Goal: Task Accomplishment & Management: Complete application form

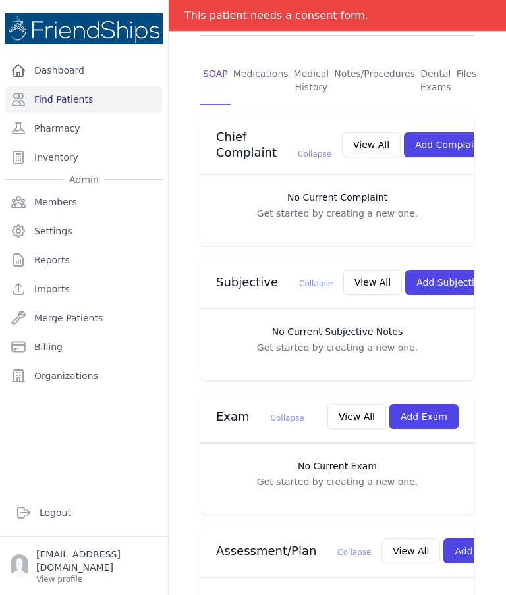
scroll to position [271, 0]
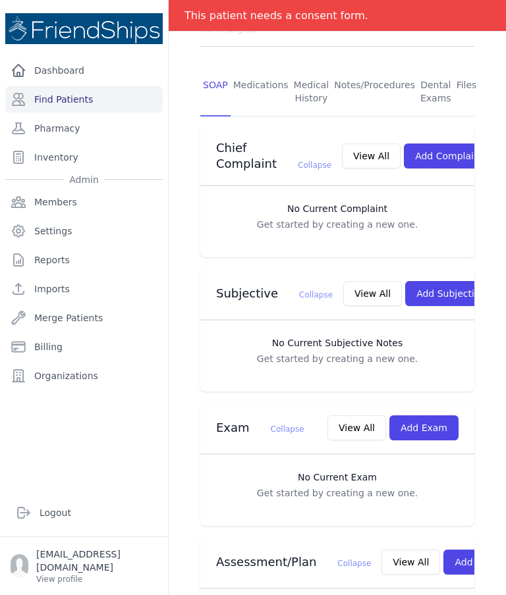
click at [436, 416] on button "Add Exam" at bounding box center [423, 428] width 69 height 25
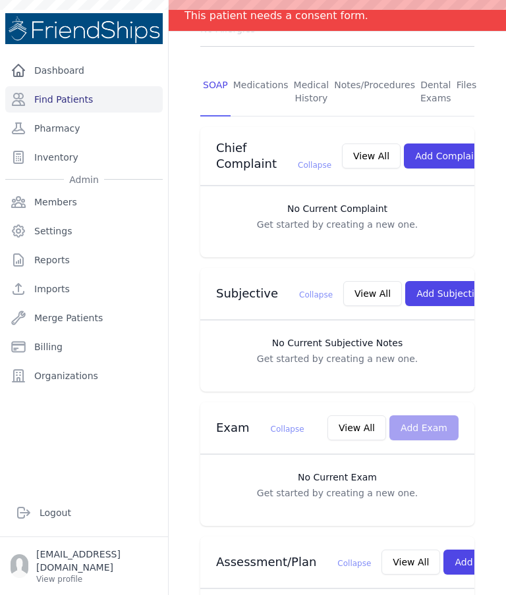
scroll to position [0, 0]
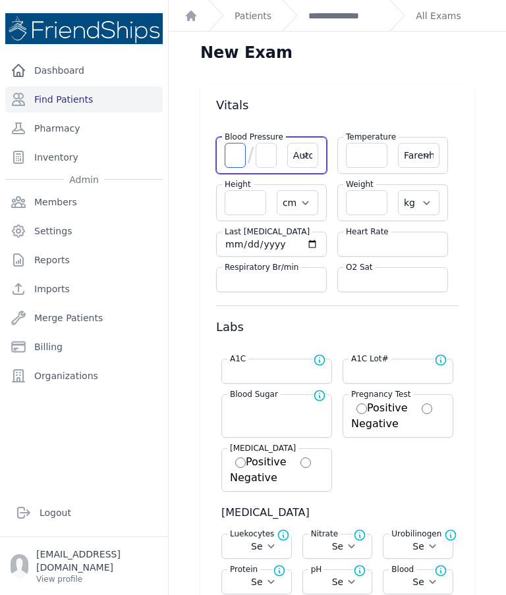
click at [233, 158] on input "number" at bounding box center [235, 155] width 21 height 25
type input "122"
click at [264, 161] on input "number" at bounding box center [265, 155] width 21 height 25
type input "99"
click at [380, 250] on input "number" at bounding box center [393, 244] width 94 height 13
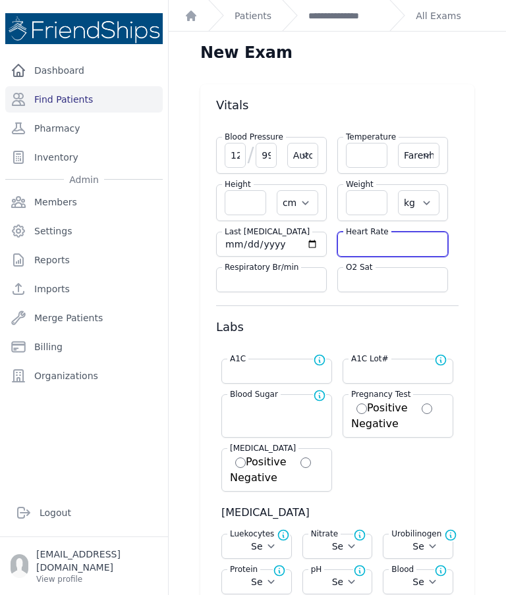
select select "Automatic"
select select "F"
select select "cm"
select select "kg"
select select
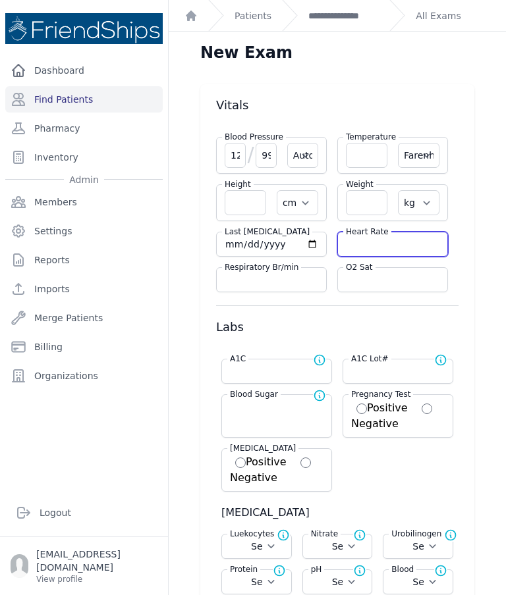
select select
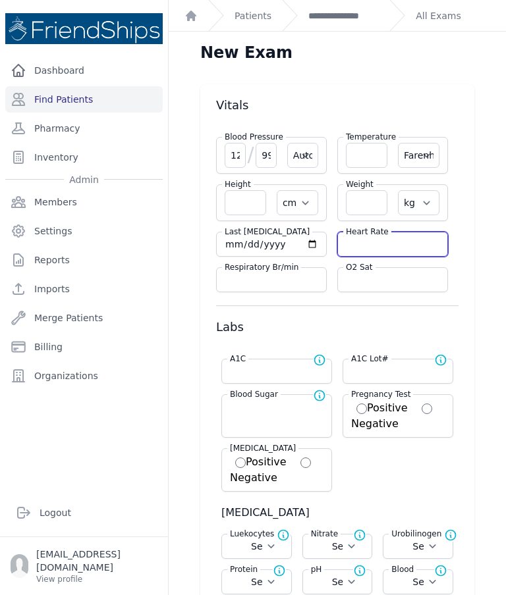
select select
type input "71"
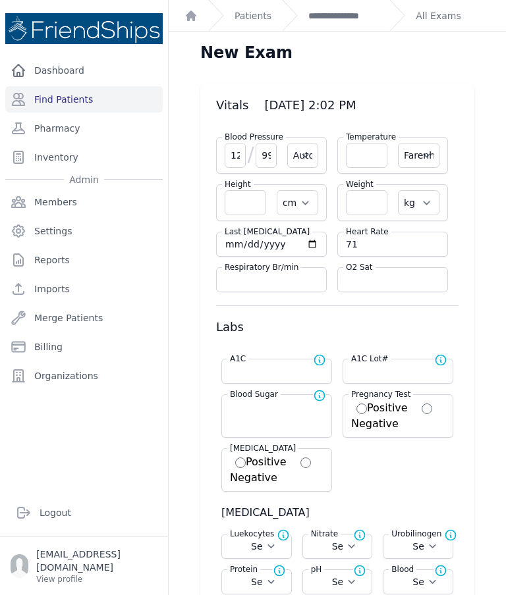
type input "99"
select select "Automatic"
select select "F"
select select "cm"
select select "kg"
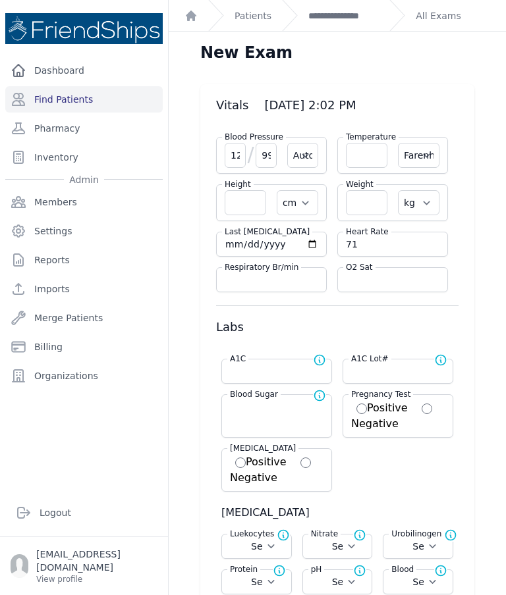
select select
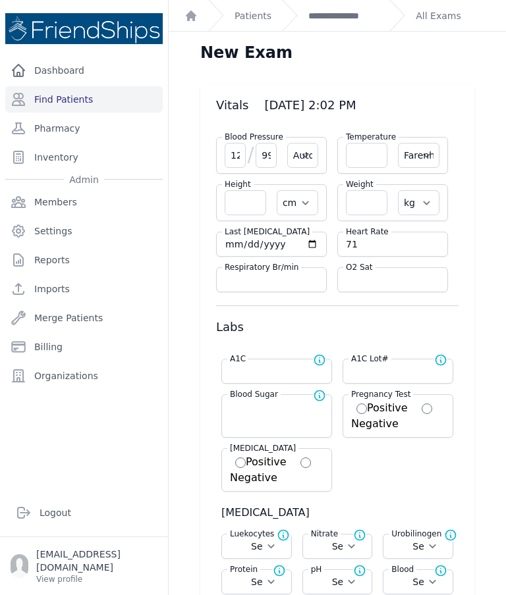
select select
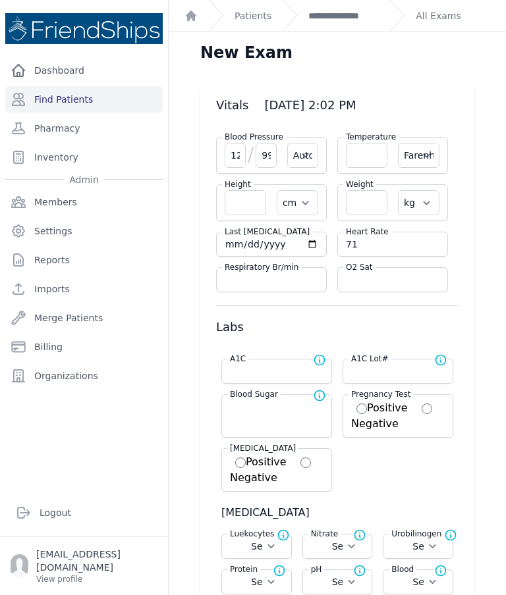
type input "71"
click at [369, 161] on input "number" at bounding box center [366, 155] width 41 height 25
type input "36"
select select "Automatic"
select select "F"
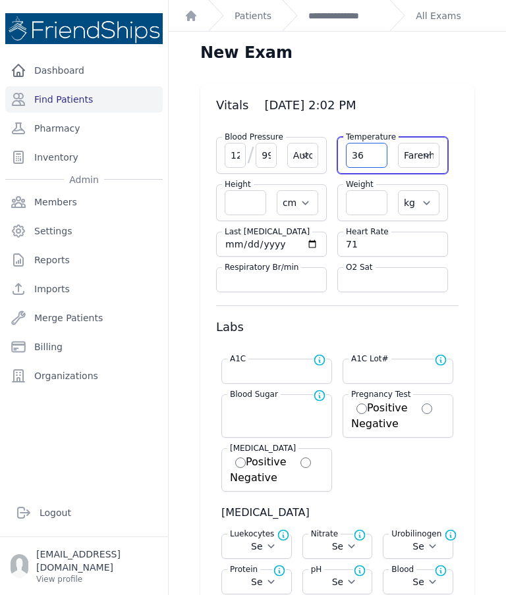
select select "cm"
select select "kg"
select select
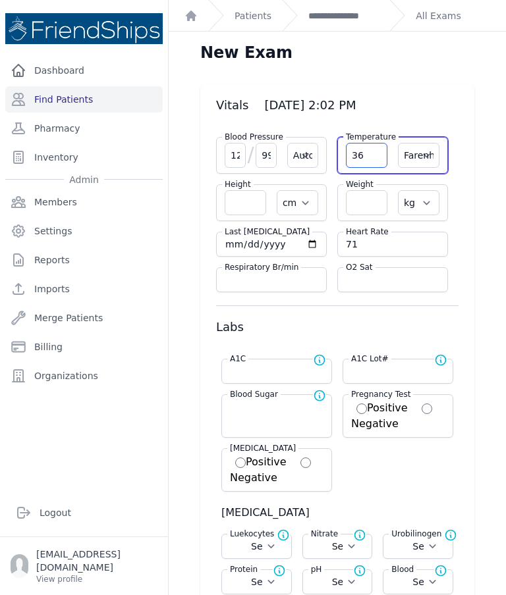
select select
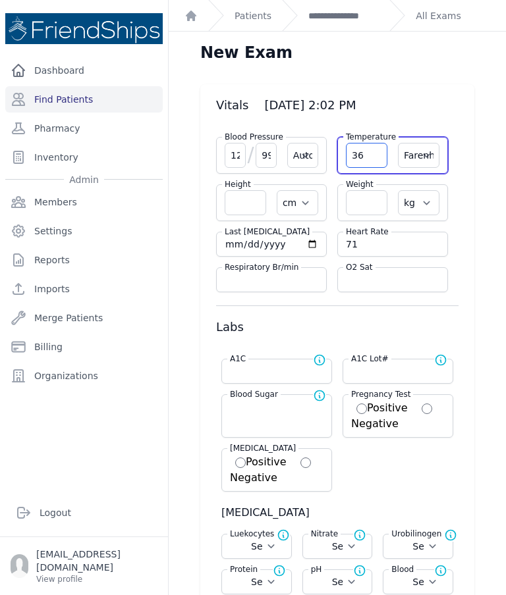
select select
type input "36.4"
click at [430, 157] on select "Farenheit Celcius" at bounding box center [418, 155] width 41 height 25
select select "C"
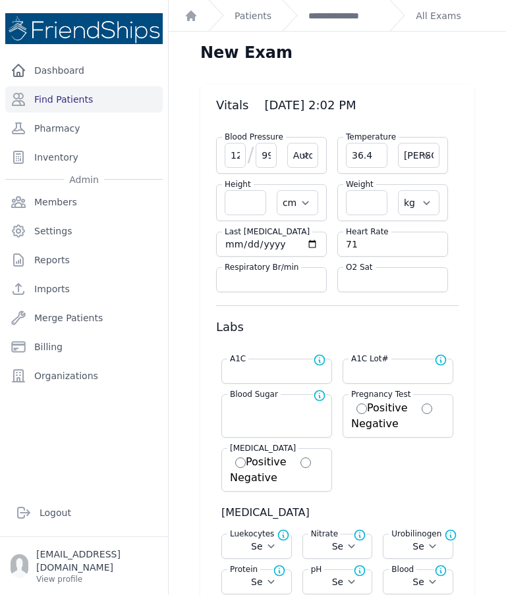
click at [365, 203] on input "number" at bounding box center [366, 202] width 41 height 25
select select "Automatic"
select select "cm"
select select "kg"
select select
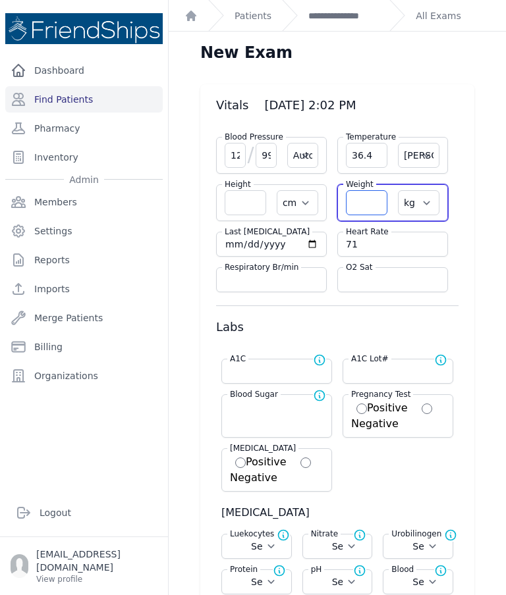
select select
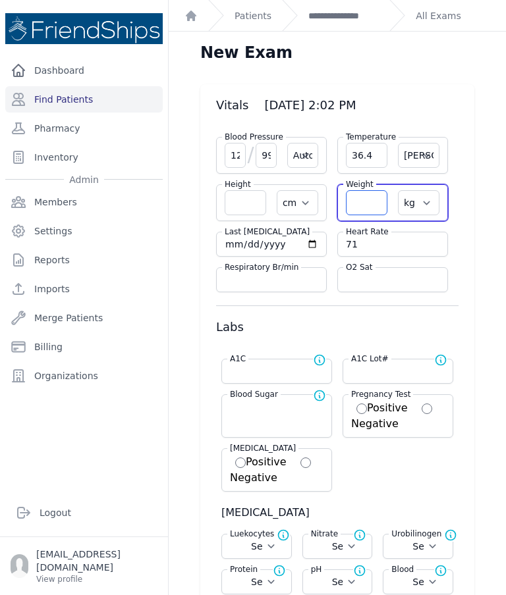
select select
type input "83"
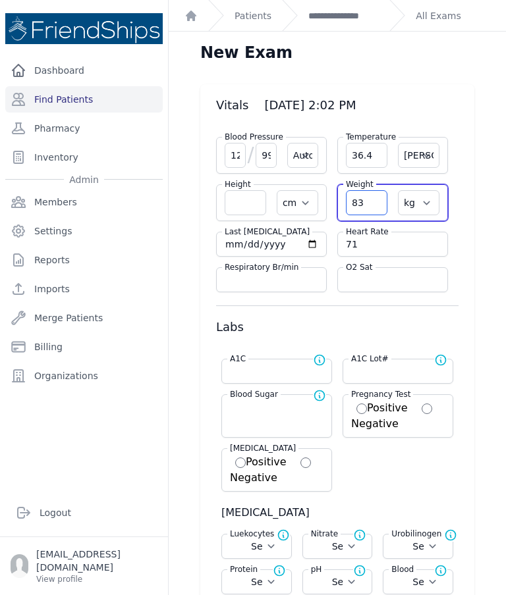
select select "Automatic"
select select "C"
select select "cm"
select select "kg"
select select
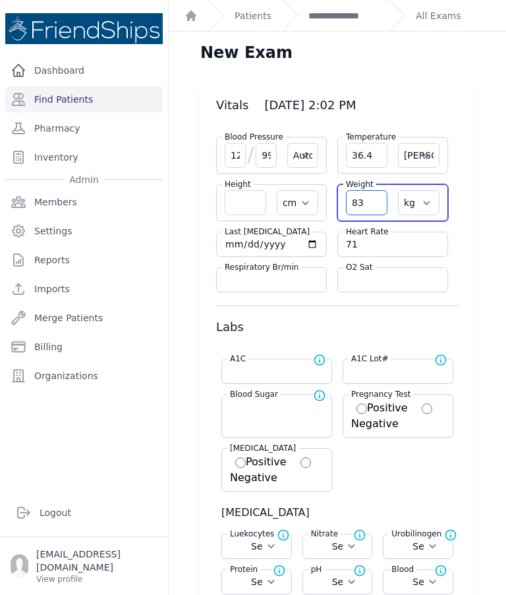
select select
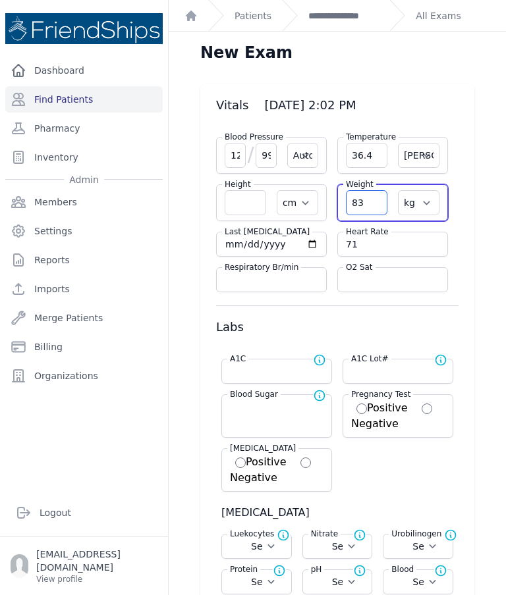
select select
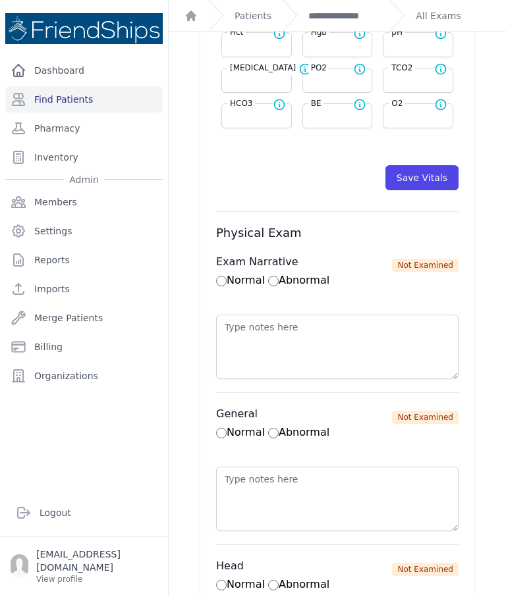
scroll to position [722, 0]
type input "83.9"
click at [433, 180] on button "Save Vitals" at bounding box center [421, 177] width 73 height 25
select select "Automatic"
select select "cm"
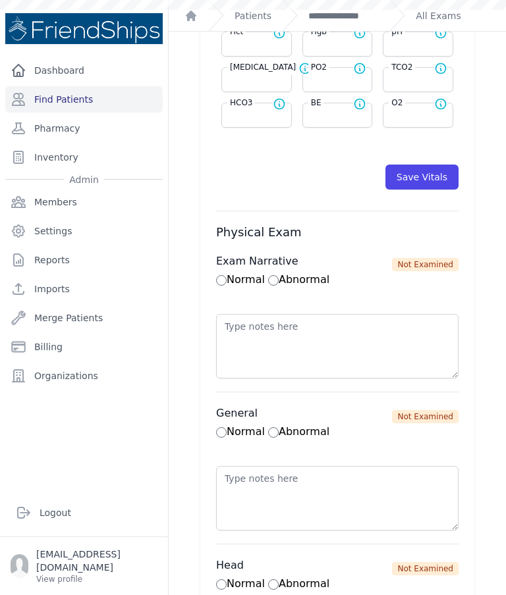
select select "kg"
select select
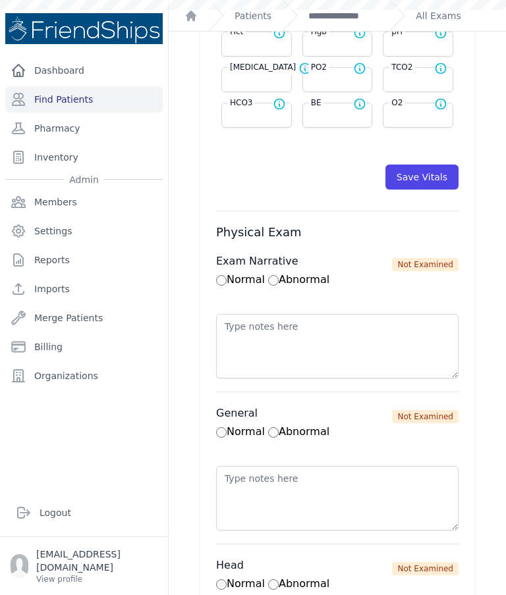
select select
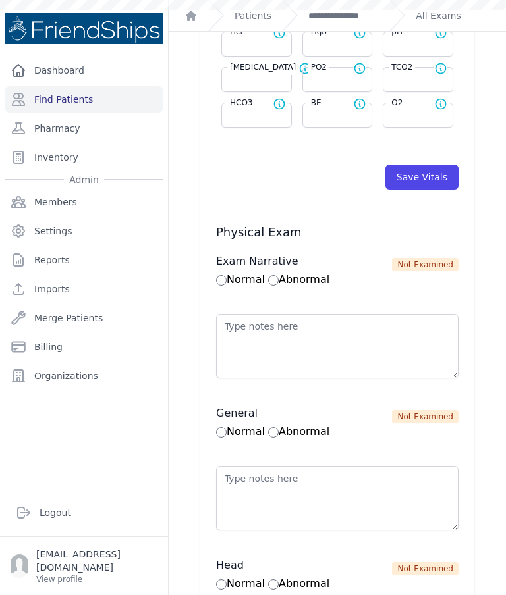
select select
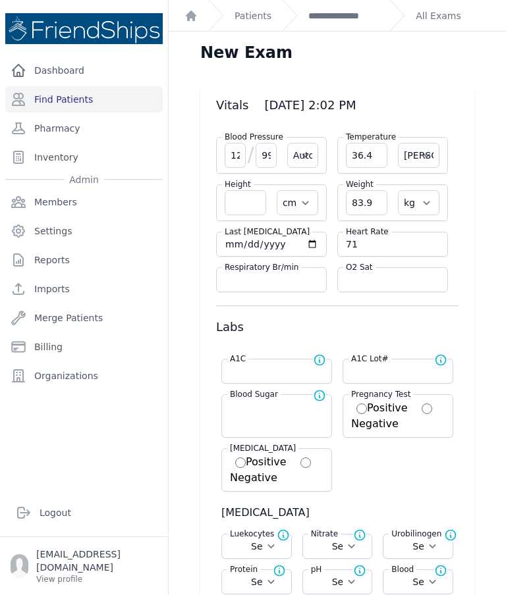
click at [344, 19] on link "**********" at bounding box center [343, 15] width 70 height 13
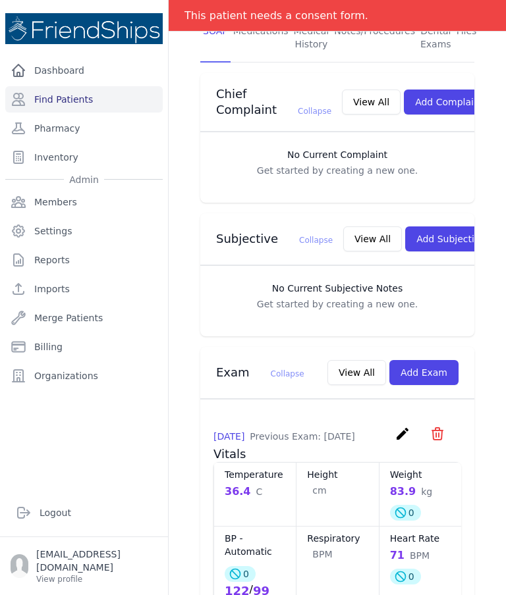
scroll to position [337, 0]
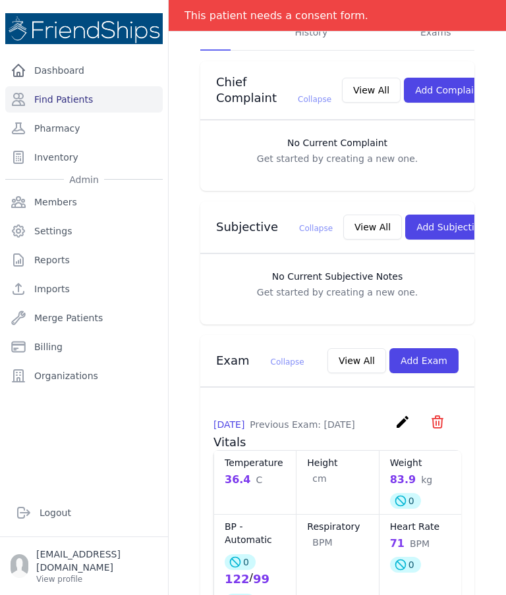
click at [420, 215] on button "Add Subjective" at bounding box center [451, 227] width 92 height 25
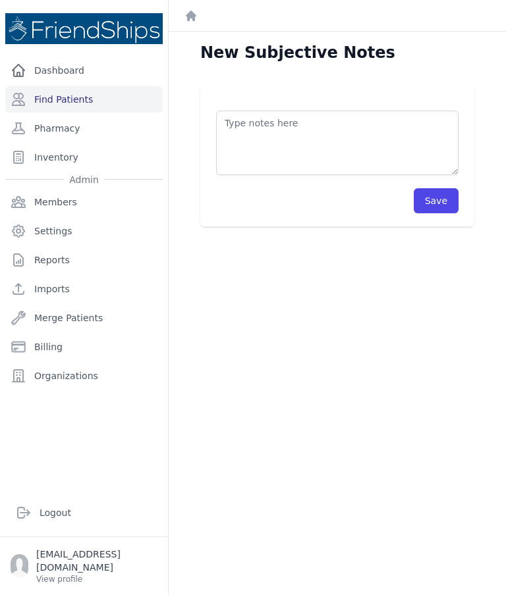
click at [356, 124] on textarea at bounding box center [337, 143] width 242 height 65
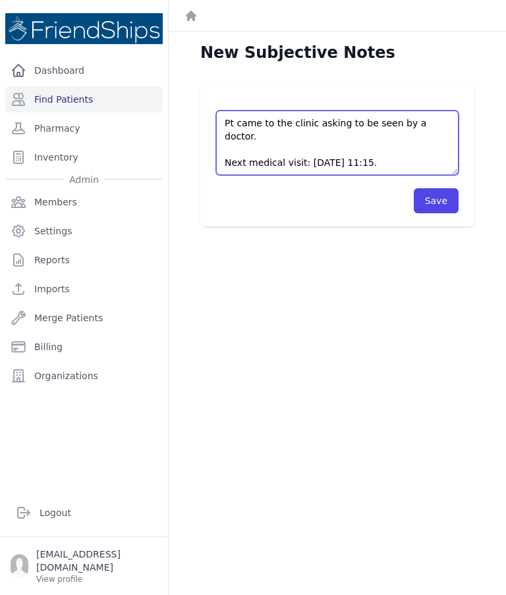
click at [299, 147] on textarea "Pt came to the clinic asking to be seen by a doctor. Next medical visit: Septem…" at bounding box center [337, 143] width 242 height 65
click at [263, 148] on textarea "Pt came to the clinic asking to be seen by a doctor. Appointment for September …" at bounding box center [337, 143] width 242 height 65
click at [248, 148] on textarea "Pt came to the clinic asking to be seen by a doctor. Appointment for September …" at bounding box center [337, 143] width 242 height 65
click at [406, 153] on textarea "Pt came to the clinic asking to be seen by a doctor. Appointment for September …" at bounding box center [337, 143] width 242 height 65
type textarea "Pt came to the clinic asking to be seen by a doctor. Appointment for September …"
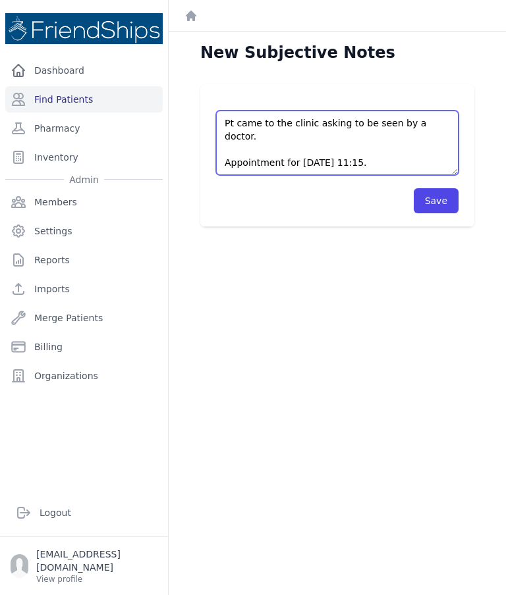
click at [432, 205] on button "Save" at bounding box center [436, 200] width 45 height 25
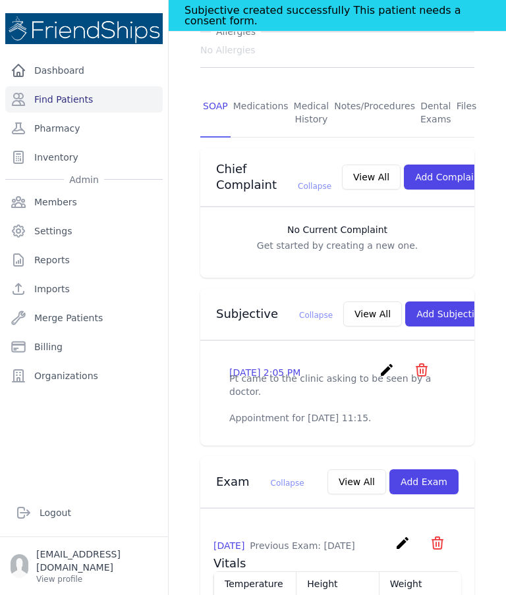
scroll to position [246, 0]
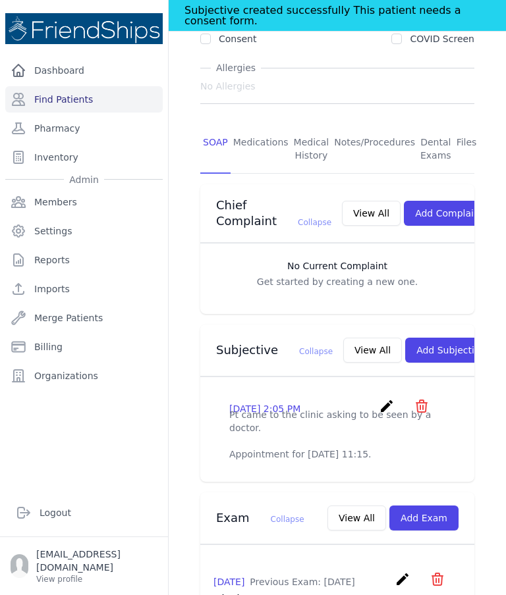
click at [89, 97] on link "Find Patients" at bounding box center [83, 99] width 157 height 26
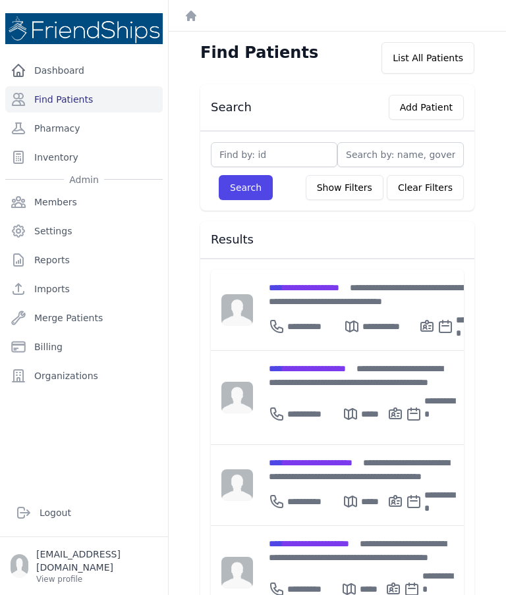
click at [351, 362] on div "**********" at bounding box center [362, 376] width 186 height 28
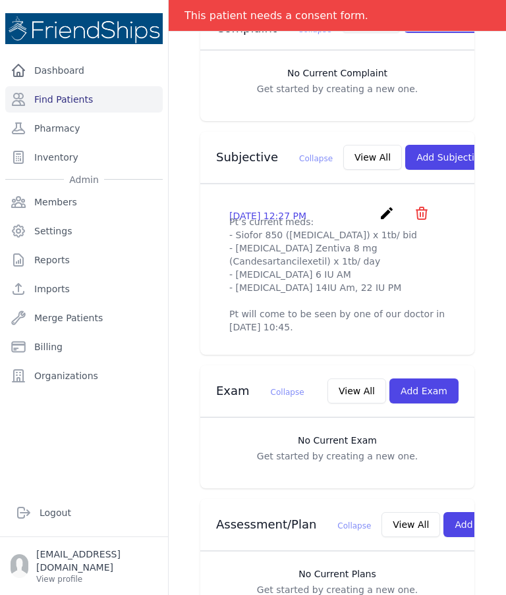
scroll to position [385, 0]
click at [437, 398] on button "Add Exam" at bounding box center [423, 391] width 69 height 25
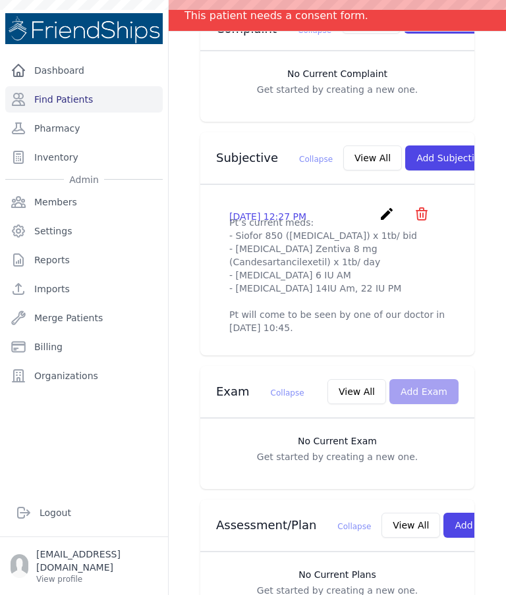
scroll to position [0, 0]
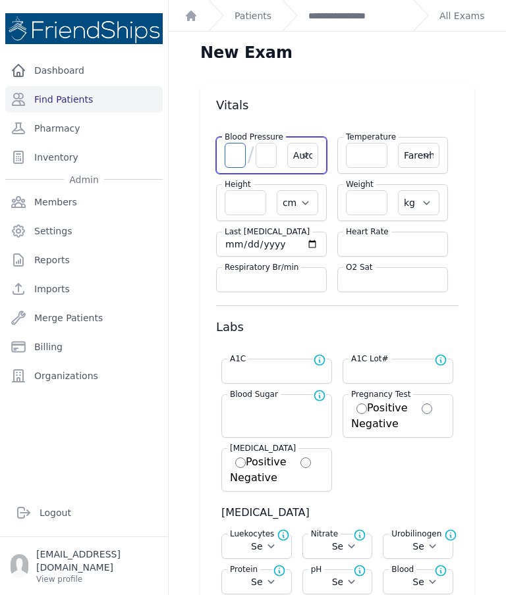
click at [244, 161] on input "number" at bounding box center [235, 155] width 21 height 25
type input "144"
click at [265, 166] on input "number" at bounding box center [265, 155] width 21 height 25
type input "84"
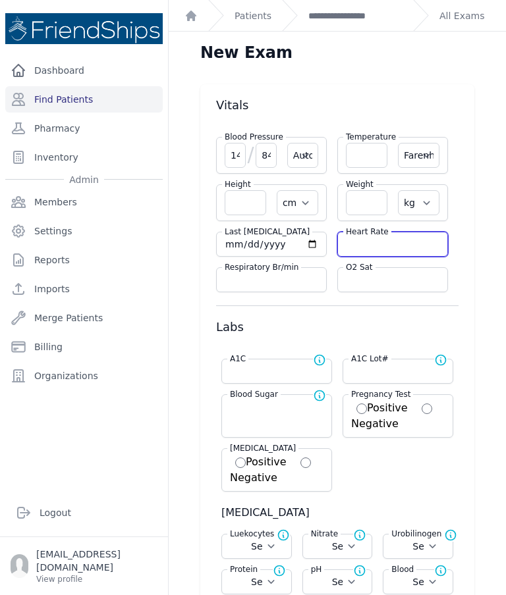
click at [375, 249] on input "number" at bounding box center [393, 244] width 94 height 13
select select "Automatic"
select select "F"
select select "cm"
select select "kg"
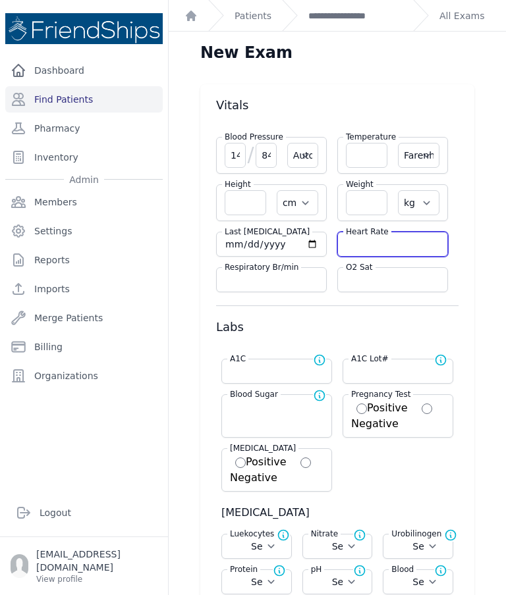
select select
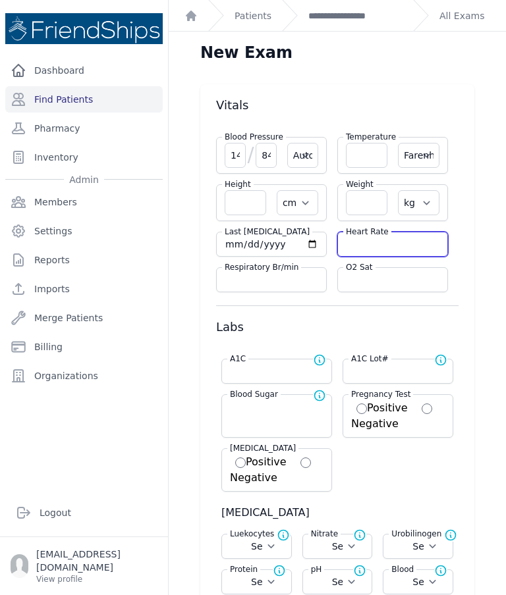
select select
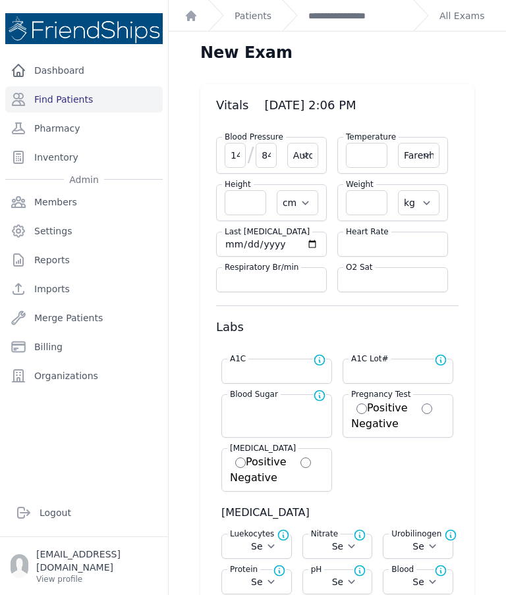
type input "84"
select select "Automatic"
select select "F"
select select "cm"
select select "kg"
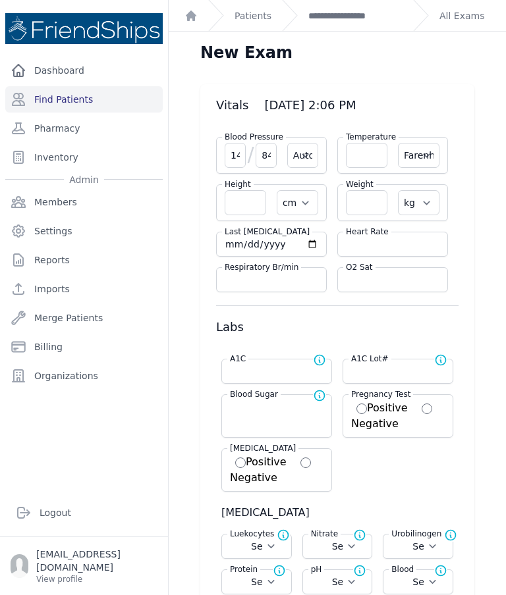
select select
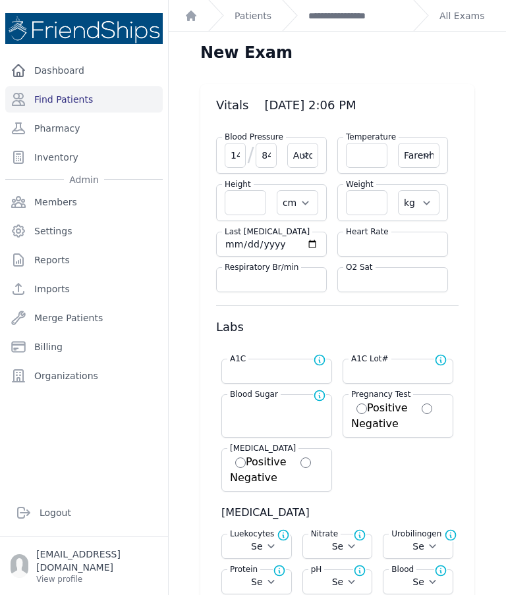
select select
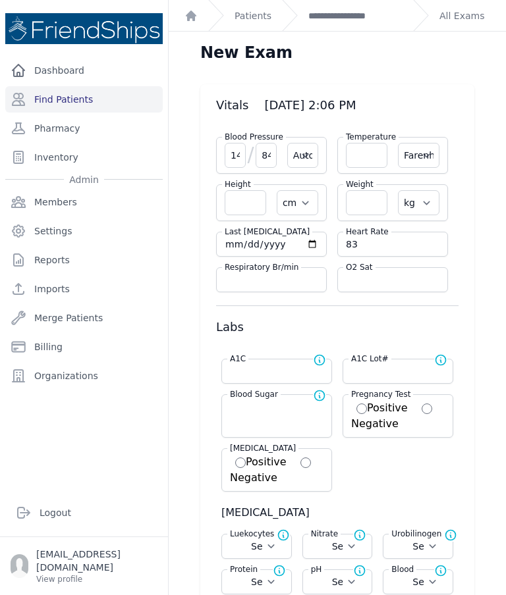
type input "83"
click at [373, 158] on input "number" at bounding box center [366, 155] width 41 height 25
select select "Automatic"
select select "F"
select select "cm"
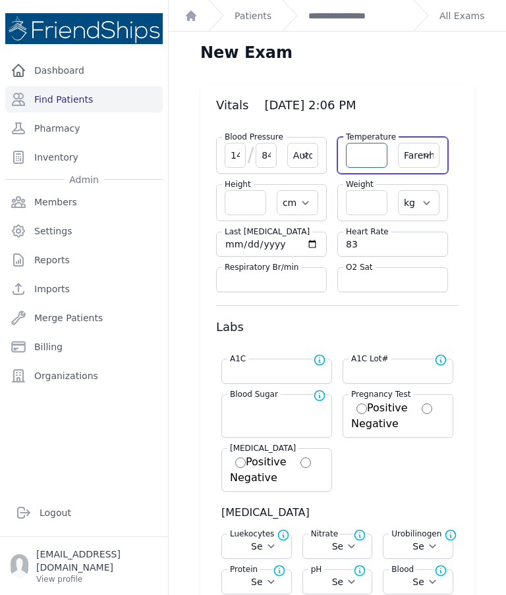
select select "kg"
select select
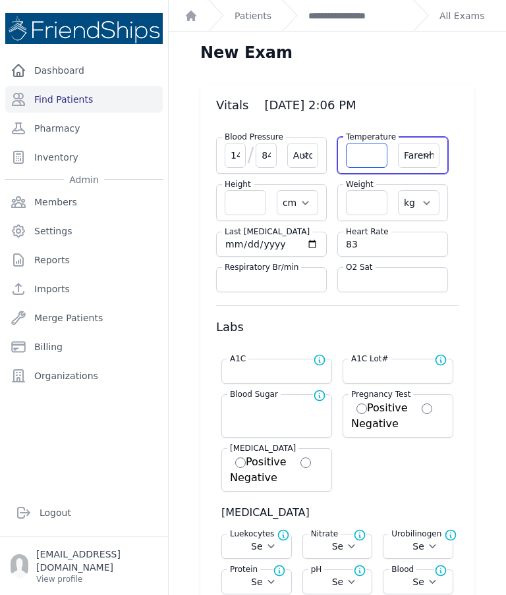
select select
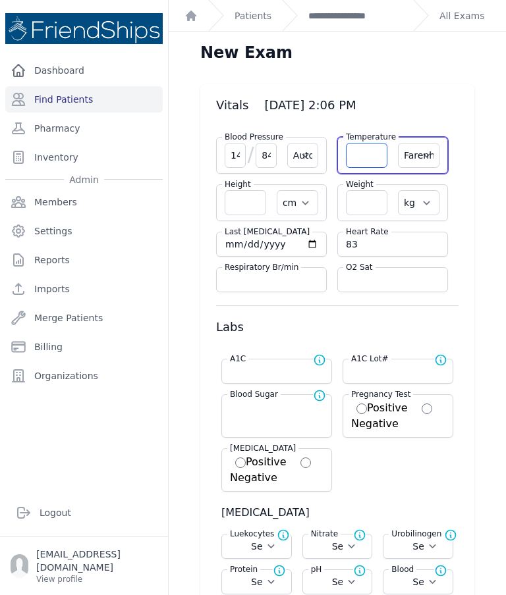
select select
type input "36.3"
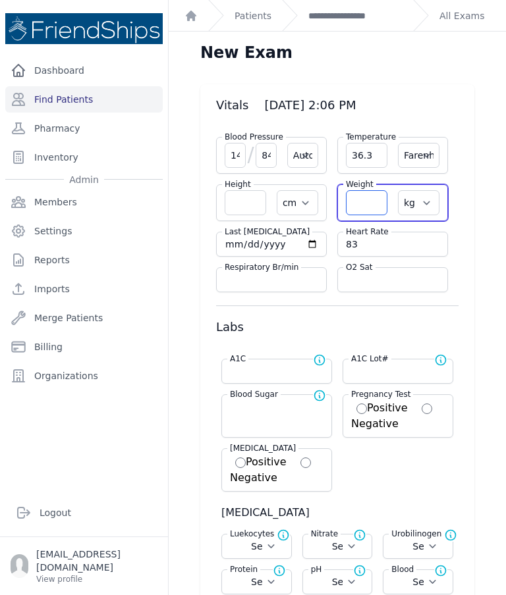
click at [369, 205] on input "number" at bounding box center [366, 202] width 41 height 25
select select "Automatic"
select select "F"
select select "cm"
select select "kg"
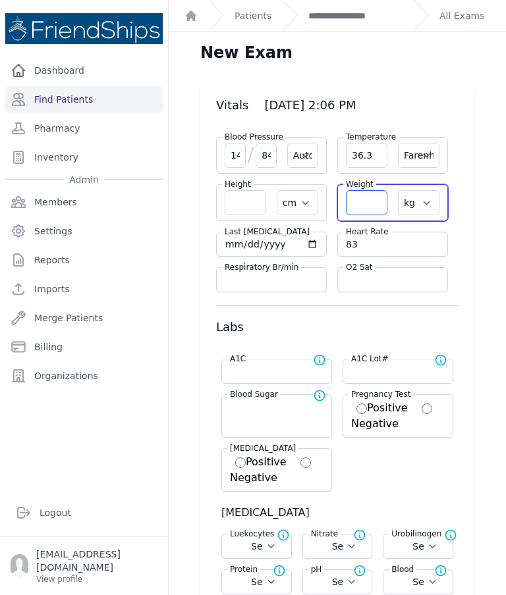
select select
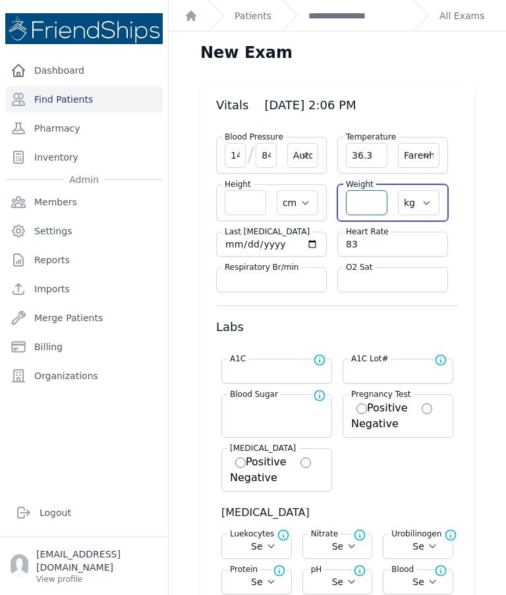
select select
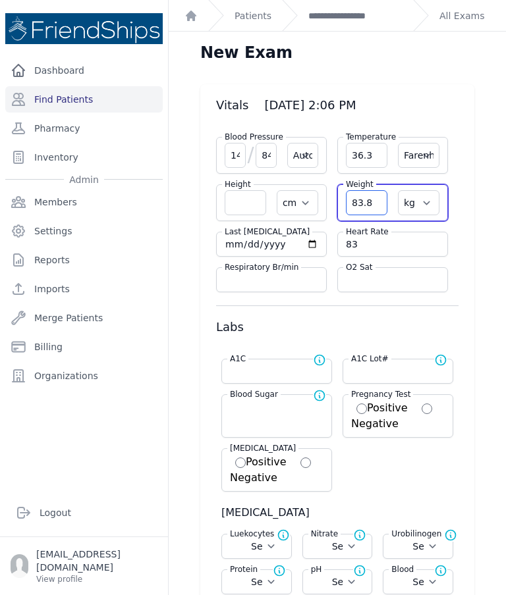
type input "83.8"
click at [409, 151] on select "Farenheit Celcius" at bounding box center [418, 155] width 41 height 25
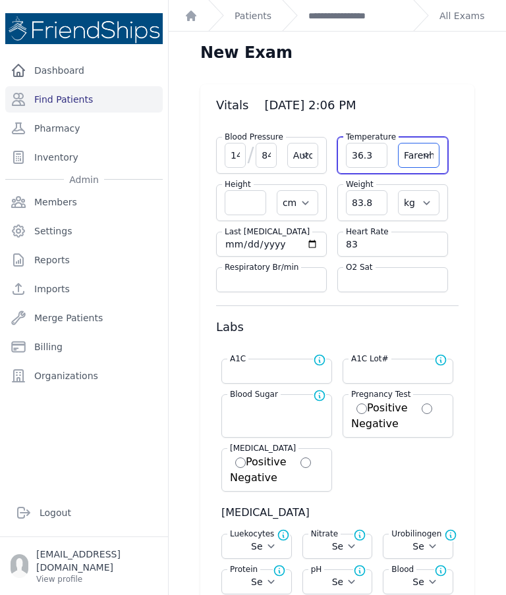
select select "C"
select select "Automatic"
select select "cm"
select select "kg"
select select
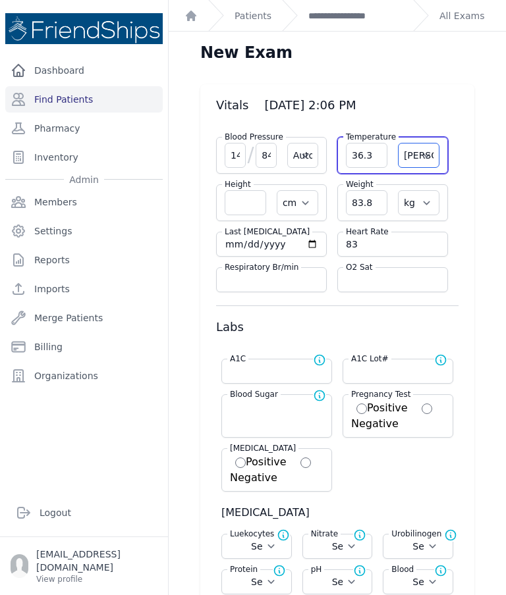
select select
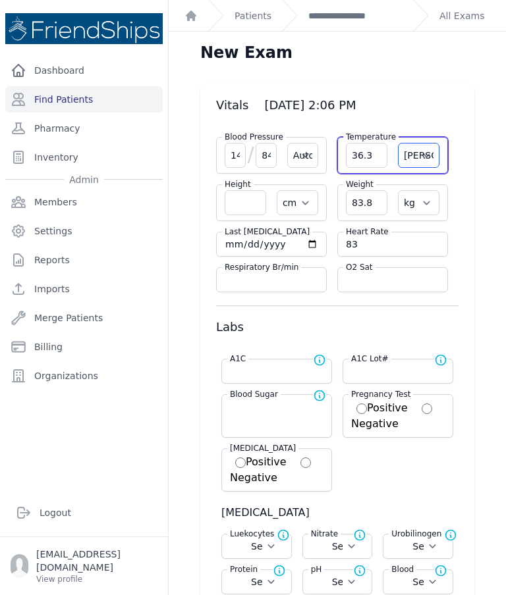
select select
select select "Automatic"
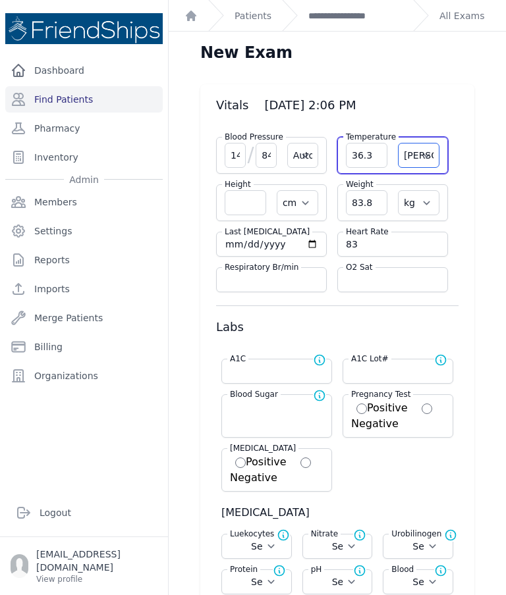
select select "cm"
select select "kg"
select select
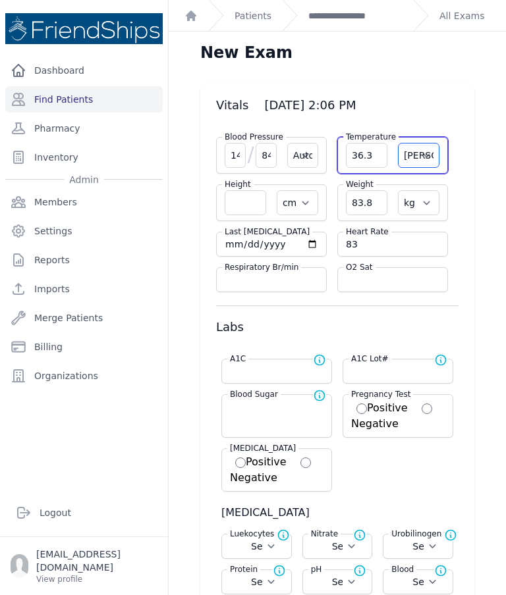
select select
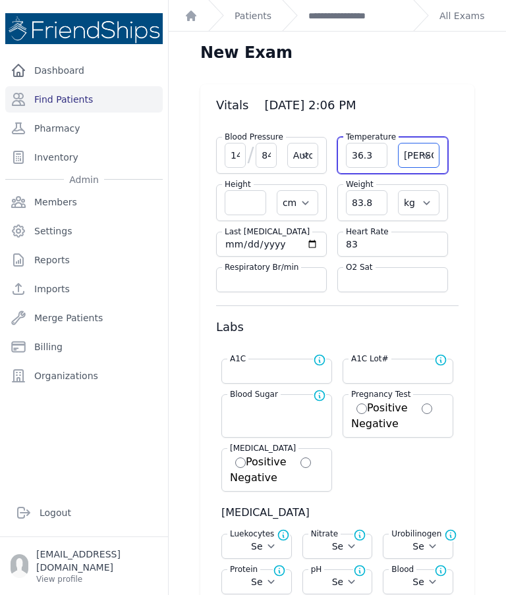
select select
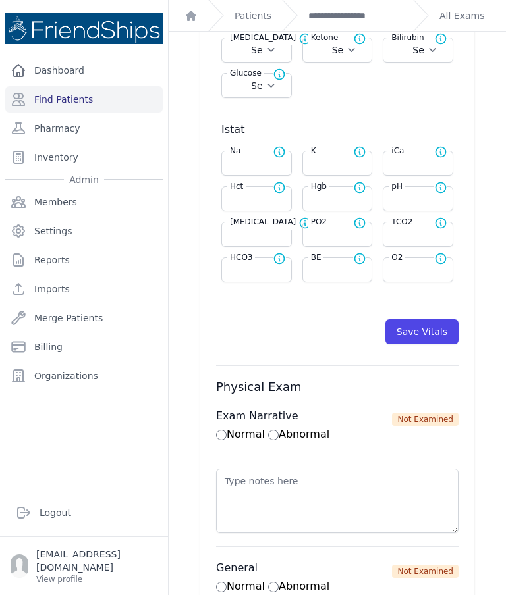
scroll to position [566, 0]
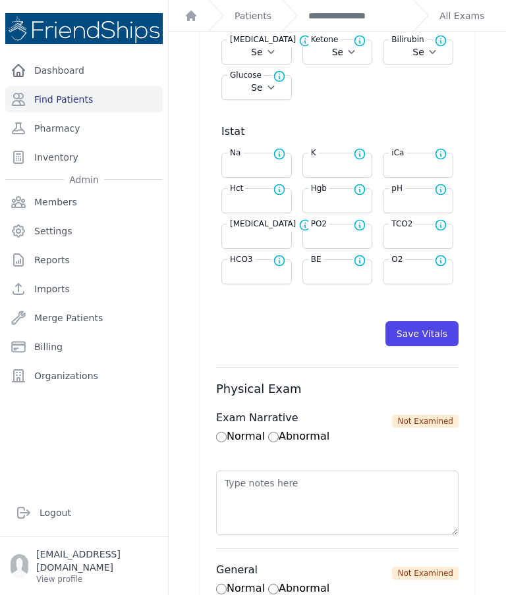
click at [413, 340] on button "Save Vitals" at bounding box center [421, 333] width 73 height 25
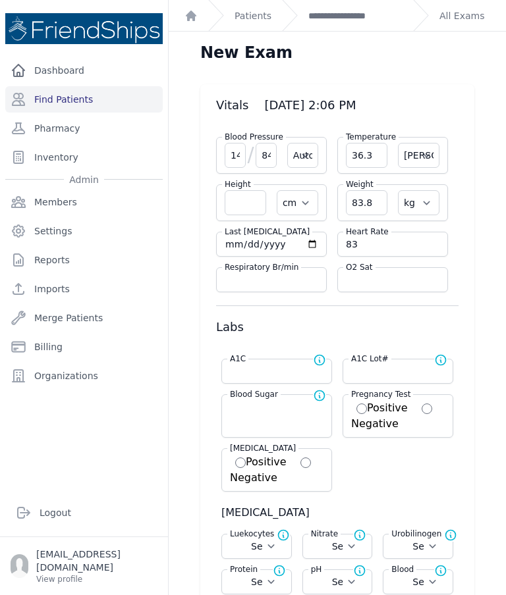
click at [349, 18] on link "**********" at bounding box center [355, 15] width 94 height 13
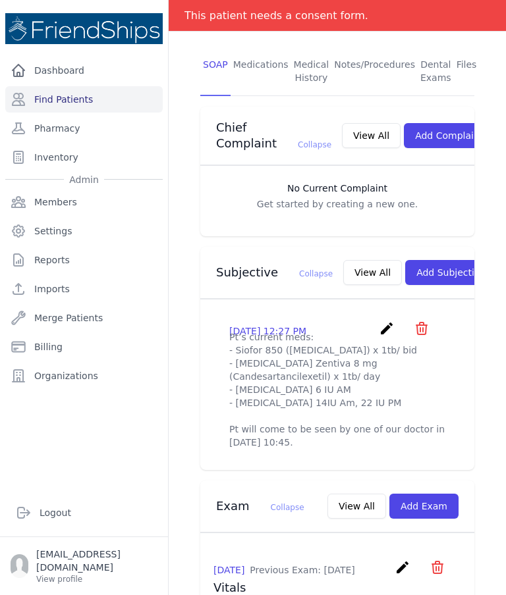
scroll to position [283, 0]
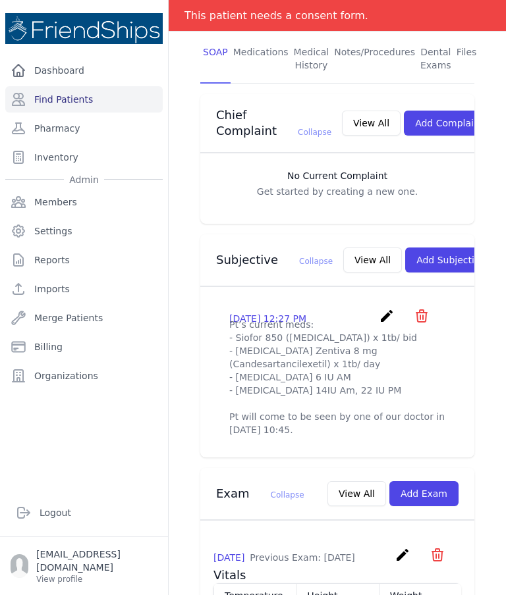
click at [379, 310] on icon "create" at bounding box center [387, 316] width 16 height 16
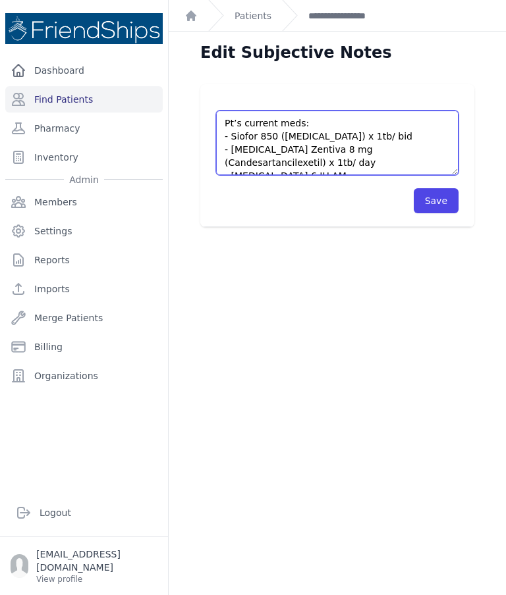
click at [226, 122] on textarea "Pt’s current meds: - Siofor 850 (Metformin) x 1tb/ bid - Candesartan Zentiva 8 …" at bounding box center [337, 143] width 242 height 65
click at [304, 124] on textarea "Pt’s current meds: - Siofor 850 (Metformin) x 1tb/ bid - Candesartan Zentiva 8 …" at bounding box center [337, 143] width 242 height 65
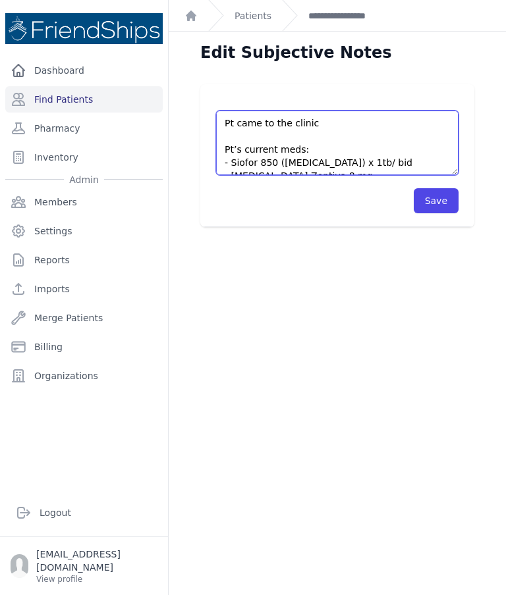
click at [318, 133] on textarea "Pt’s current meds: - Siofor 850 (Metformin) x 1tb/ bid - Candesartan Zentiva 8 …" at bounding box center [337, 143] width 242 height 65
click at [311, 121] on textarea "Pt’s current meds: - Siofor 850 (Metformin) x 1tb/ bid - Candesartan Zentiva 8 …" at bounding box center [337, 143] width 242 height 65
click at [317, 121] on textarea "Pt’s current meds: - Siofor 850 (Metformin) x 1tb/ bid - Candesartan Zentiva 8 …" at bounding box center [337, 143] width 242 height 65
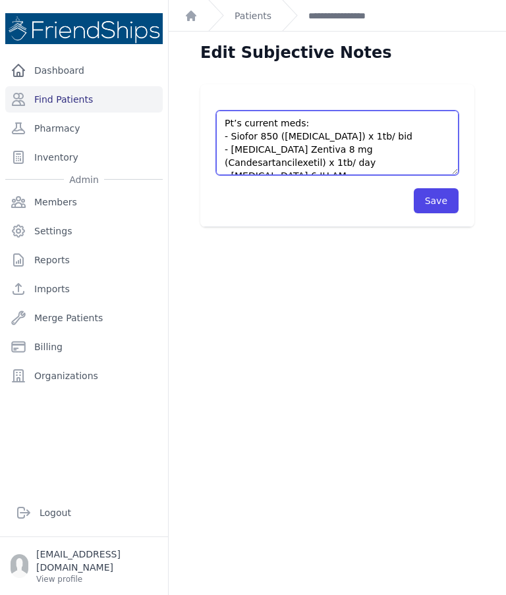
paste textarea "Pt came to the clinic asking to be seen by a doctor."
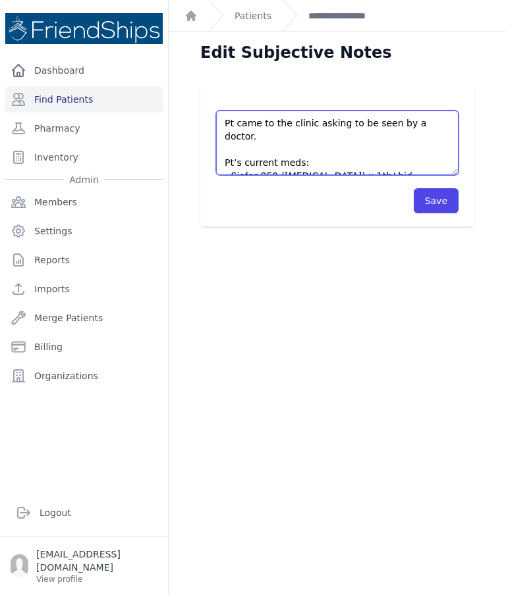
click at [317, 126] on textarea "Pt’s current meds: - Siofor 850 (Metformin) x 1tb/ bid - Candesartan Zentiva 8 …" at bounding box center [337, 143] width 242 height 65
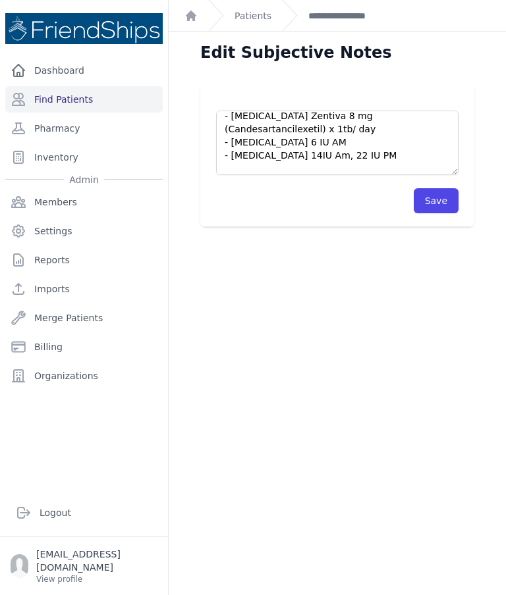
scroll to position [72, 0]
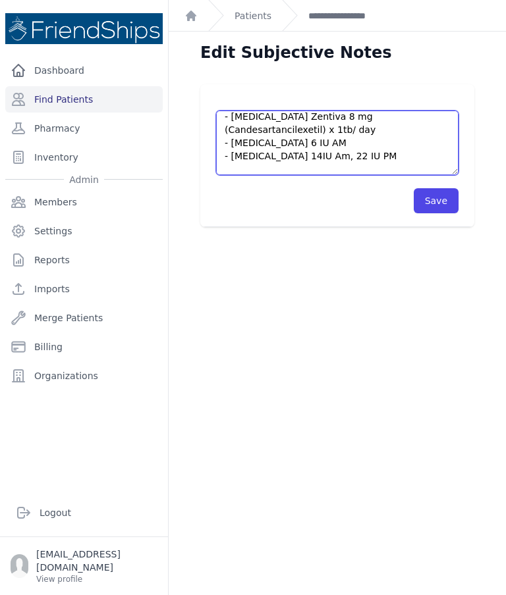
click at [316, 151] on textarea "Pt’s current meds: - Siofor 850 (Metformin) x 1tb/ bid - Candesartan Zentiva 8 …" at bounding box center [337, 143] width 242 height 65
click at [336, 142] on textarea "Pt’s current meds: - Siofor 850 (Metformin) x 1tb/ bid - Candesartan Zentiva 8 …" at bounding box center [337, 143] width 242 height 65
type textarea "Pt came to the clinic together with her husband asking to be seen by a doctor. …"
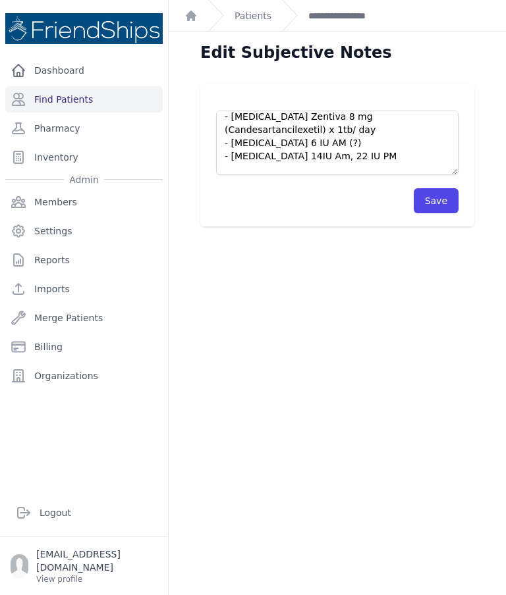
click at [443, 200] on button "Save" at bounding box center [436, 200] width 45 height 25
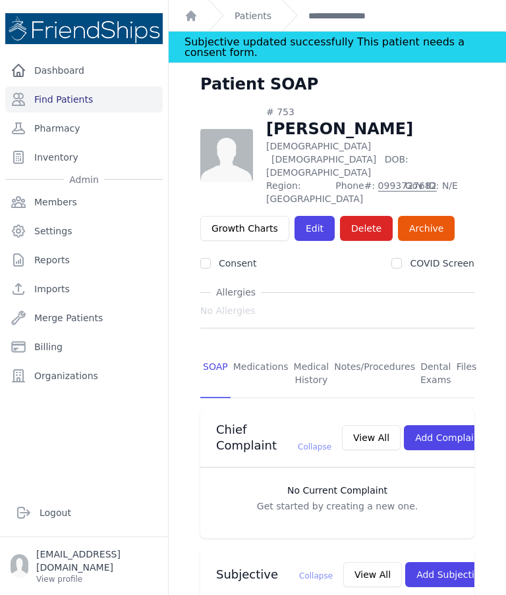
click at [73, 99] on link "Find Patients" at bounding box center [83, 99] width 157 height 26
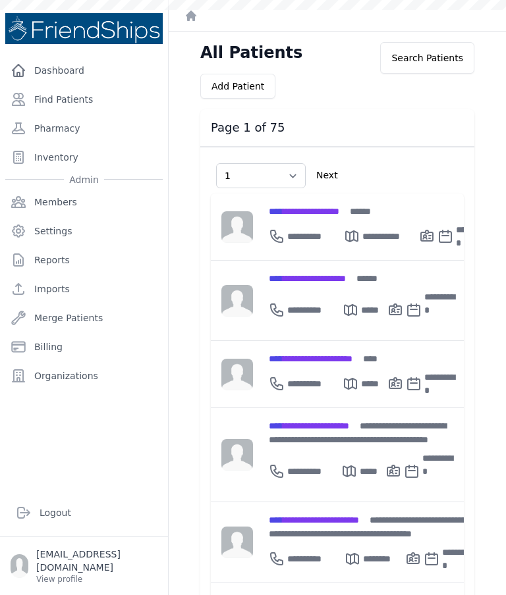
select select "1"
click at [64, 101] on link "Find Patients" at bounding box center [83, 99] width 157 height 26
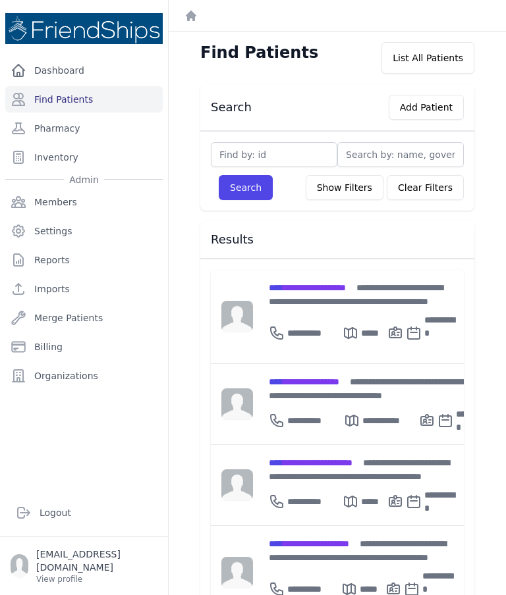
click at [302, 402] on div "**********" at bounding box center [378, 418] width 218 height 32
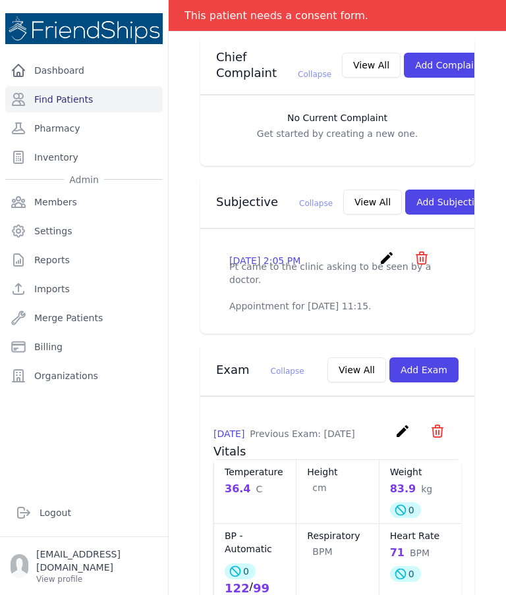
scroll to position [363, 0]
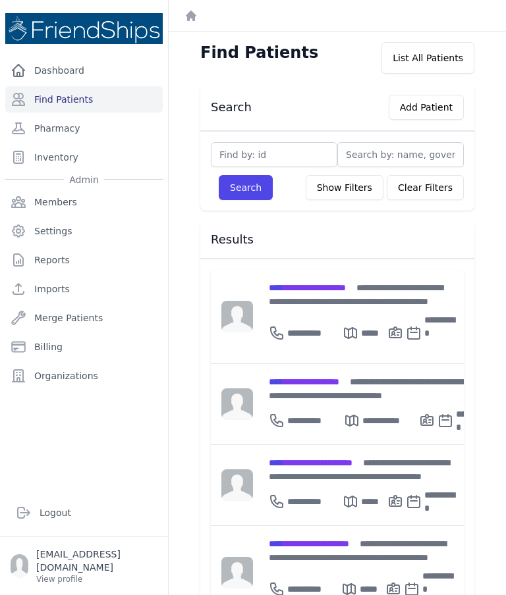
click at [365, 456] on div "**********" at bounding box center [363, 470] width 188 height 28
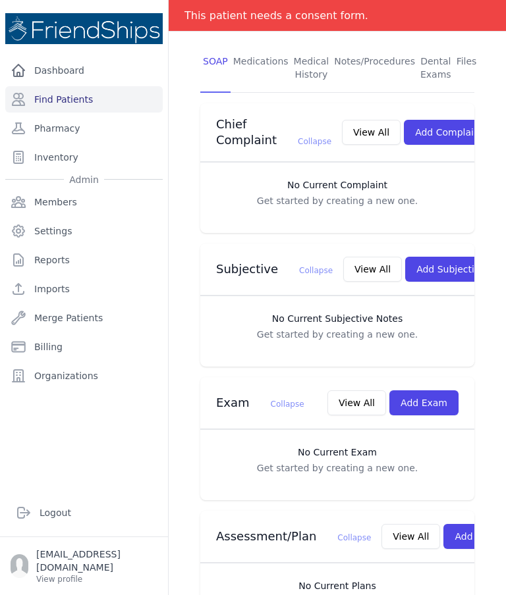
scroll to position [273, 0]
click at [430, 397] on button "Add Exam" at bounding box center [423, 403] width 69 height 25
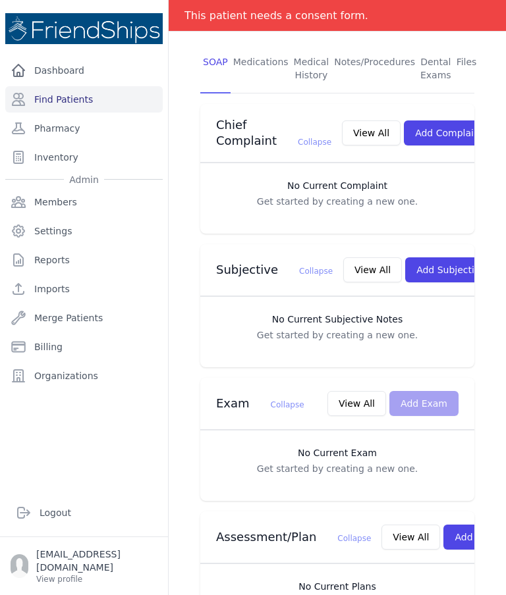
scroll to position [0, 0]
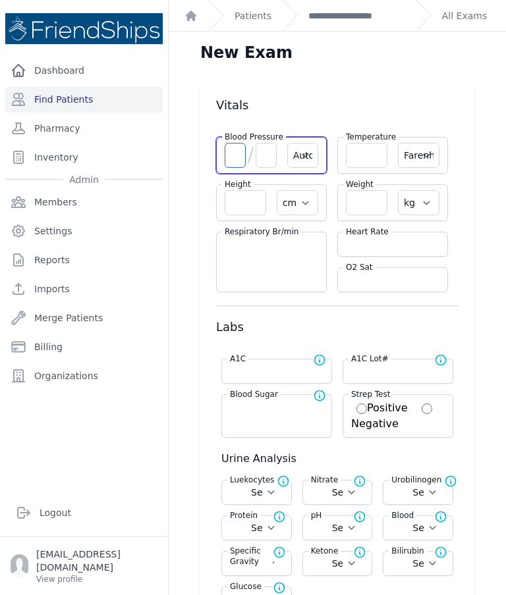
click at [244, 154] on input "number" at bounding box center [235, 155] width 21 height 25
type input "153"
click at [263, 155] on input "number" at bounding box center [265, 155] width 21 height 25
select select "Automatic"
select select "F"
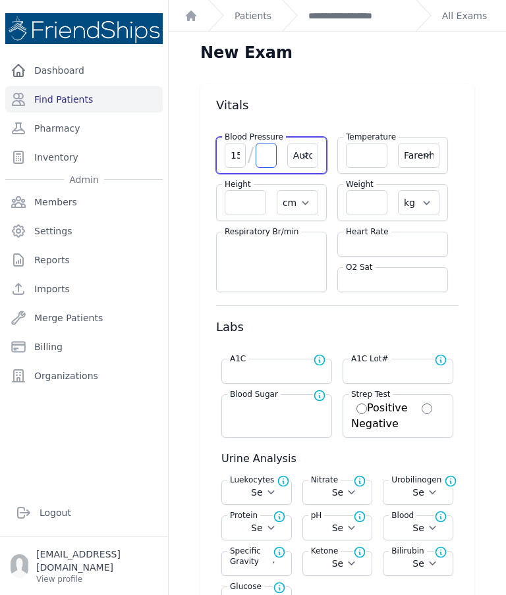
select select "cm"
select select "kg"
select select
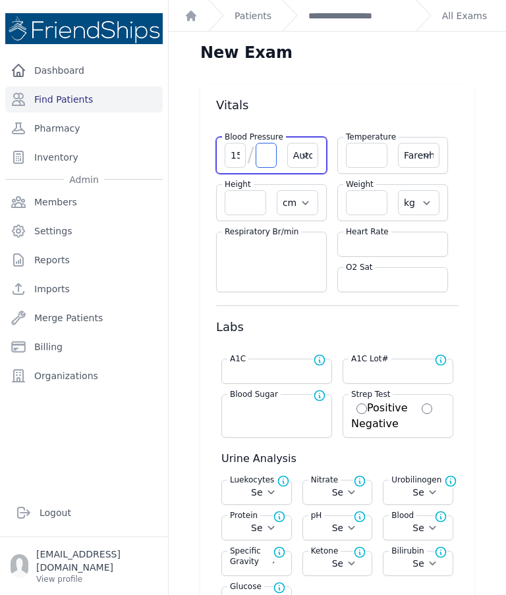
select select
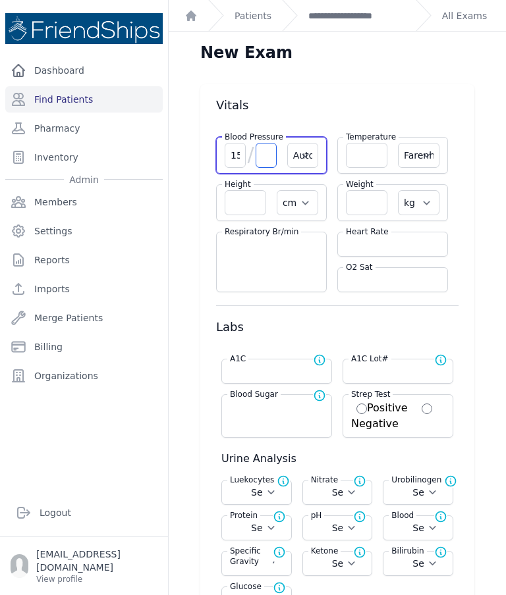
select select
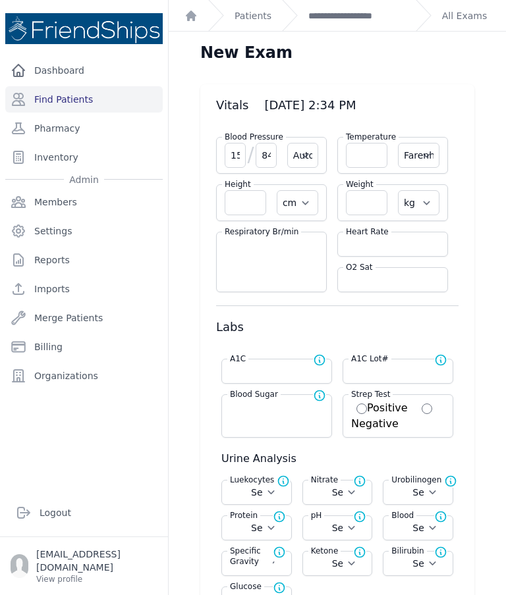
type input "84"
click at [387, 240] on input "number" at bounding box center [393, 244] width 94 height 13
select select "Automatic"
select select "F"
select select "cm"
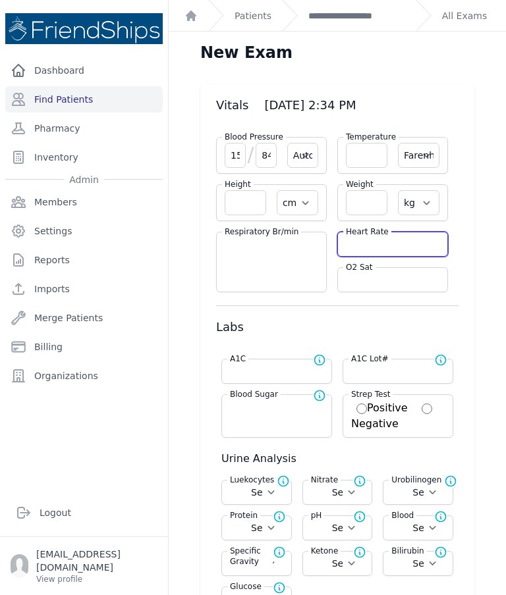
select select "kg"
select select
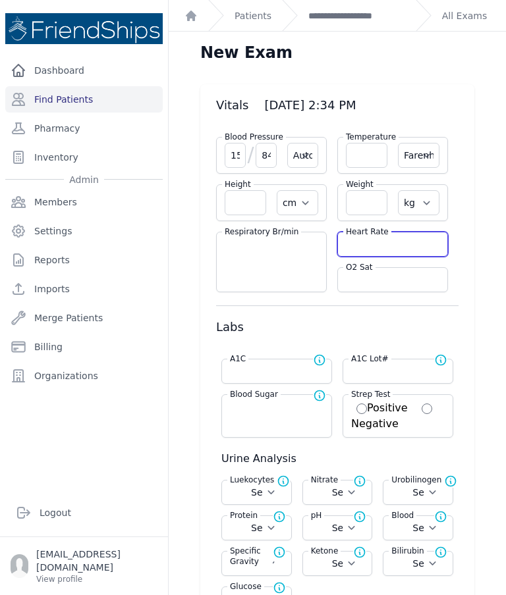
select select
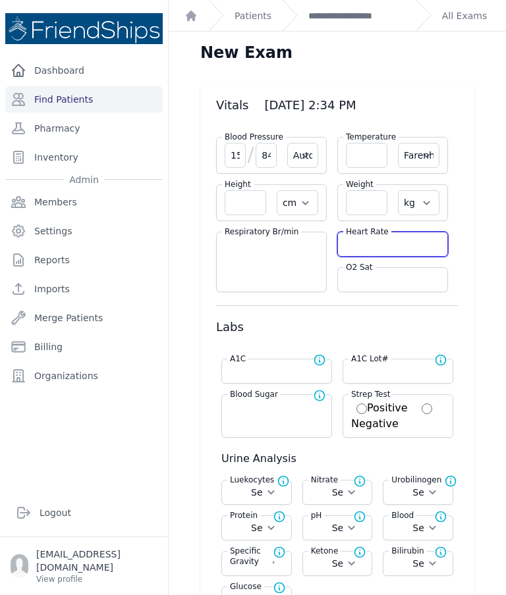
select select
type input "80"
click at [367, 155] on input "number" at bounding box center [366, 155] width 41 height 25
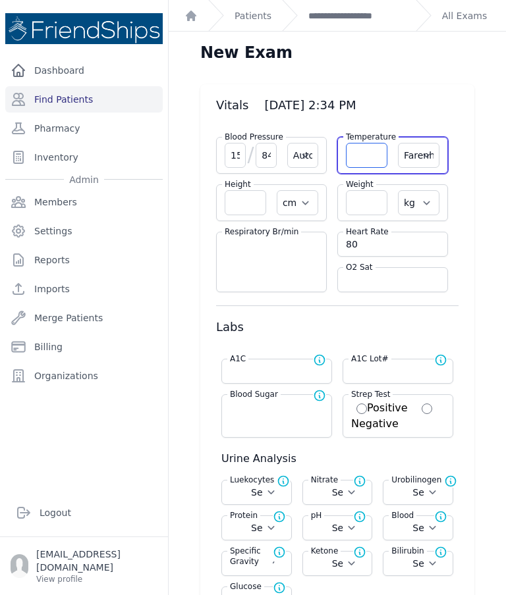
select select "Automatic"
select select "F"
select select "cm"
select select "kg"
select select
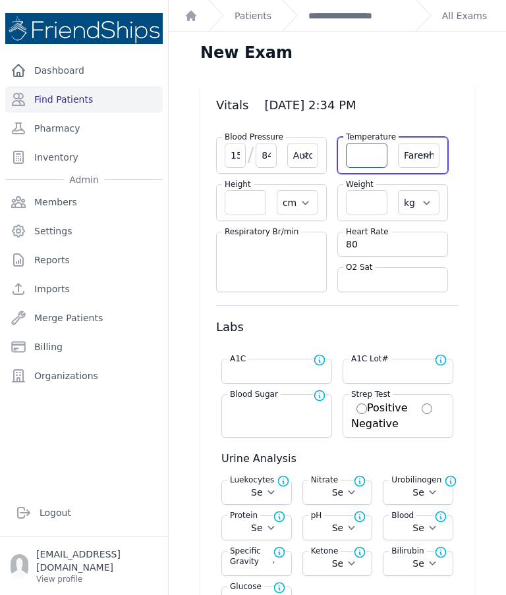
select select
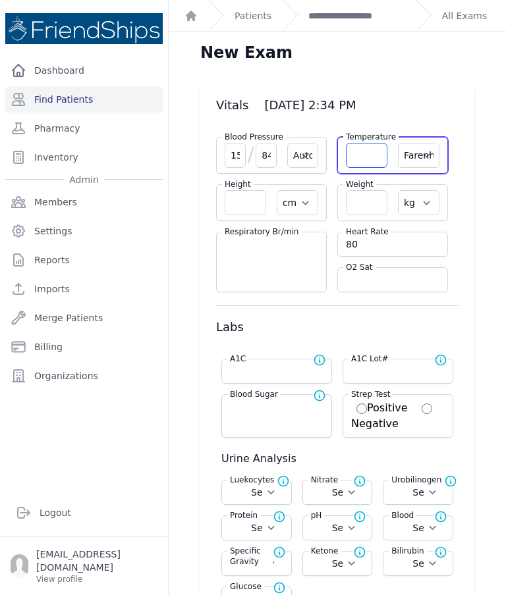
select select
type input "36.7"
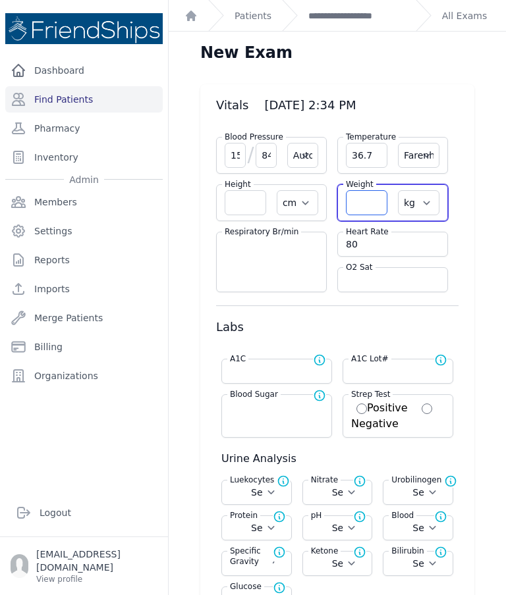
click at [369, 200] on input "number" at bounding box center [366, 202] width 41 height 25
select select "Automatic"
select select "F"
select select "cm"
select select "kg"
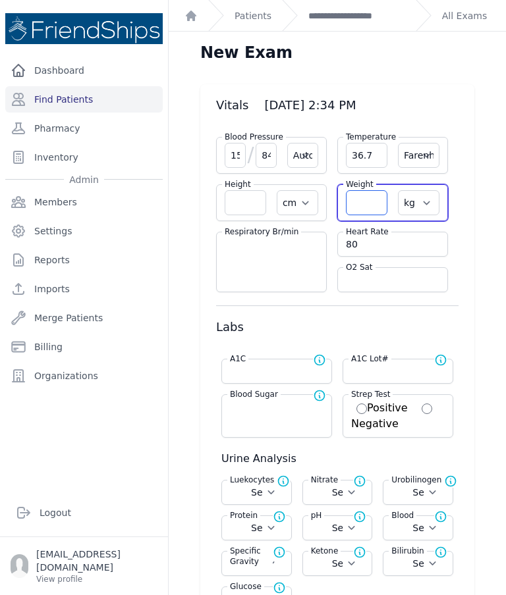
select select
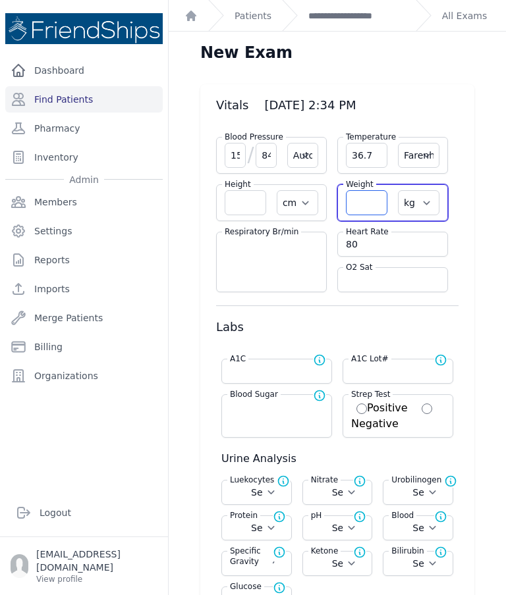
select select
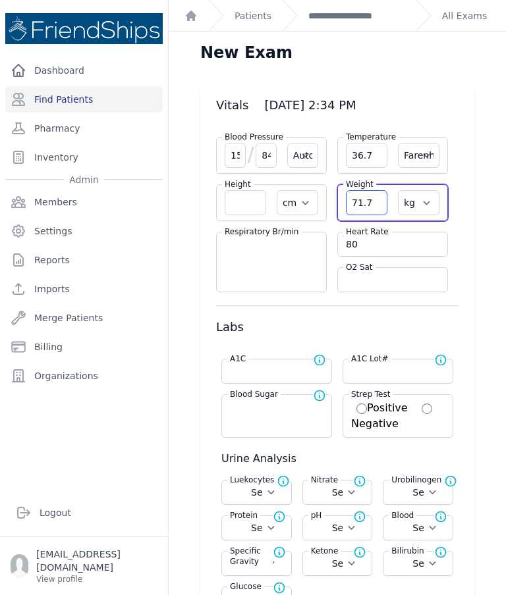
type input "71.7"
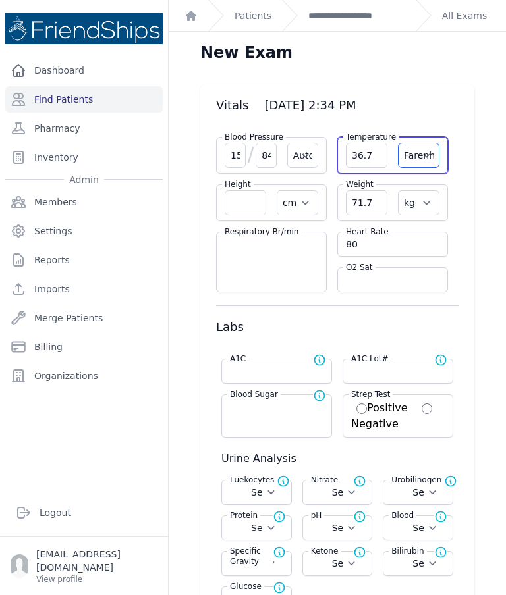
click at [423, 144] on select "Farenheit Celcius" at bounding box center [418, 155] width 41 height 25
select select "C"
select select "Automatic"
select select "cm"
select select "kg"
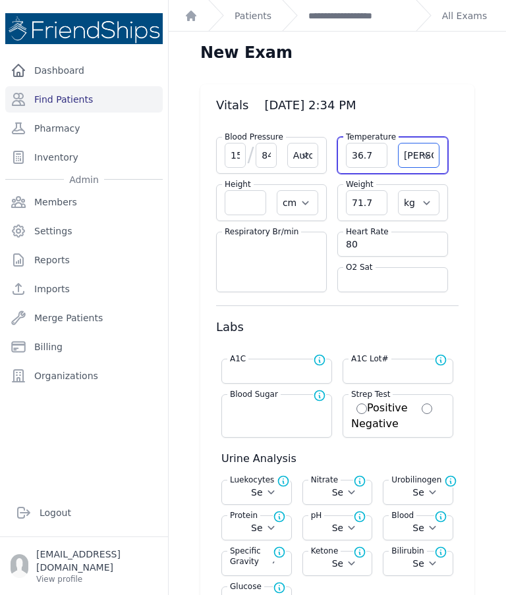
select select
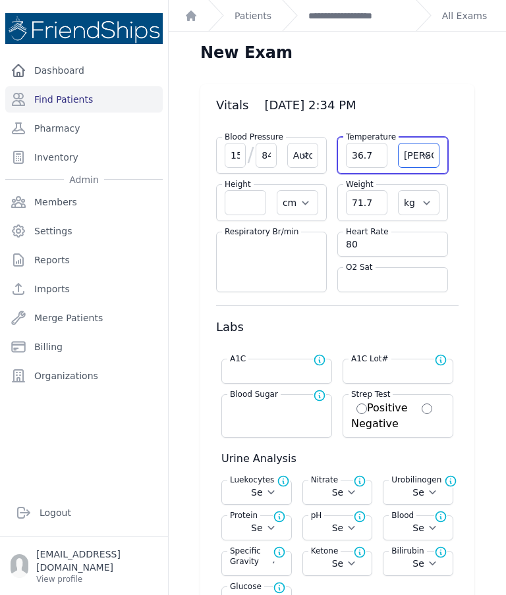
select select
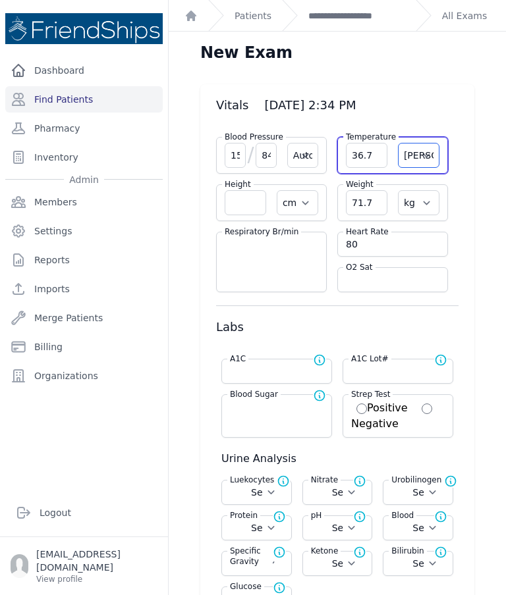
select select "Automatic"
select select "cm"
select select "kg"
select select
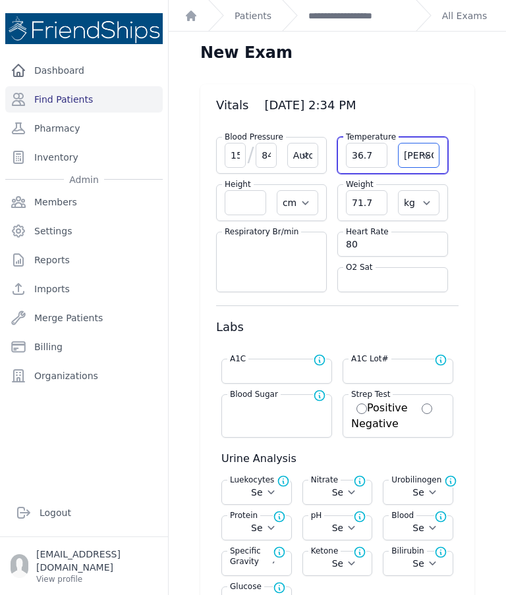
select select
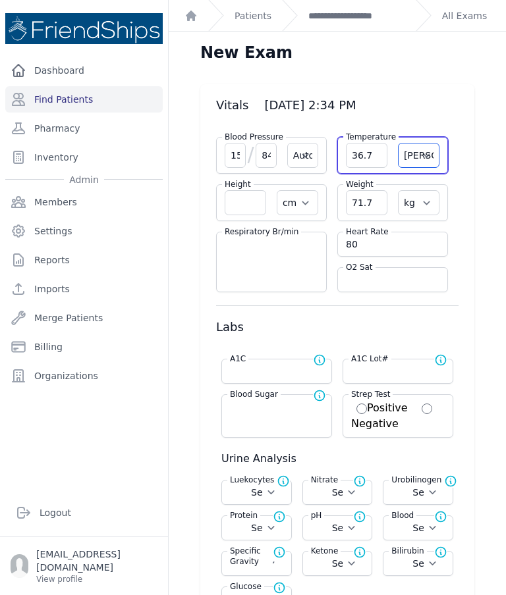
select select
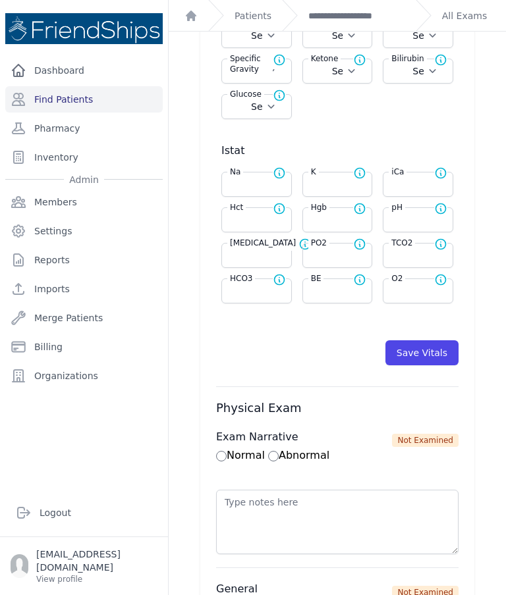
scroll to position [496, 0]
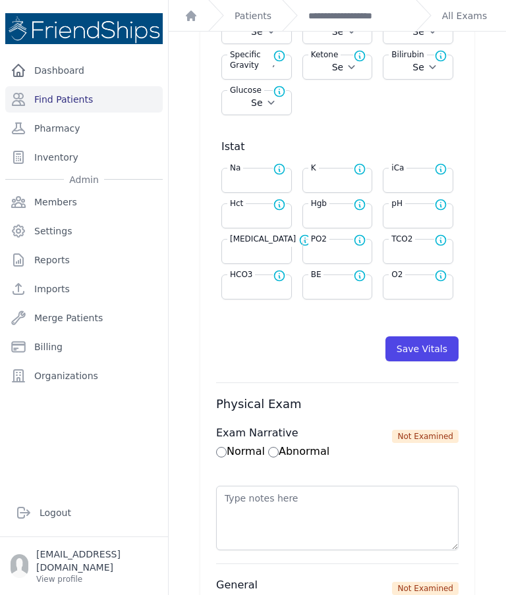
click at [443, 348] on button "Save Vitals" at bounding box center [421, 348] width 73 height 25
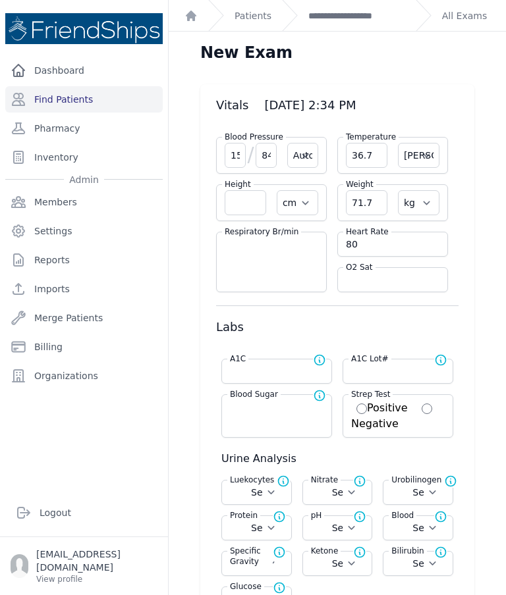
click at [367, 22] on link "**********" at bounding box center [356, 15] width 97 height 13
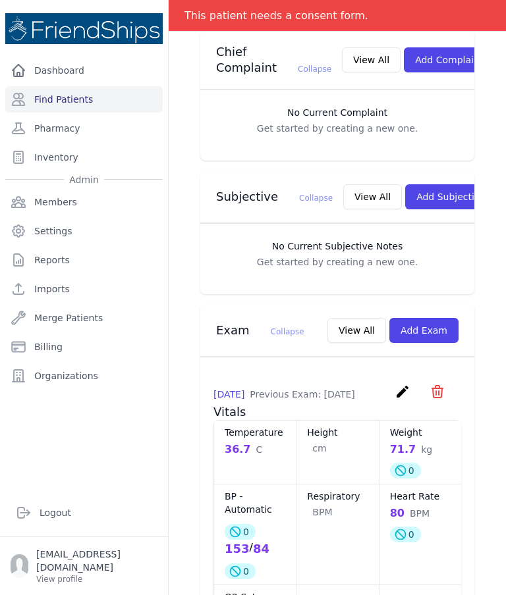
scroll to position [345, 0]
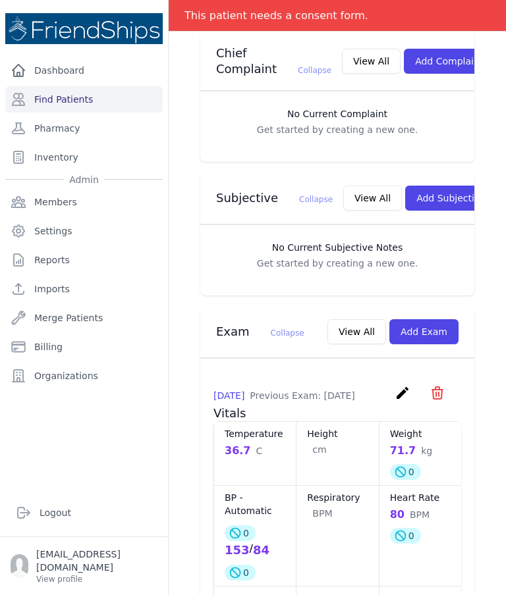
click at [431, 186] on button "Add Subjective" at bounding box center [451, 198] width 92 height 25
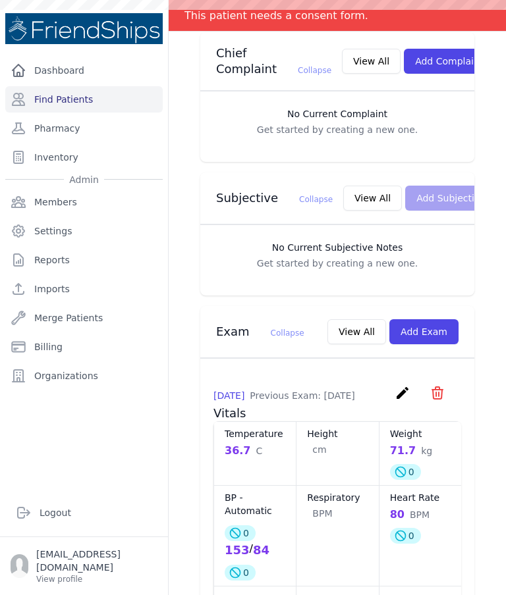
scroll to position [0, 0]
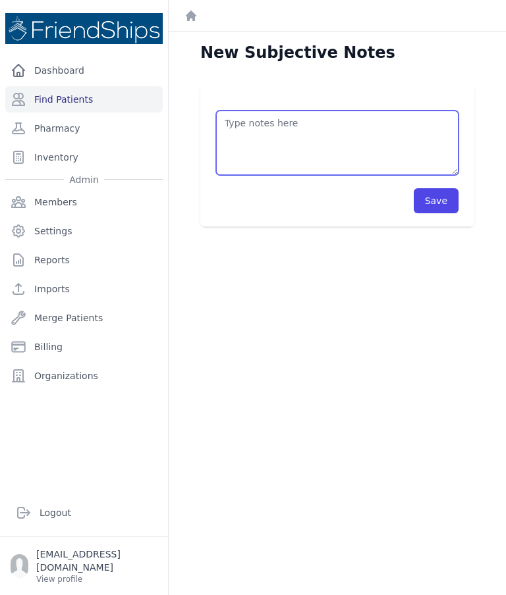
click at [377, 146] on textarea at bounding box center [337, 143] width 242 height 65
type textarea "P"
paste textarea "Pt came to the clinic asking to be seen by a doctor."
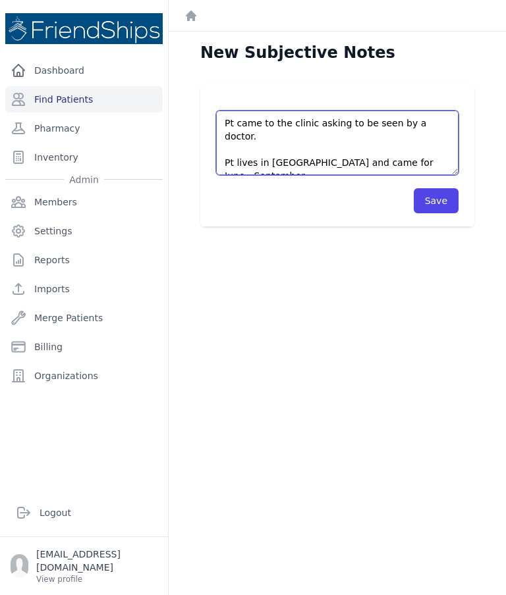
click at [366, 149] on textarea "Pt came to the clinic asking to be seen by a doctor. Pt lives in Germany and ca…" at bounding box center [337, 143] width 242 height 65
click at [448, 142] on textarea "Pt came to the clinic asking to be seen by a doctor. Pt lives in Germany and ca…" at bounding box center [337, 143] width 242 height 65
click at [437, 151] on textarea "Pt came to the clinic asking to be seen by a doctor. Pt lives in Germany and ca…" at bounding box center [337, 143] width 242 height 65
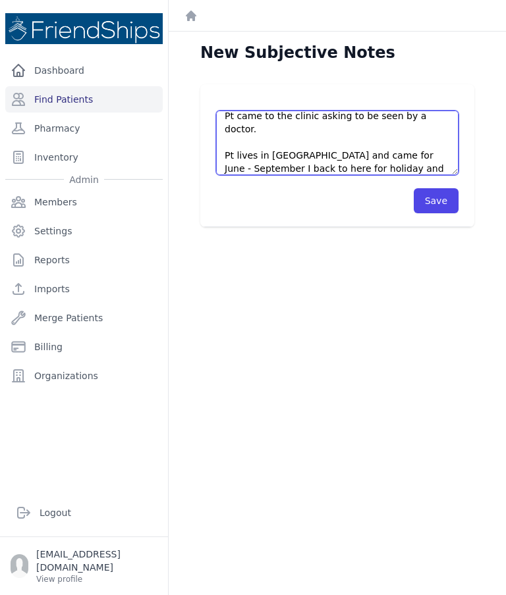
click at [451, 137] on textarea "Pt came to the clinic asking to be seen by a doctor. Pt lives in Germany and ca…" at bounding box center [337, 143] width 242 height 65
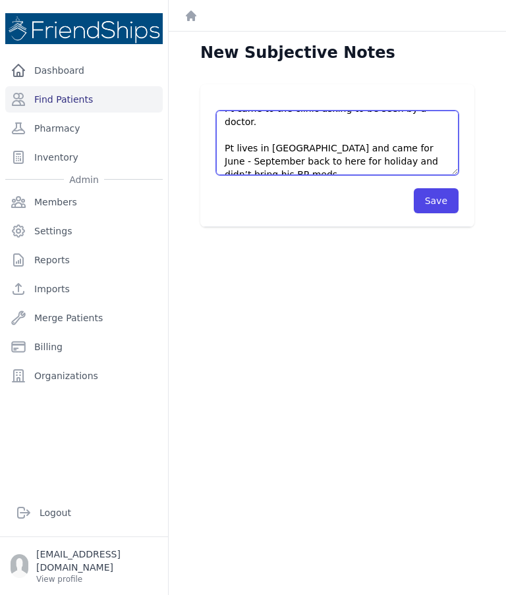
click at [451, 137] on textarea "Pt came to the clinic asking to be seen by a doctor. Pt lives in Germany and ca…" at bounding box center [337, 143] width 242 height 65
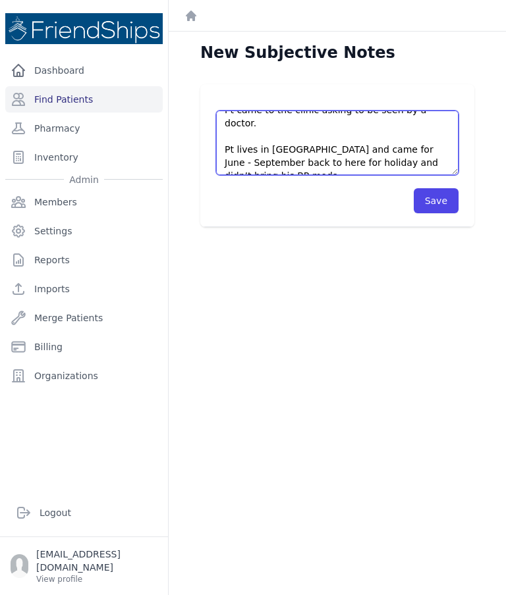
click at [331, 166] on textarea "Pt came to the clinic asking to be seen by a doctor. Pt lives in Germany and ca…" at bounding box center [337, 143] width 242 height 65
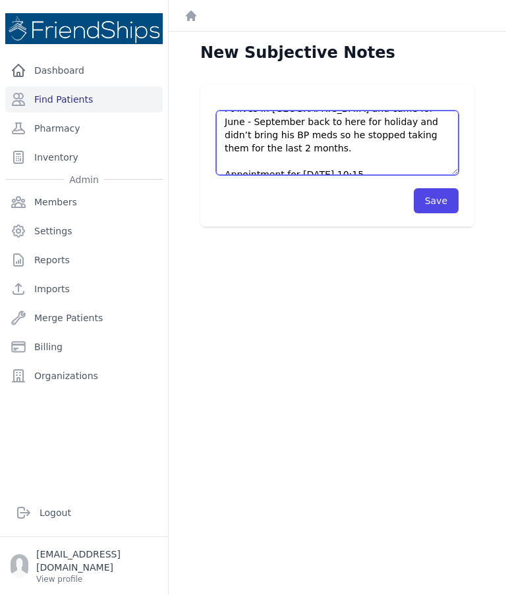
scroll to position [53, 0]
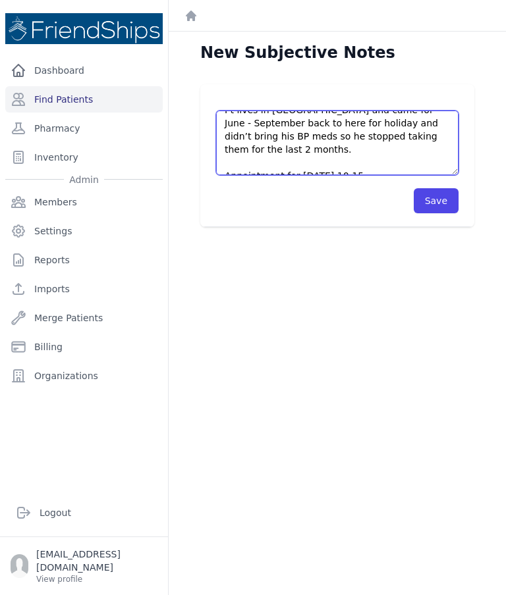
type textarea "Pt came to the clinic asking to be seen by a doctor. Pt lives in Germany and ca…"
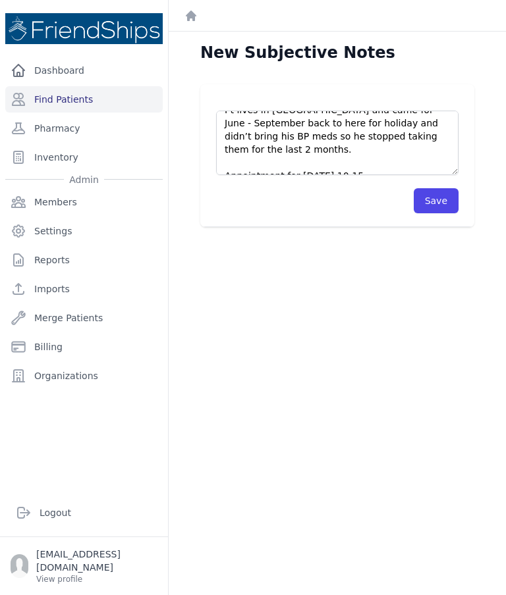
click at [436, 198] on button "Save" at bounding box center [436, 200] width 45 height 25
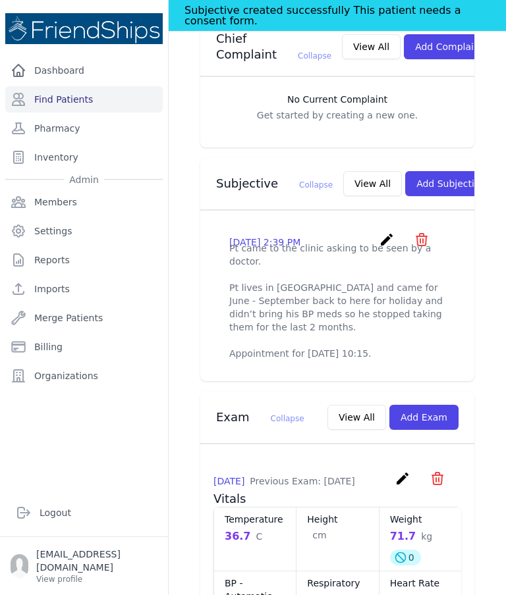
scroll to position [398, 0]
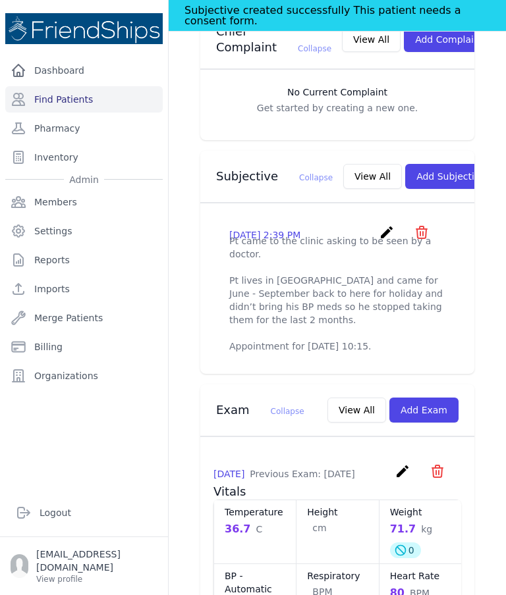
click at [367, 244] on p "Pt came to the clinic asking to be seen by a doctor. Pt lives in Germany and ca…" at bounding box center [337, 293] width 216 height 119
click at [388, 231] on icon "create" at bounding box center [387, 233] width 16 height 16
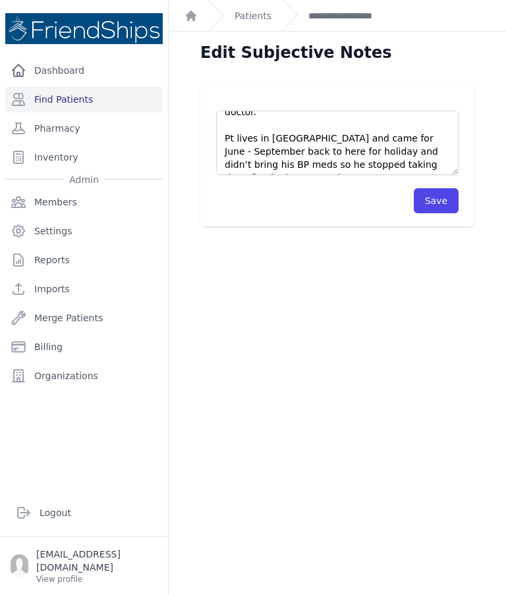
scroll to position [25, 0]
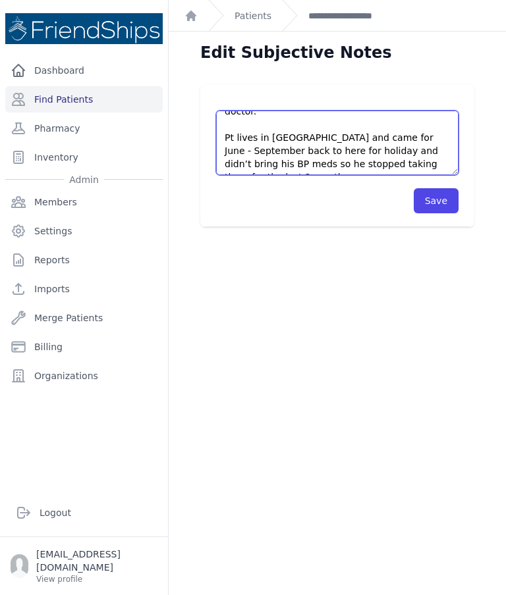
click at [262, 139] on textarea "Pt came to the clinic asking to be seen by a doctor. Pt lives in Germany and ca…" at bounding box center [337, 143] width 242 height 65
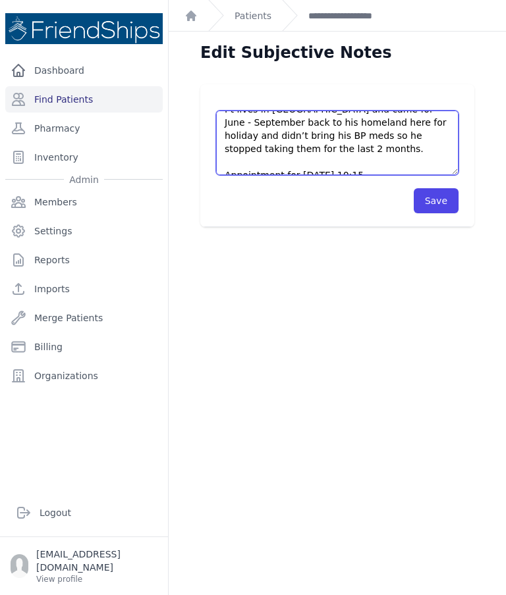
scroll to position [53, 0]
type textarea "Pt came to the clinic asking to be seen by a doctor. Pt lives in Germany and ca…"
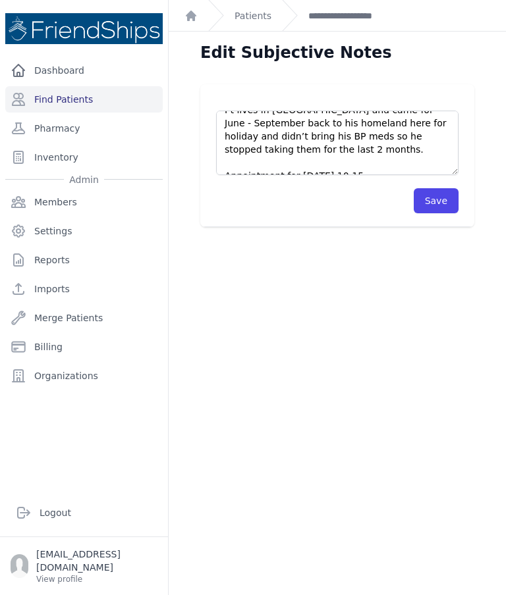
click at [446, 190] on button "Save" at bounding box center [436, 200] width 45 height 25
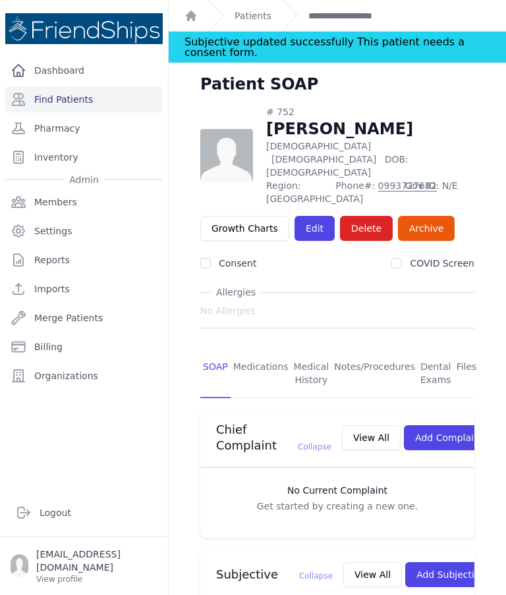
click at [263, 22] on link "Patients" at bounding box center [252, 15] width 37 height 13
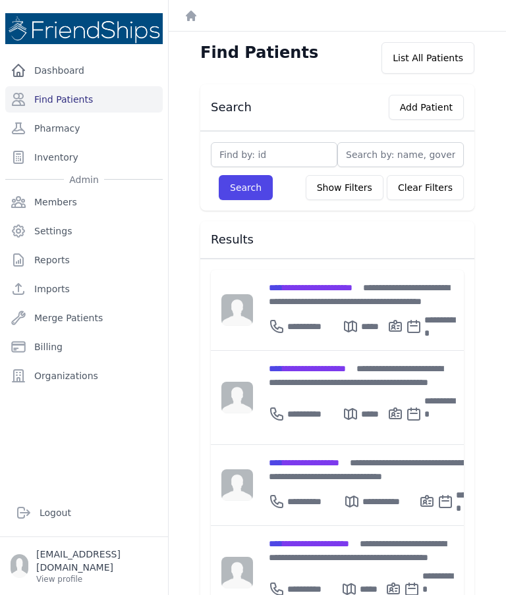
click at [366, 537] on div "**********" at bounding box center [362, 551] width 186 height 28
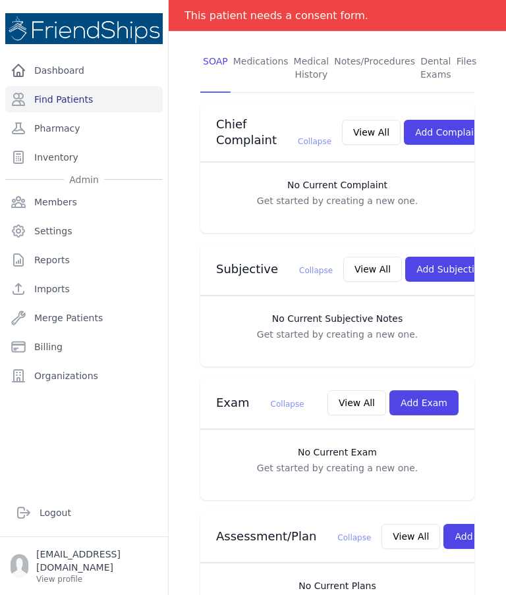
click at [430, 398] on button "Add Exam" at bounding box center [423, 402] width 69 height 25
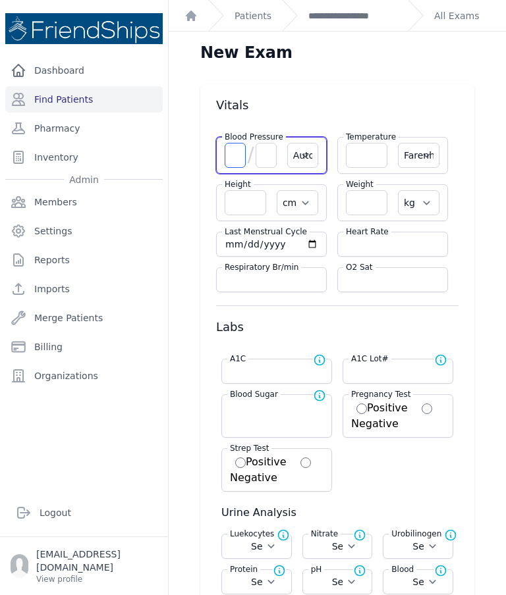
click at [232, 148] on input "number" at bounding box center [235, 155] width 21 height 25
type input "152"
click at [268, 155] on input "number" at bounding box center [265, 155] width 21 height 25
select select "Automatic"
select select "F"
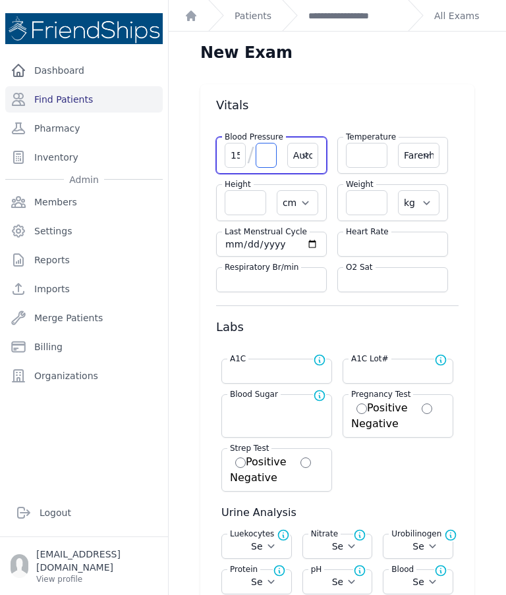
select select "cm"
select select "kg"
select select
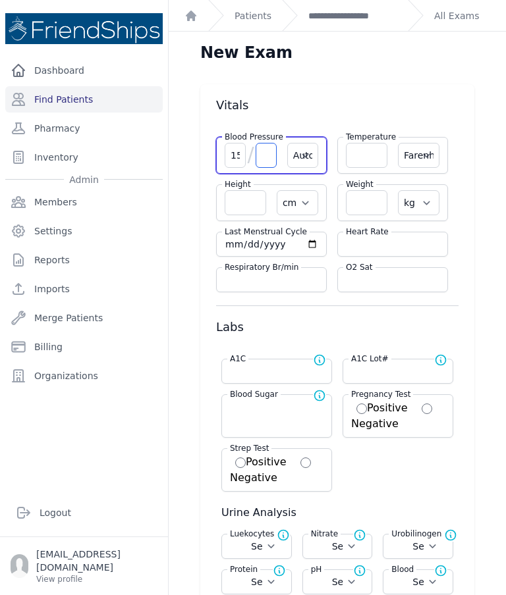
select select
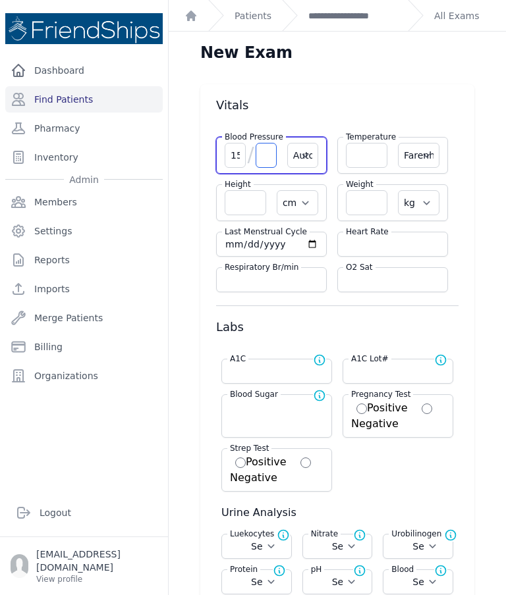
select select
type input "8"
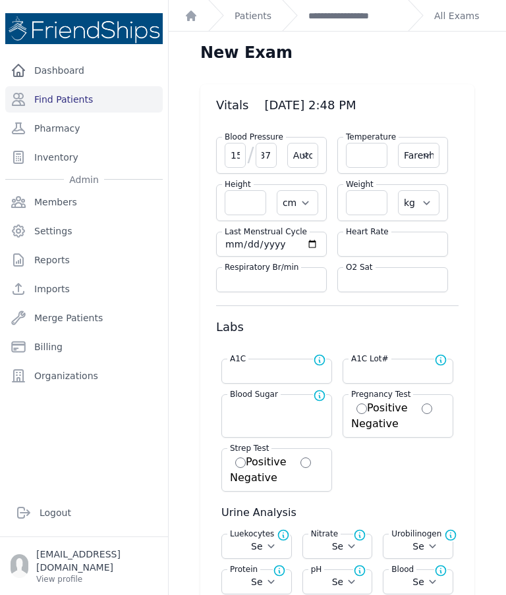
type input "87"
click at [377, 250] on input "number" at bounding box center [393, 244] width 94 height 13
select select "Automatic"
select select "F"
select select "cm"
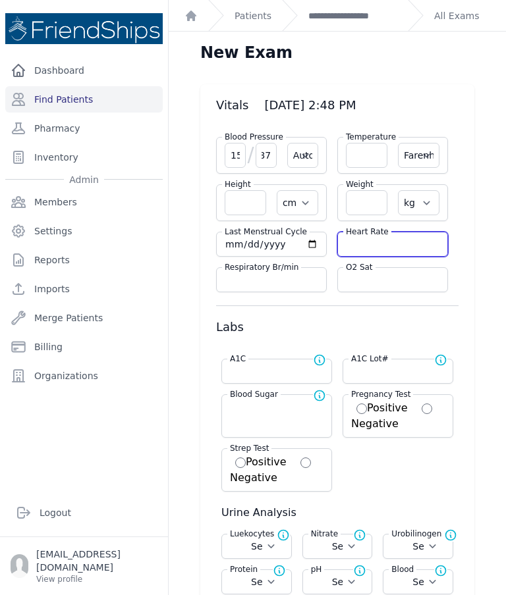
select select "kg"
select select
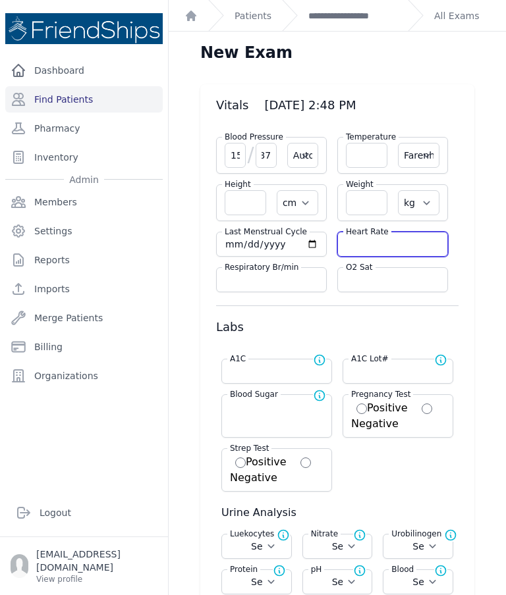
select select
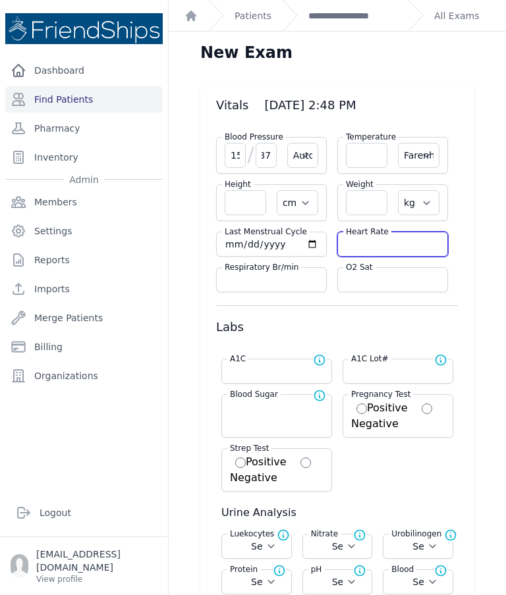
select select
type input "72"
click at [376, 162] on input "number" at bounding box center [366, 155] width 41 height 25
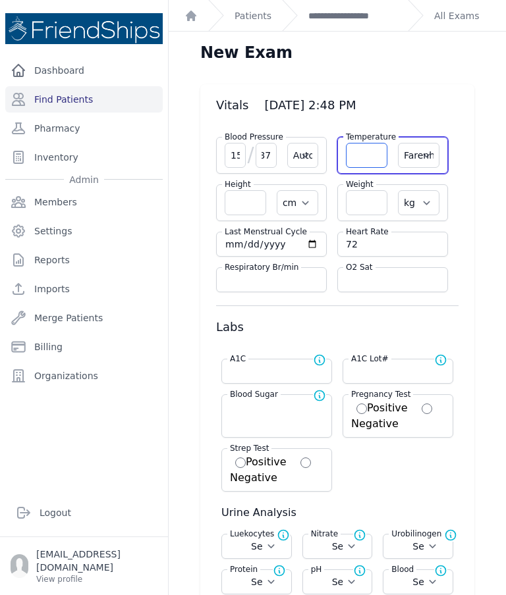
select select "Automatic"
select select "F"
select select "cm"
select select "kg"
select select
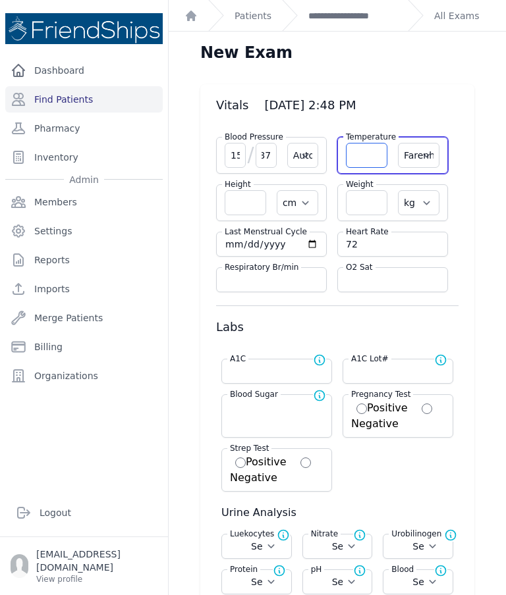
select select
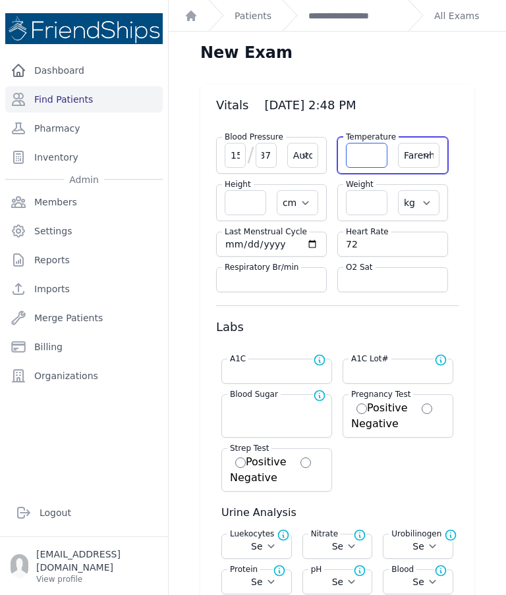
select select
type input "36.6"
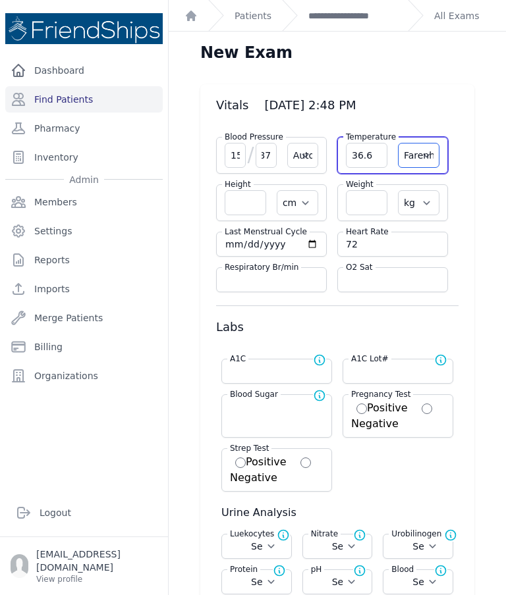
click at [428, 155] on select "Farenheit Celcius" at bounding box center [418, 155] width 41 height 25
select select "C"
select select "Automatic"
select select "cm"
select select "kg"
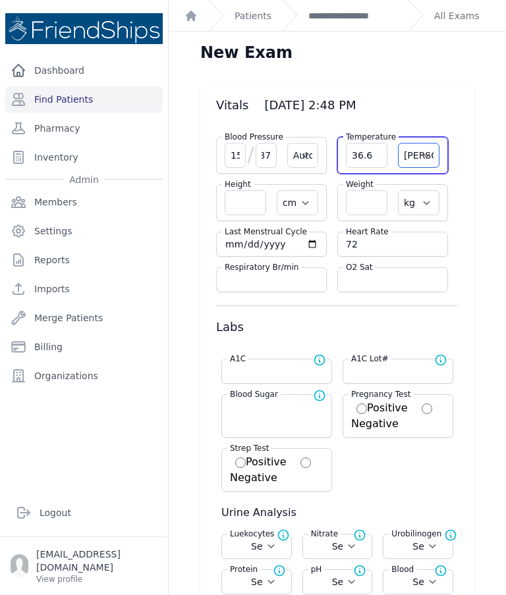
select select
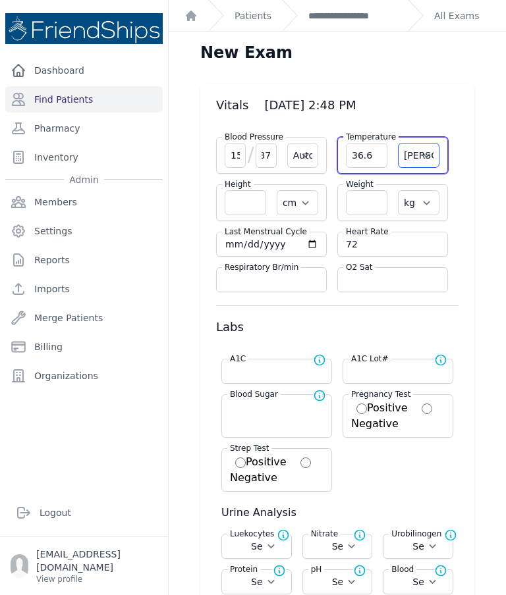
select select
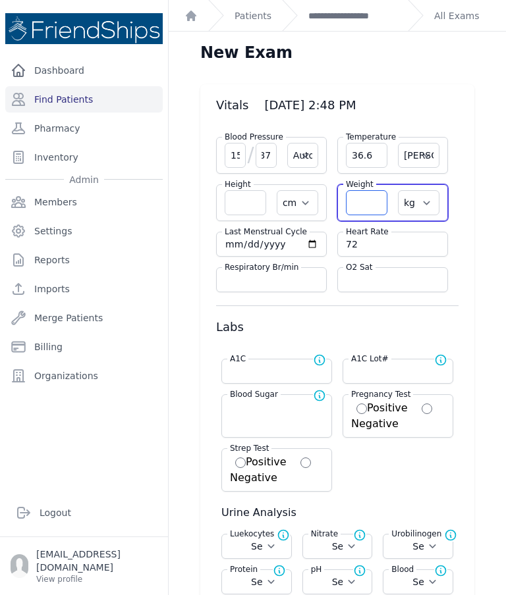
click at [364, 212] on input "number" at bounding box center [366, 202] width 41 height 25
select select "Automatic"
select select "C"
select select "cm"
select select "kg"
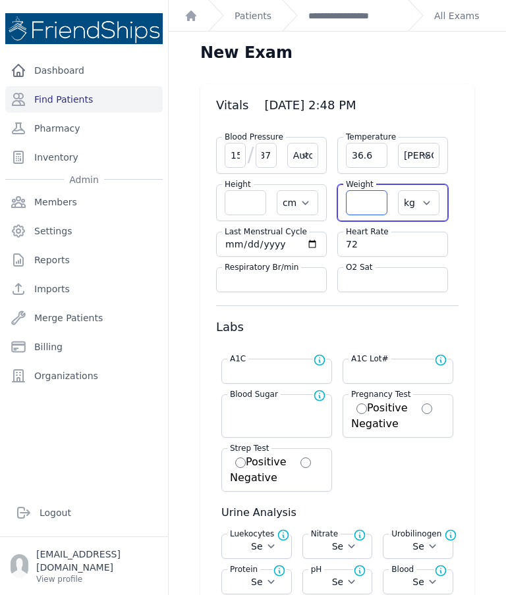
select select
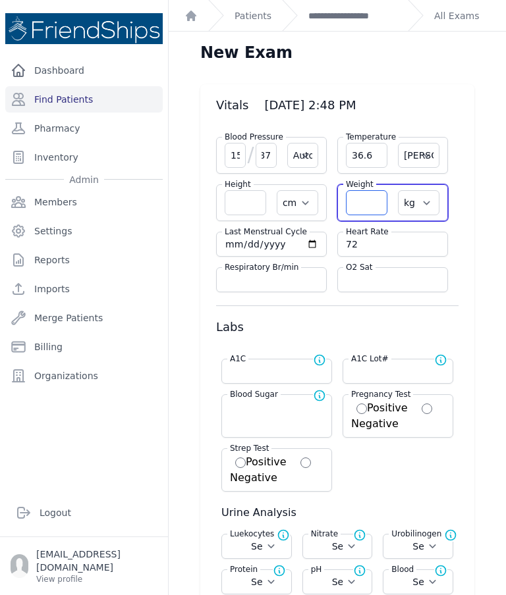
select select
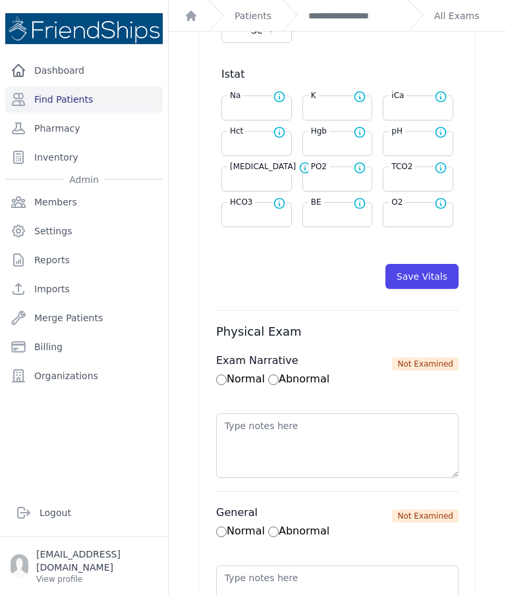
scroll to position [628, 0]
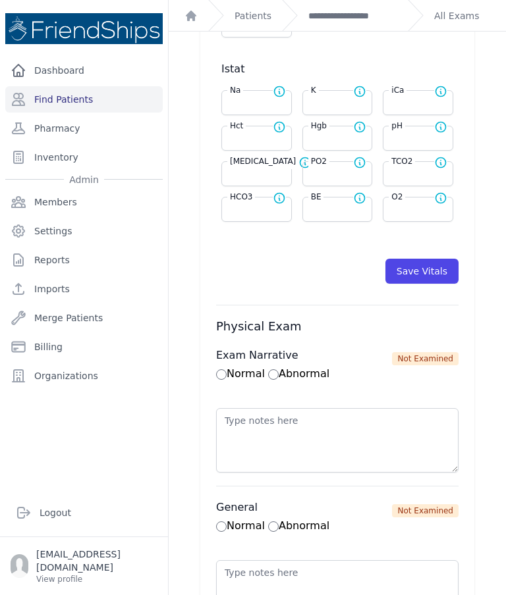
type input "74.4"
click at [433, 273] on button "Save Vitals" at bounding box center [421, 271] width 73 height 25
select select "Automatic"
select select "cm"
select select "kg"
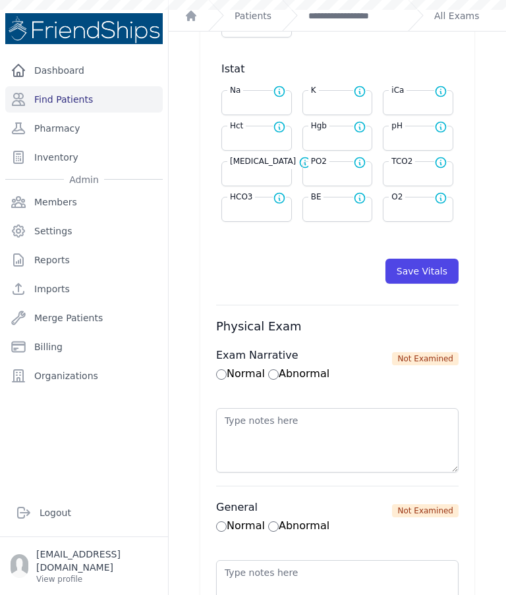
select select
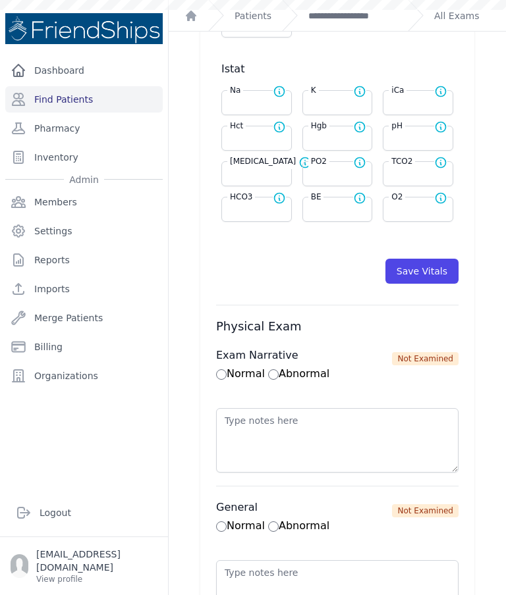
select select
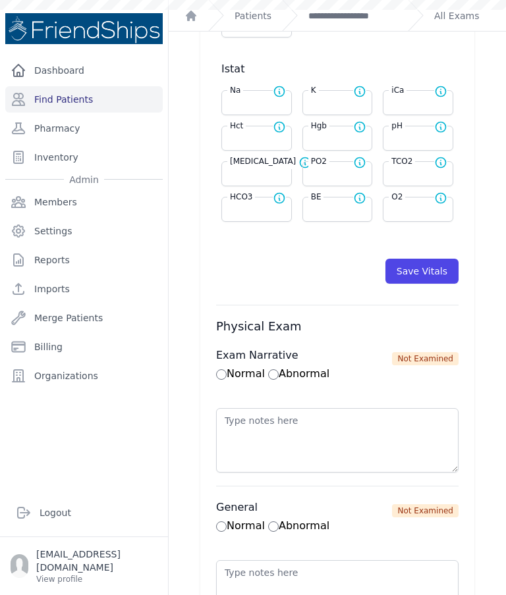
scroll to position [0, 0]
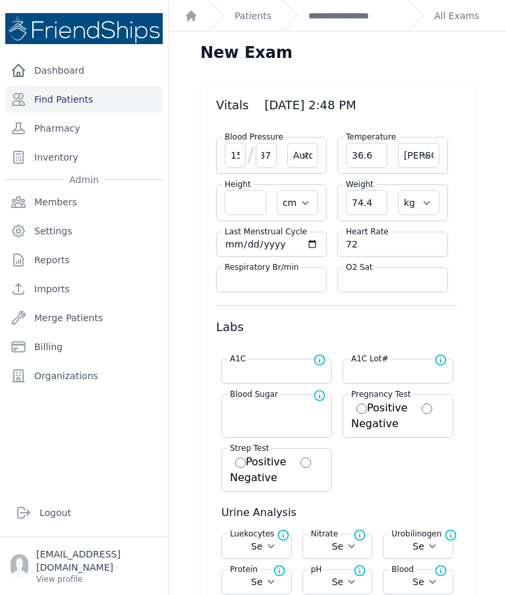
click at [363, 20] on link "**********" at bounding box center [352, 15] width 89 height 13
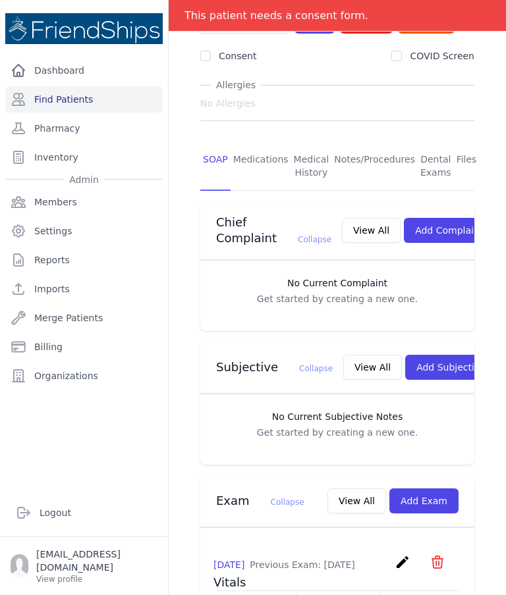
scroll to position [210, 0]
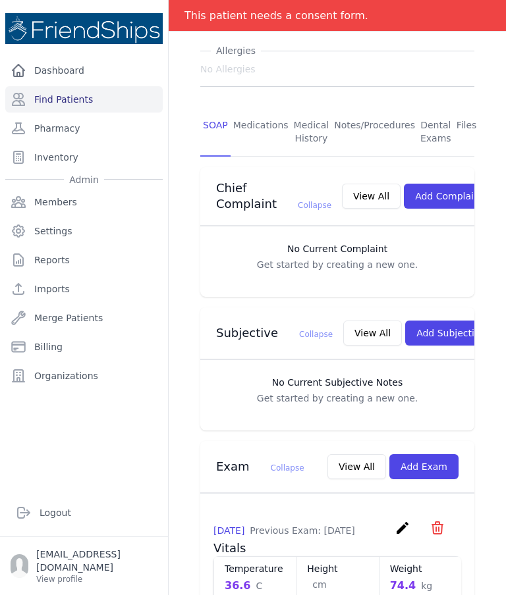
click at [410, 328] on button "Add Subjective" at bounding box center [451, 333] width 92 height 25
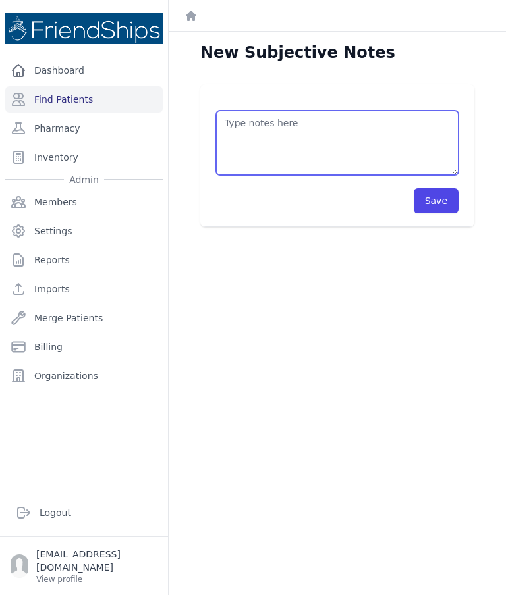
click at [396, 141] on textarea at bounding box center [337, 143] width 242 height 65
paste textarea "Pt came to the clinic asking to be seen by a doctor."
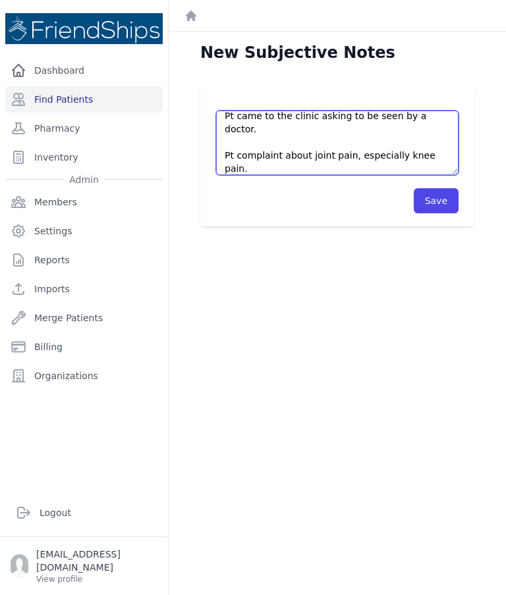
scroll to position [7, 0]
type textarea "Pt came to the clinic asking to be seen by a doctor. Pt complaint about joint p…"
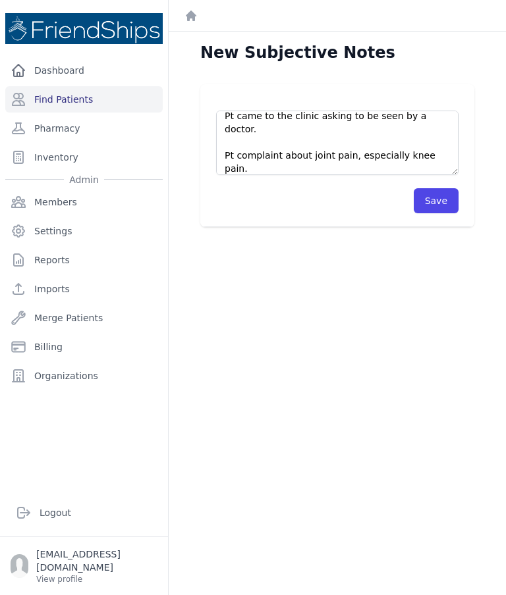
click at [452, 205] on button "Save" at bounding box center [436, 200] width 45 height 25
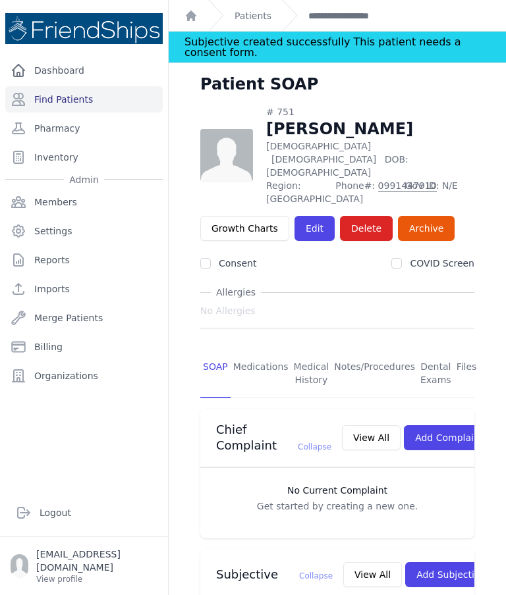
click at [255, 22] on link "Patients" at bounding box center [252, 15] width 37 height 13
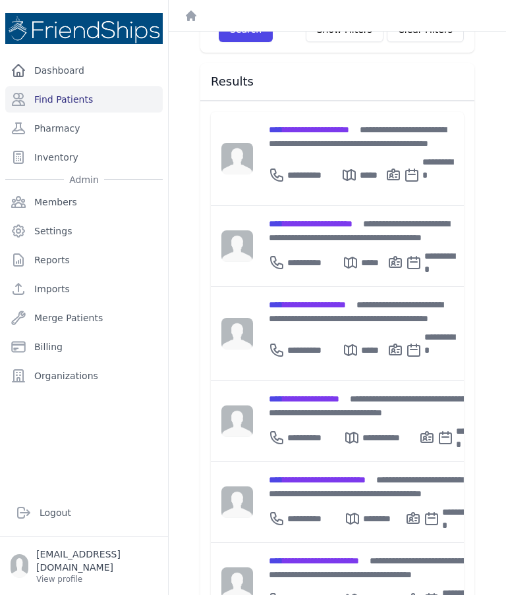
scroll to position [193, 0]
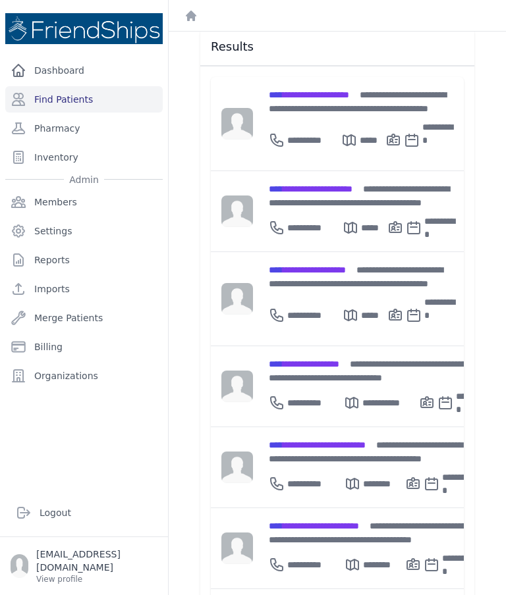
click at [350, 441] on span "**********" at bounding box center [317, 445] width 97 height 9
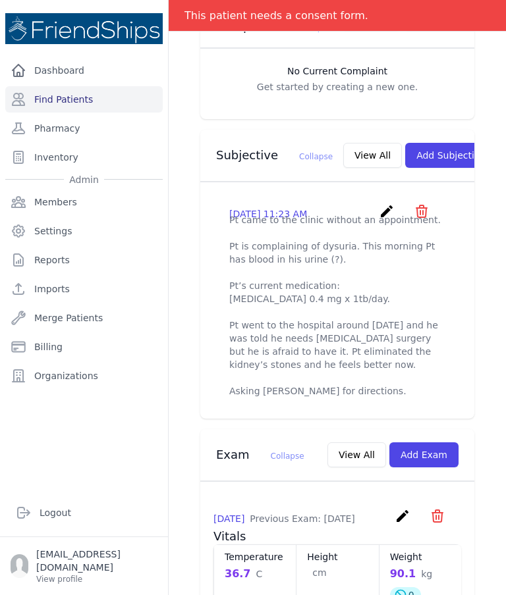
scroll to position [396, 0]
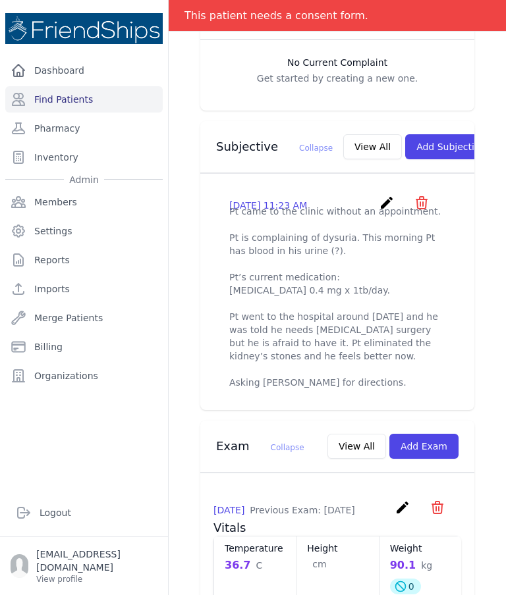
click at [344, 136] on button "View All" at bounding box center [372, 146] width 59 height 25
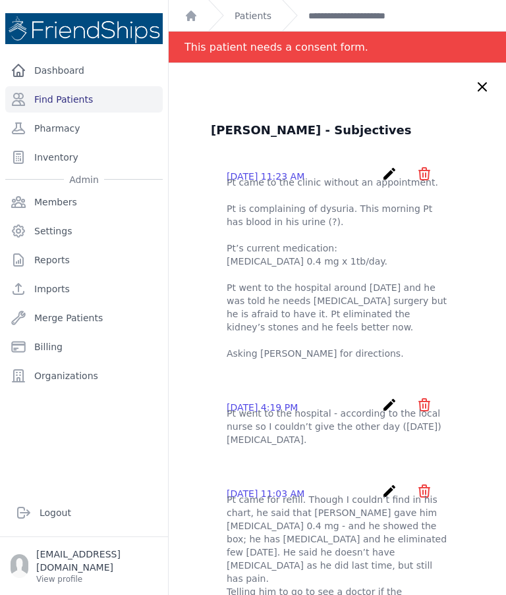
scroll to position [0, 0]
click at [481, 88] on icon at bounding box center [482, 87] width 8 height 8
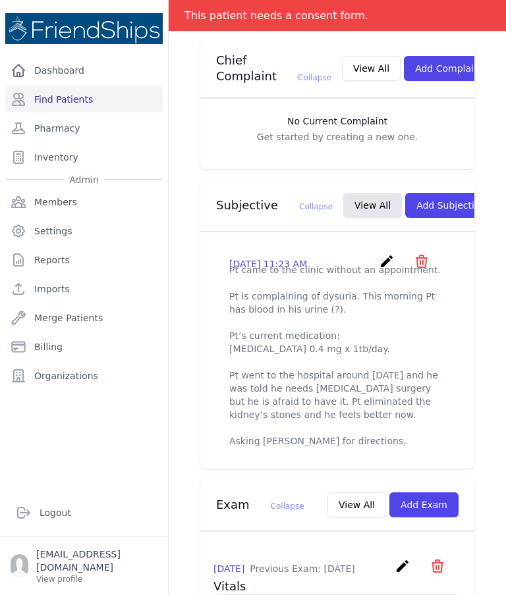
scroll to position [338, 0]
click at [385, 263] on icon "create" at bounding box center [387, 261] width 16 height 16
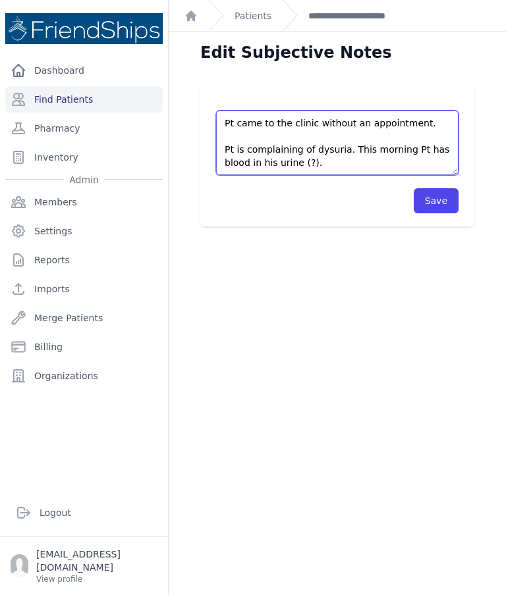
click at [319, 159] on textarea "Pt came to the clinic without an appointment. Pt is complaining of dysuria. Thi…" at bounding box center [337, 143] width 242 height 65
click at [276, 171] on textarea "Pt came to the clinic without an appointment. Pt is complaining of dysuria. Thi…" at bounding box center [337, 143] width 242 height 65
click at [279, 167] on textarea "Pt came to the clinic without an appointment. Pt is complaining of dysuria. Thi…" at bounding box center [337, 143] width 242 height 65
click at [337, 161] on textarea "Pt came to the clinic without an appointment. Pt is complaining of dysuria. Thi…" at bounding box center [337, 143] width 242 height 65
click at [400, 151] on textarea "Pt came to the clinic without an appointment. Pt is complaining of dysuria. Thi…" at bounding box center [337, 143] width 242 height 65
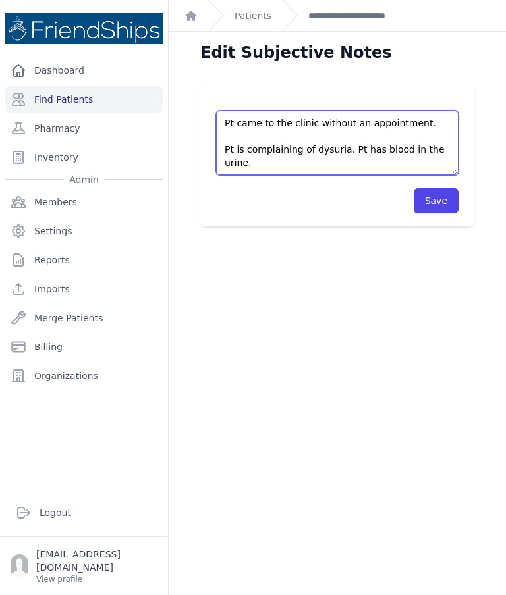
click at [354, 155] on textarea "Pt came to the clinic without an appointment. Pt is complaining of dysuria. Thi…" at bounding box center [337, 143] width 242 height 65
click at [282, 169] on textarea "Pt came to the clinic without an appointment. Pt is complaining of dysuria. Thi…" at bounding box center [337, 143] width 242 height 65
click at [286, 169] on textarea "Pt came to the clinic without an appointment. Pt is complaining of dysuria. Thi…" at bounding box center [337, 143] width 242 height 65
click at [286, 163] on textarea "Pt came to the clinic without an appointment. Pt is complaining of dysuria. Thi…" at bounding box center [337, 143] width 242 height 65
click at [326, 165] on textarea "Pt came to the clinic without an appointment. Pt is complaining of dysuria. Thi…" at bounding box center [337, 143] width 242 height 65
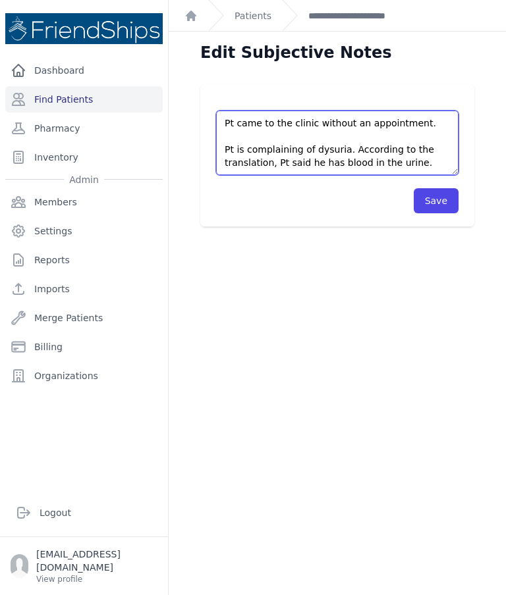
click at [336, 165] on textarea "Pt came to the clinic without an appointment. Pt is complaining of dysuria. Thi…" at bounding box center [337, 143] width 242 height 65
click at [439, 158] on textarea "Pt came to the clinic without an appointment. Pt is complaining of dysuria. Thi…" at bounding box center [337, 143] width 242 height 65
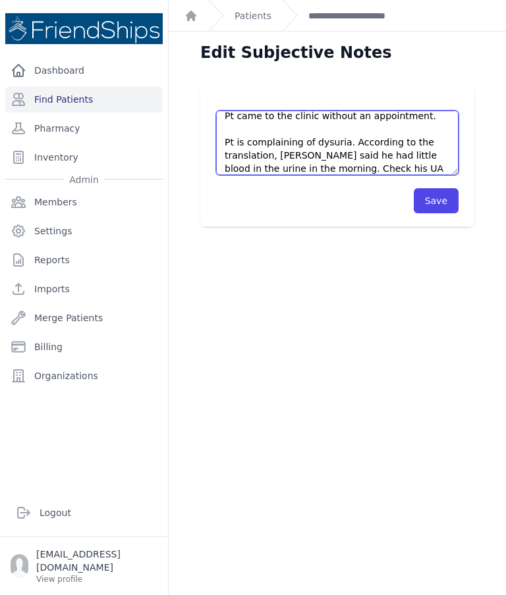
click at [301, 173] on textarea "Pt came to the clinic without an appointment. Pt is complaining of dysuria. Thi…" at bounding box center [337, 143] width 242 height 65
click at [362, 173] on textarea "Pt came to the clinic without an appointment. Pt is complaining of dysuria. Thi…" at bounding box center [337, 143] width 242 height 65
click at [282, 166] on textarea "Pt came to the clinic without an appointment. Pt is complaining of dysuria. Thi…" at bounding box center [337, 143] width 242 height 65
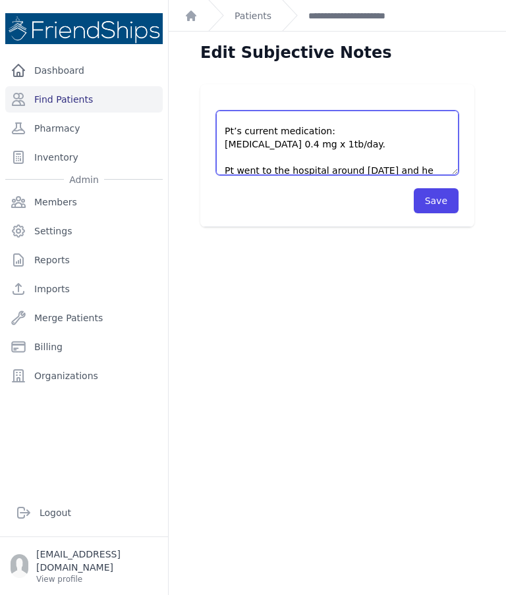
scroll to position [84, 0]
click at [249, 136] on textarea "Pt came to the clinic without an appointment. Pt is complaining of dysuria. Thi…" at bounding box center [337, 143] width 242 height 65
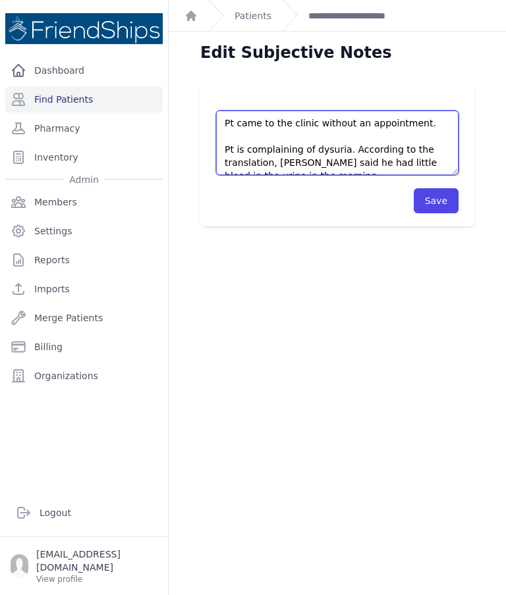
scroll to position [0, 0]
click at [238, 140] on textarea "Pt came to the clinic without an appointment. Pt is complaining of dysuria. Thi…" at bounding box center [337, 143] width 242 height 65
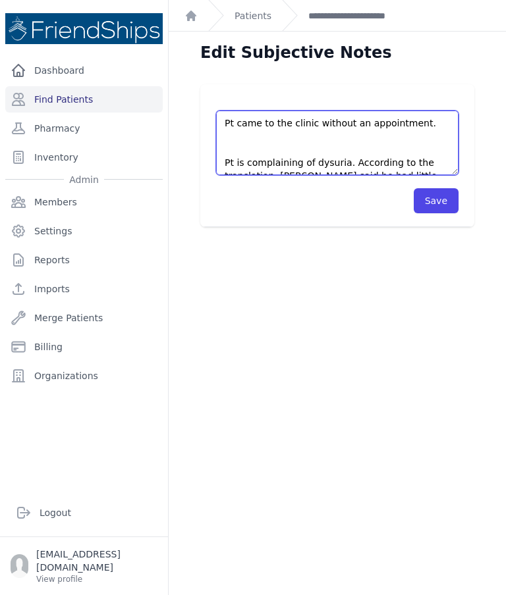
click at [263, 144] on textarea "Pt came to the clinic without an appointment. Pt is complaining of dysuria. Thi…" at bounding box center [337, 143] width 242 height 65
click at [255, 148] on textarea "Pt came to the clinic without an appointment. Pt is complaining of dysuria. Thi…" at bounding box center [337, 143] width 242 height 65
paste textarea "Pt’s current medication: Tamsulosin 0.4 mg x 1tb/day."
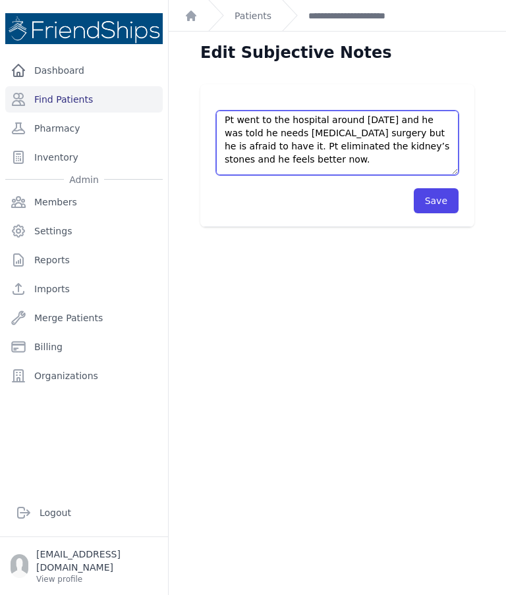
scroll to position [136, 0]
click at [259, 136] on textarea "Pt came to the clinic without an appointment. Pt is complaining of dysuria. Thi…" at bounding box center [337, 143] width 242 height 65
click at [443, 121] on textarea "Pt came to the clinic without an appointment. Pt is complaining of dysuria. Thi…" at bounding box center [337, 143] width 242 height 65
click at [254, 130] on textarea "Pt came to the clinic without an appointment. Pt is complaining of dysuria. Thi…" at bounding box center [337, 143] width 242 height 65
click at [450, 115] on textarea "Pt came to the clinic without an appointment. Pt is complaining of dysuria. Thi…" at bounding box center [337, 143] width 242 height 65
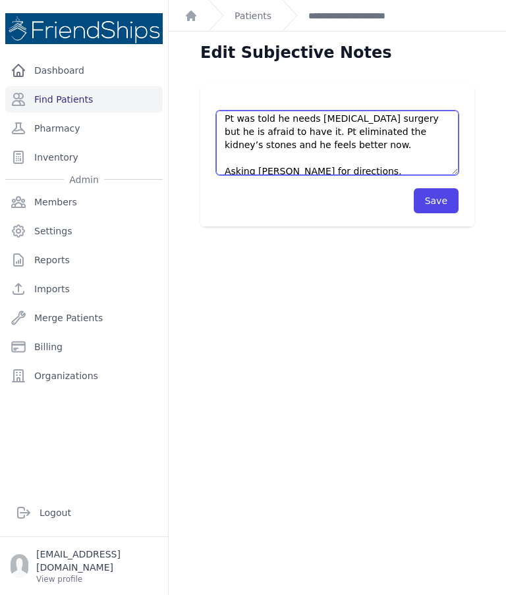
click at [271, 121] on textarea "Pt came to the clinic without an appointment. Pt is complaining of dysuria. Thi…" at bounding box center [337, 143] width 242 height 65
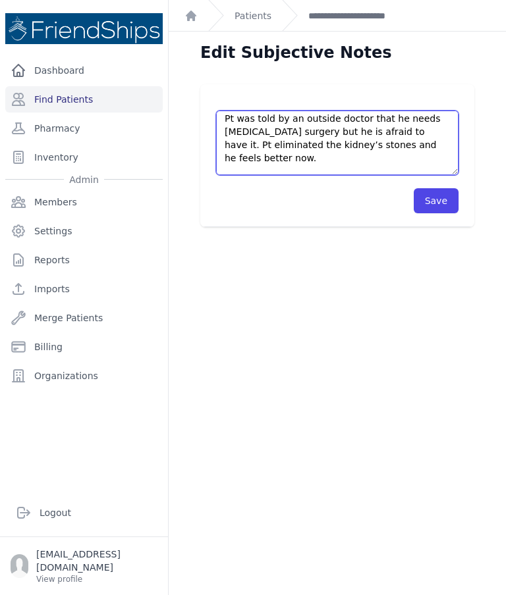
click at [324, 134] on textarea "Pt came to the clinic without an appointment. Pt is complaining of dysuria. Thi…" at bounding box center [337, 143] width 242 height 65
click at [228, 121] on textarea "Pt came to the clinic without an appointment. Pt is complaining of dysuria. Thi…" at bounding box center [337, 143] width 242 height 65
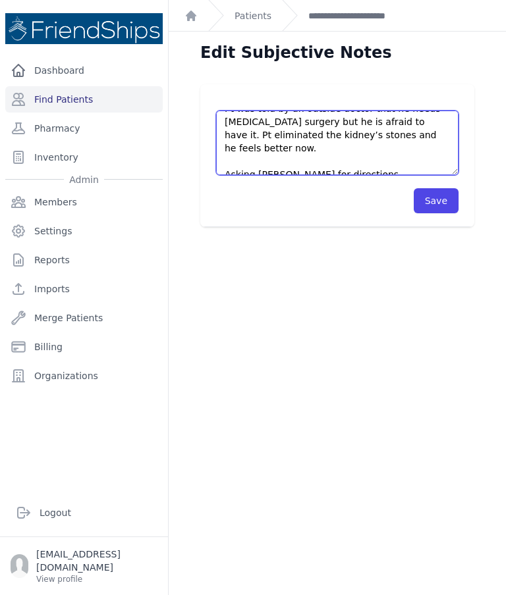
scroll to position [147, 0]
click at [342, 151] on textarea "Pt came to the clinic without an appointment. Pt is complaining of dysuria. Thi…" at bounding box center [337, 143] width 242 height 65
click at [402, 120] on textarea "Pt came to the clinic without an appointment. Pt is complaining of dysuria. Thi…" at bounding box center [337, 143] width 242 height 65
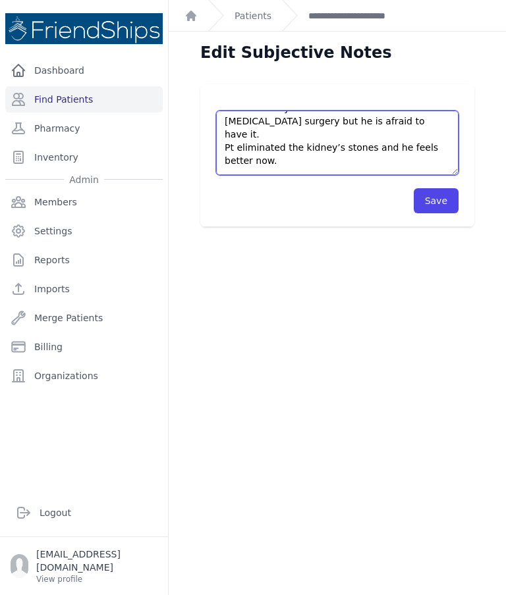
click at [363, 134] on textarea "Pt came to the clinic without an appointment. Pt is complaining of dysuria. Thi…" at bounding box center [337, 143] width 242 height 65
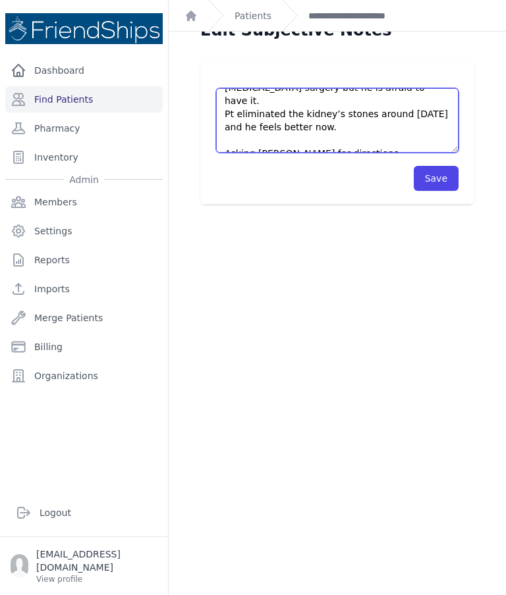
scroll to position [26, 0]
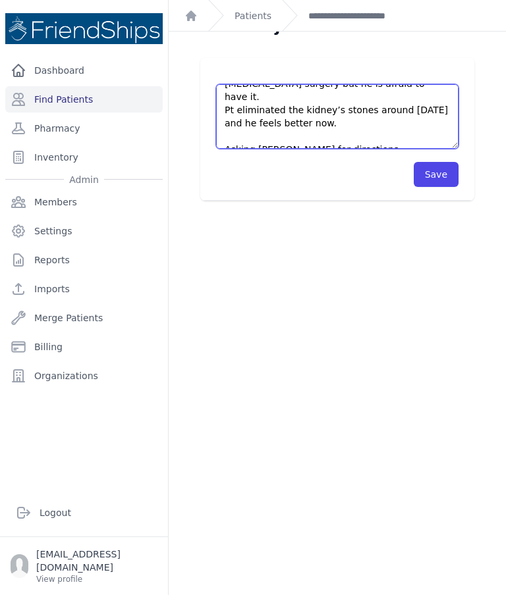
type textarea "Pt came to the clinic without an appointment. Pt’s current medication: Tamsulos…"
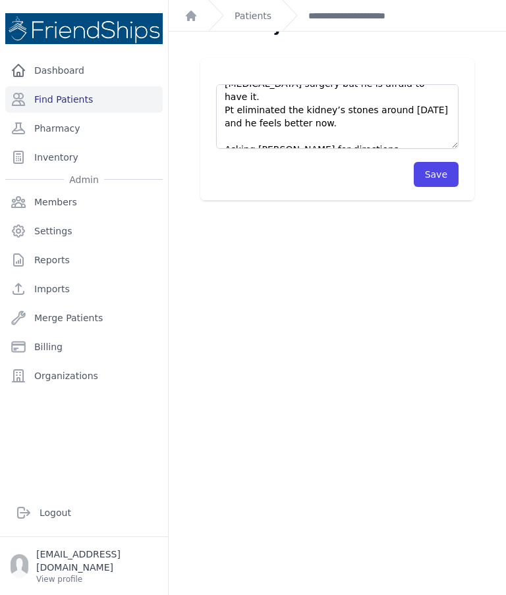
click at [433, 175] on button "Save" at bounding box center [436, 174] width 45 height 25
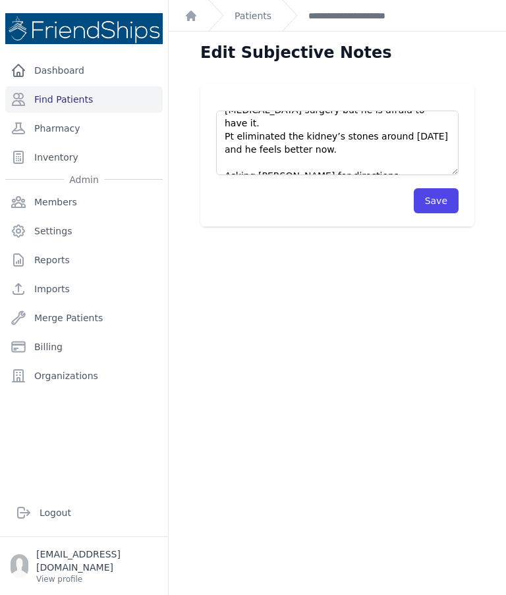
click at [454, 203] on button "Save" at bounding box center [436, 200] width 45 height 25
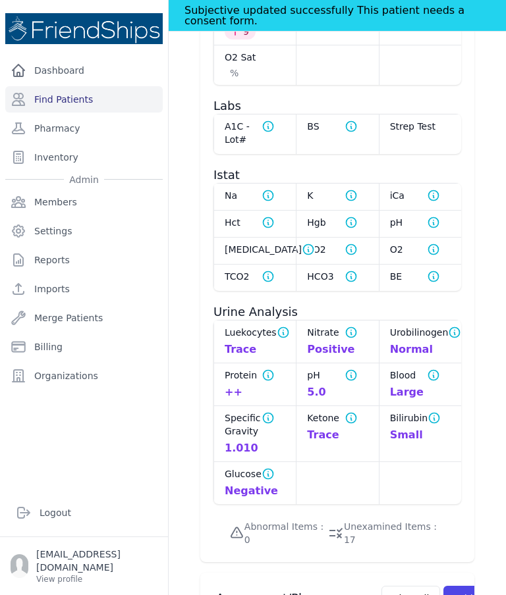
scroll to position [1123, 0]
click at [450, 385] on div "Blood Nominal value for Blood is Negative Large" at bounding box center [420, 383] width 82 height 43
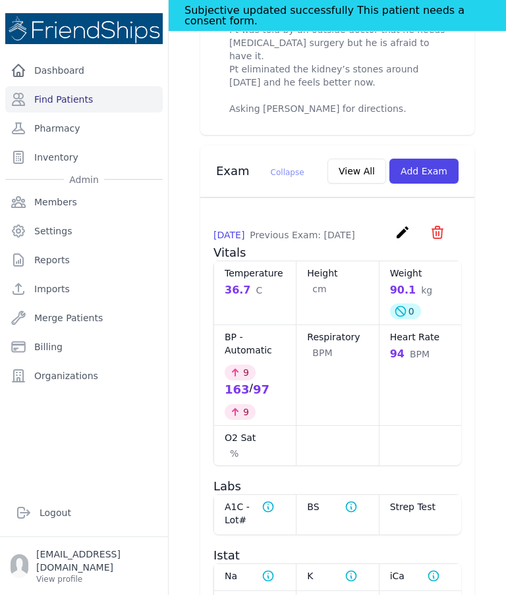
scroll to position [729, 0]
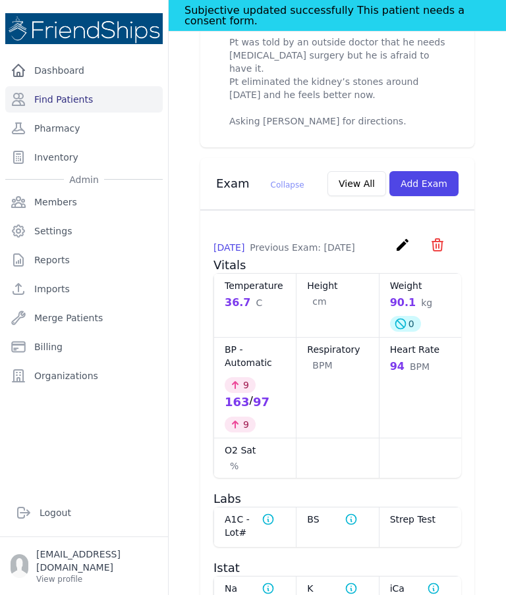
click at [404, 241] on icon "create" at bounding box center [402, 245] width 16 height 16
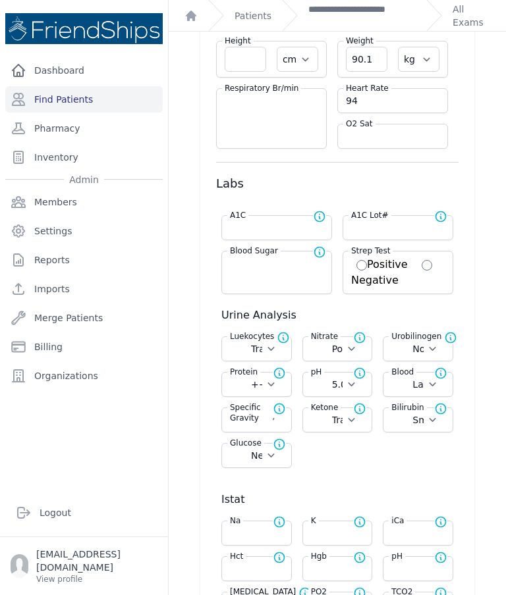
scroll to position [143, 0]
click at [438, 382] on select "Select Negative Trace Hemolyzed Trace Small Moderate Large" at bounding box center [417, 385] width 53 height 13
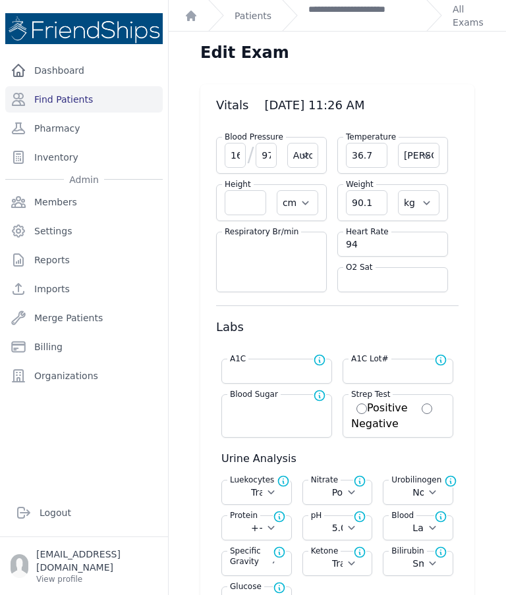
scroll to position [0, 0]
click at [336, 13] on link "**********" at bounding box center [361, 16] width 107 height 26
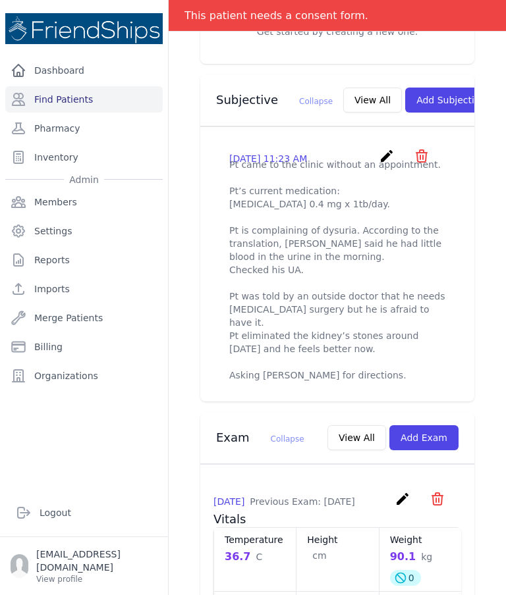
scroll to position [444, 0]
click at [122, 97] on link "Find Patients" at bounding box center [83, 99] width 157 height 26
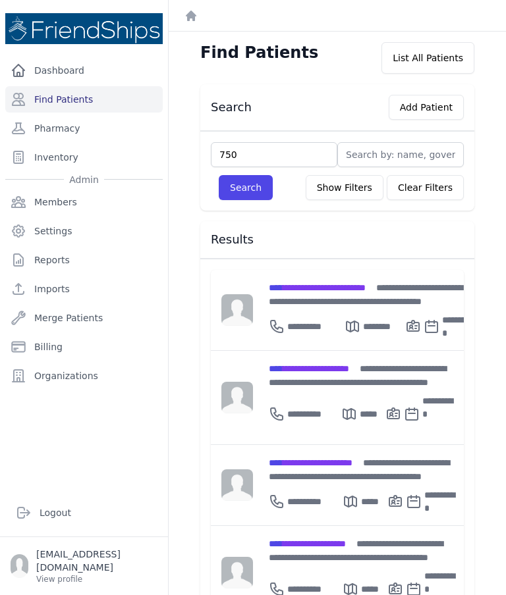
type input "750"
click at [249, 179] on button "Search" at bounding box center [246, 187] width 54 height 25
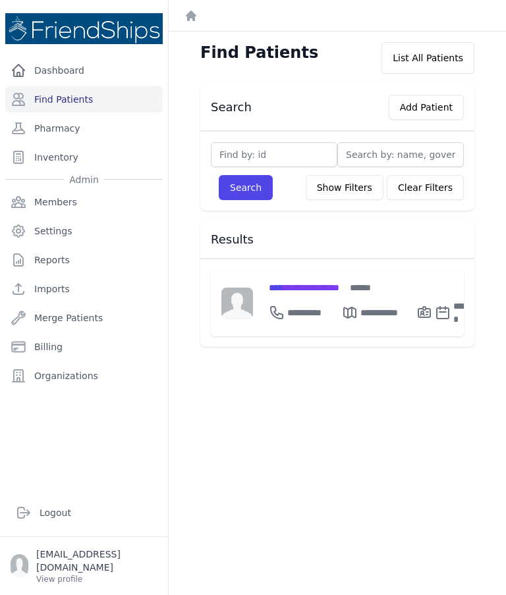
click at [323, 293] on div "**********" at bounding box center [377, 288] width 216 height 14
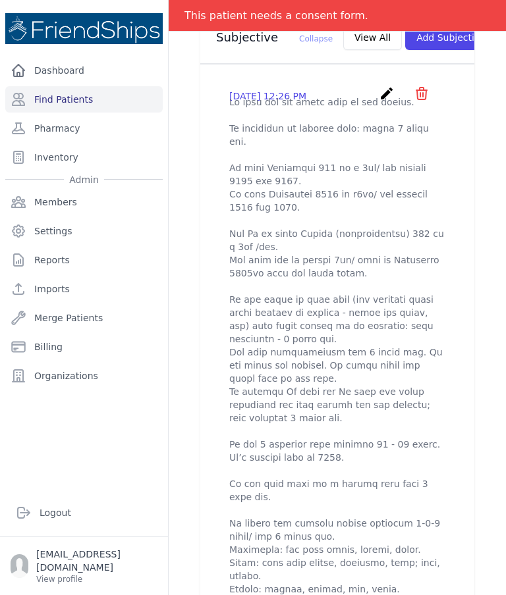
scroll to position [505, 0]
click at [385, 92] on icon "create" at bounding box center [387, 94] width 16 height 16
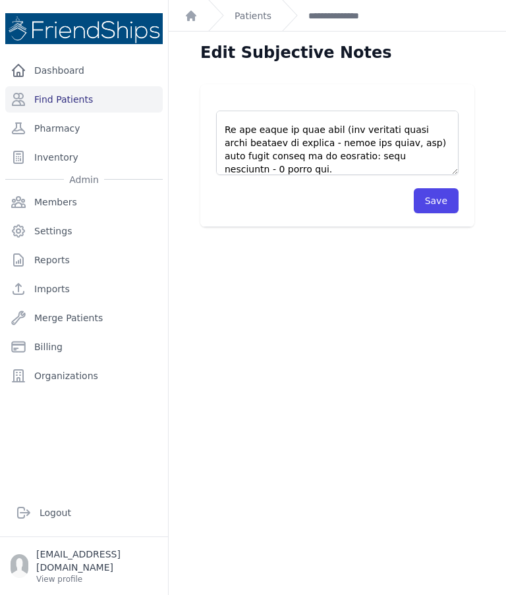
scroll to position [180, 0]
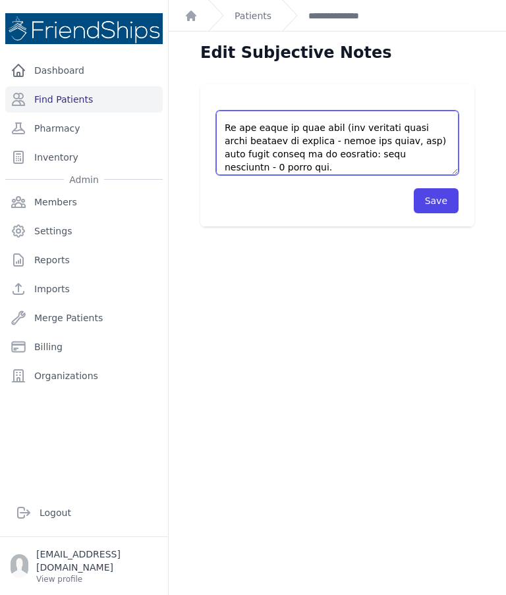
click at [385, 128] on textarea at bounding box center [337, 143] width 242 height 65
type textarea "Lo ipsu dol sit ametc adip el sed doeius. Te incididun ut laboree dolo: magna 7…"
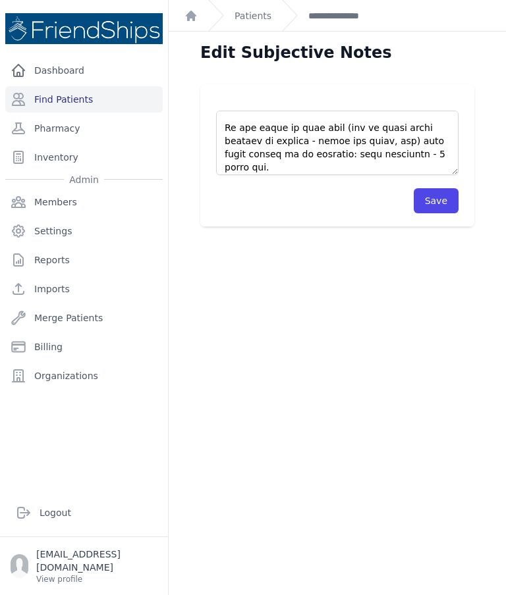
click at [448, 201] on button "Save" at bounding box center [436, 200] width 45 height 25
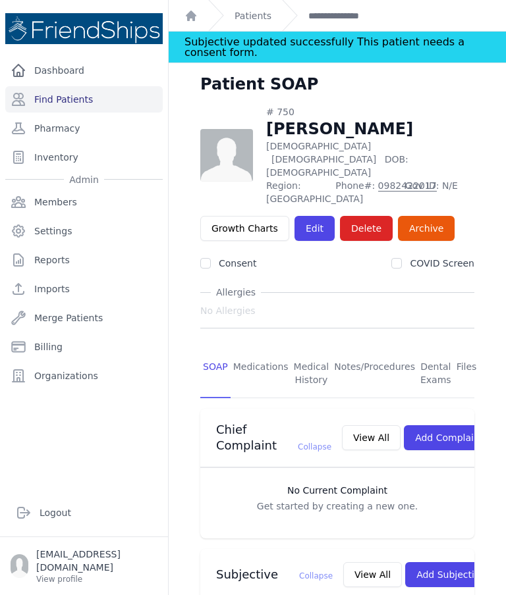
click at [263, 350] on link "Medications" at bounding box center [260, 374] width 61 height 49
click at [257, 350] on link "Medications" at bounding box center [260, 374] width 61 height 49
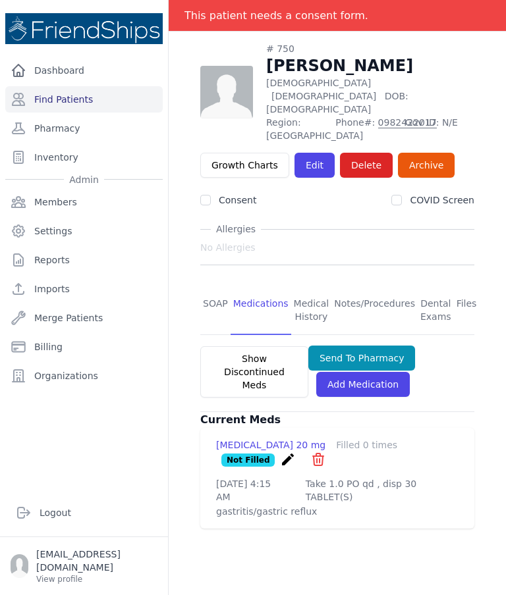
scroll to position [63, 0]
click at [211, 286] on link "SOAP" at bounding box center [215, 310] width 30 height 49
click at [471, 286] on link "Files" at bounding box center [467, 310] width 26 height 49
click at [462, 286] on link "Files" at bounding box center [467, 310] width 26 height 49
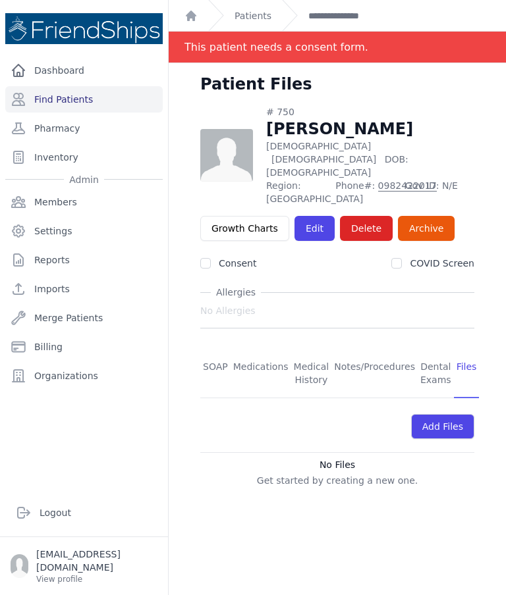
click at [215, 350] on link "SOAP" at bounding box center [215, 374] width 30 height 49
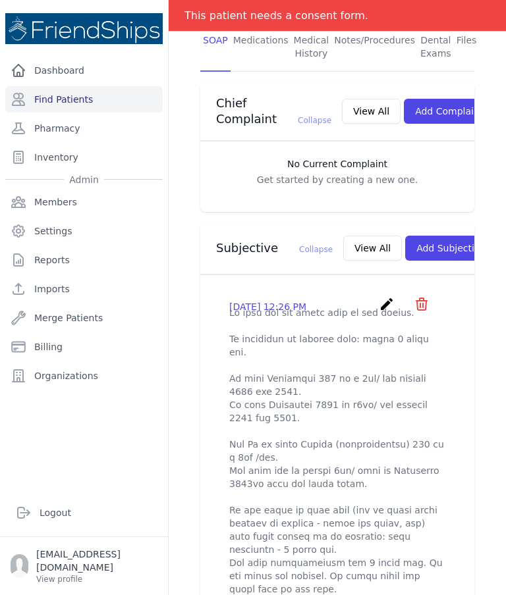
scroll to position [323, 0]
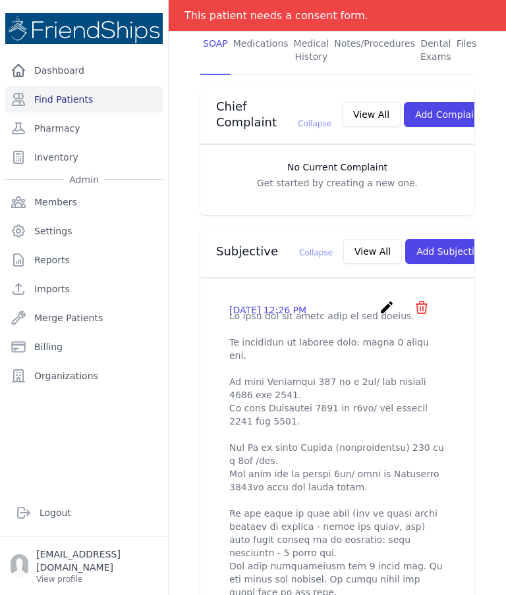
click at [435, 241] on button "Add Subjective" at bounding box center [451, 251] width 92 height 25
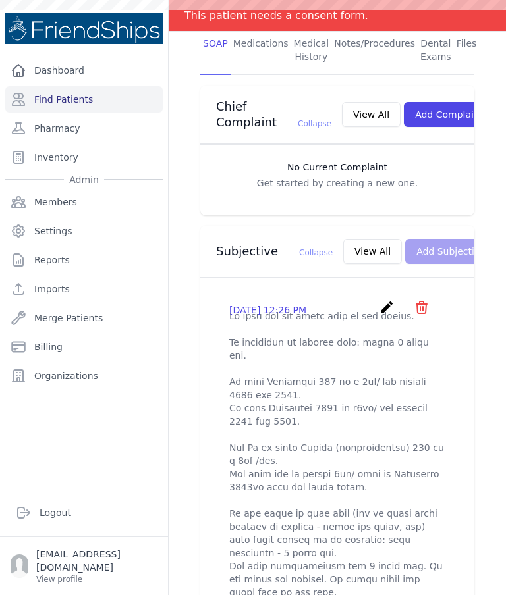
scroll to position [0, 0]
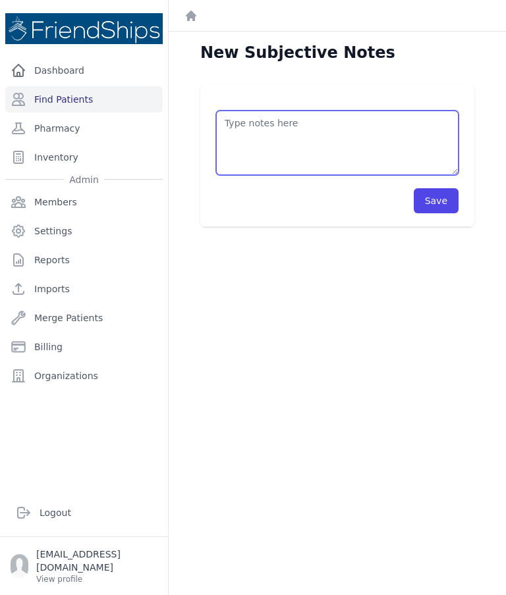
click at [387, 134] on textarea at bounding box center [337, 143] width 242 height 65
type textarea "Pt did not show up at the clinic as scheduled."
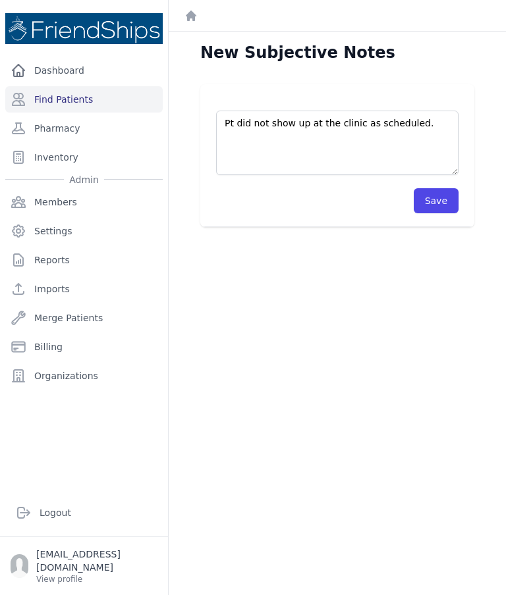
click at [433, 197] on button "Save" at bounding box center [436, 200] width 45 height 25
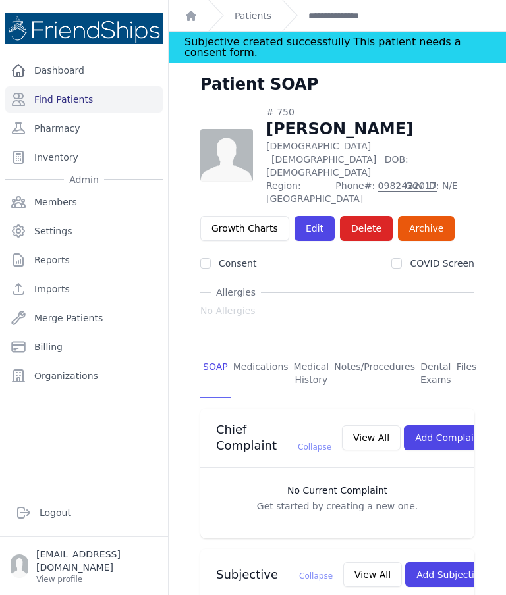
click at [254, 10] on link "Patients" at bounding box center [252, 15] width 37 height 13
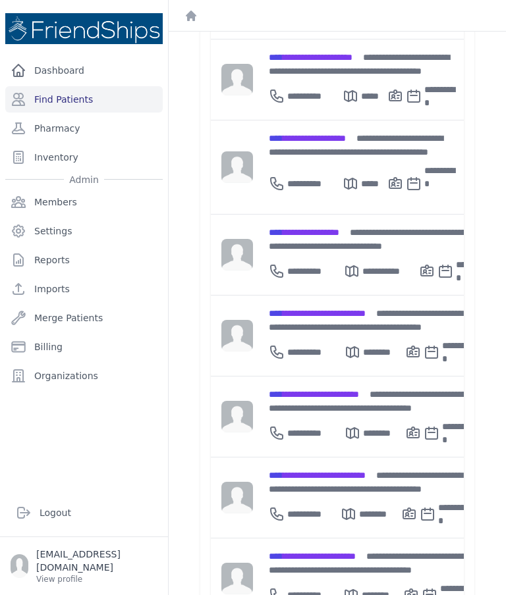
scroll to position [407, 0]
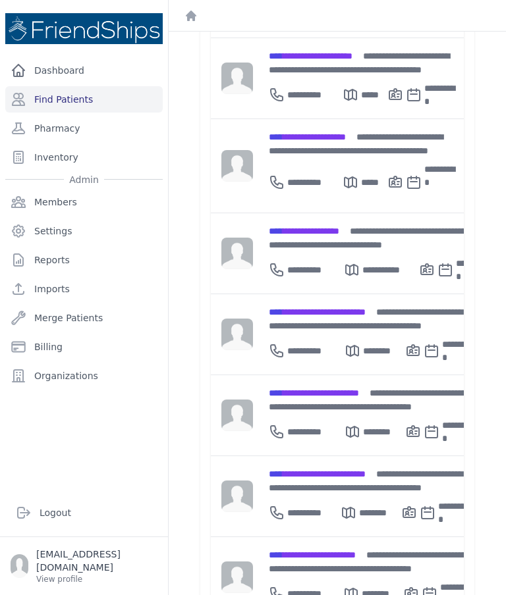
click at [303, 386] on div "**********" at bounding box center [371, 400] width 205 height 28
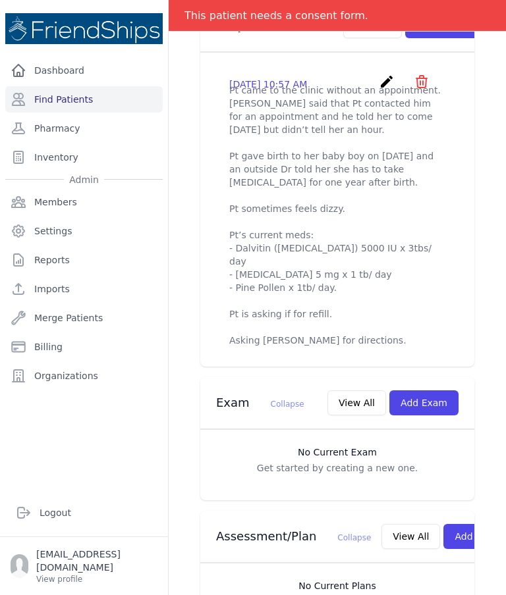
scroll to position [517, 0]
click at [386, 78] on icon "create" at bounding box center [387, 82] width 16 height 16
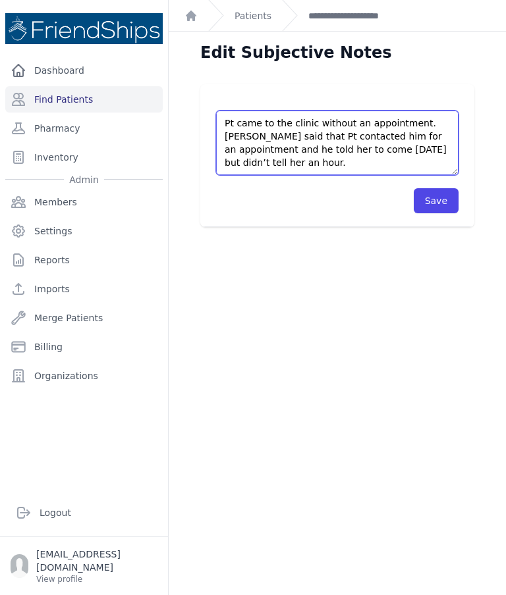
click at [408, 149] on textarea "Pt came to the clinic without an appointment. [PERSON_NAME] said that Pt contac…" at bounding box center [337, 143] width 242 height 65
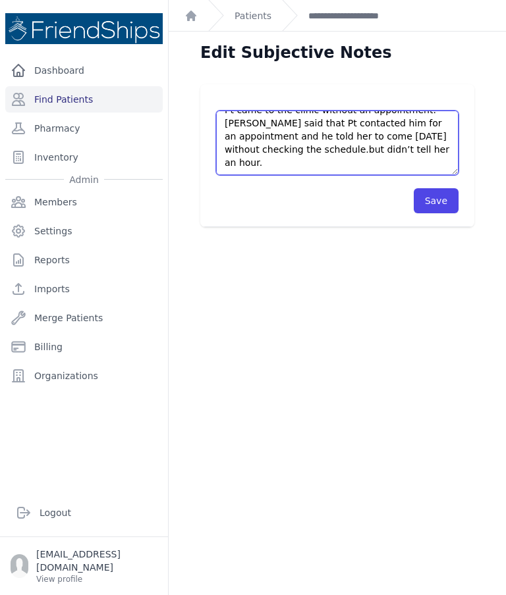
click at [389, 161] on textarea "Pt came to the clinic without an appointment. [PERSON_NAME] said that Pt contac…" at bounding box center [337, 143] width 242 height 65
click at [270, 124] on textarea "Pt came to the clinic without an appointment. [PERSON_NAME] said that Pt contac…" at bounding box center [337, 143] width 242 height 65
click at [267, 121] on textarea "Pt came to the clinic without an appointment. [PERSON_NAME] said that Pt contac…" at bounding box center [337, 143] width 242 height 65
click at [401, 150] on textarea "Pt came to the clinic without an appointment. [PERSON_NAME] said that Pt contac…" at bounding box center [337, 143] width 242 height 65
click at [385, 153] on textarea "Pt came to the clinic without an appointment. [PERSON_NAME] said that Pt contac…" at bounding box center [337, 143] width 242 height 65
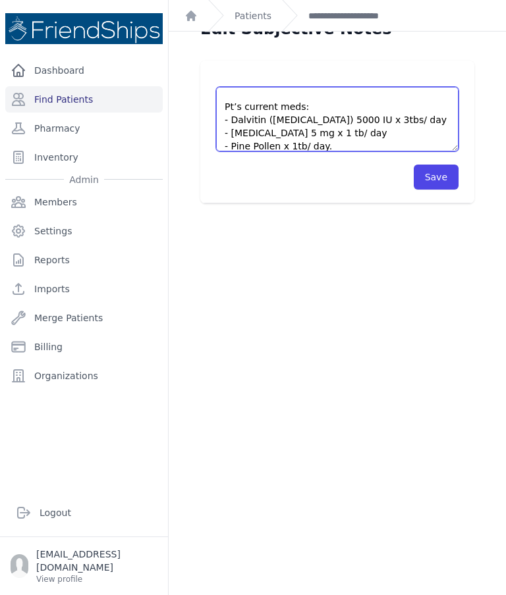
scroll to position [146, 0]
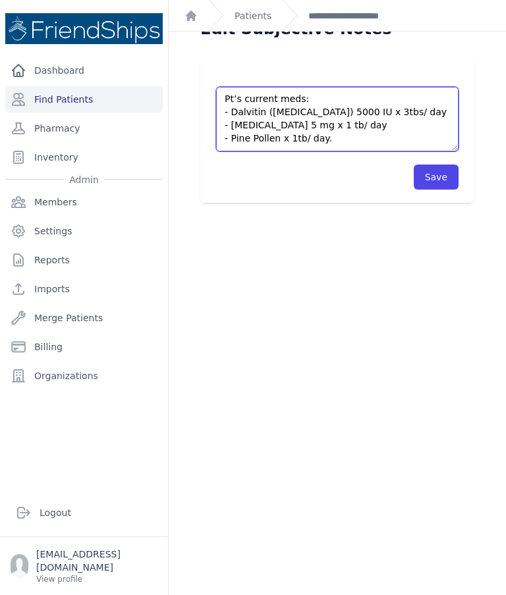
click at [276, 137] on textarea "Pt came to the clinic without an appointment. [PERSON_NAME] said that Pt contac…" at bounding box center [337, 119] width 242 height 65
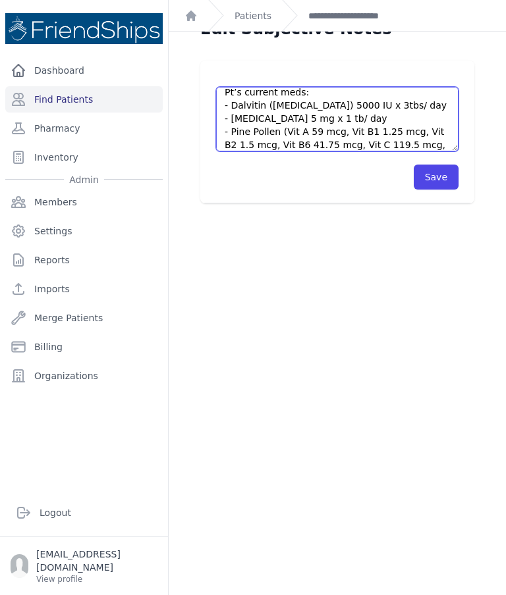
scroll to position [190, 0]
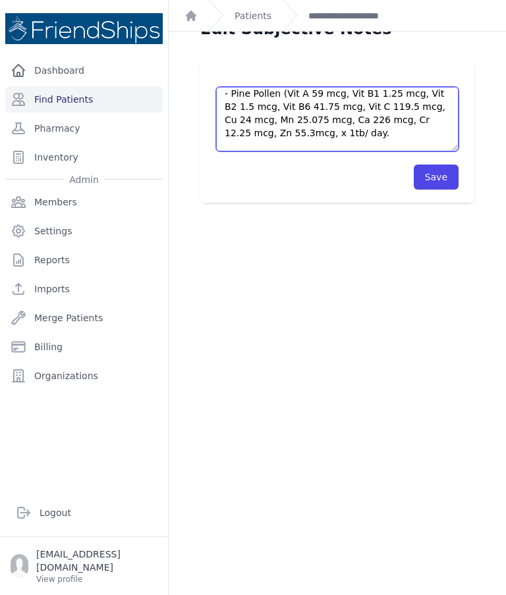
click at [259, 128] on textarea "Pt came to the clinic without an appointment. [PERSON_NAME] said that Pt contac…" at bounding box center [337, 119] width 242 height 65
click at [259, 132] on textarea "Pt came to the clinic without an appointment. [PERSON_NAME] said that Pt contac…" at bounding box center [337, 119] width 242 height 65
click at [256, 128] on textarea "Pt came to the clinic without an appointment. [PERSON_NAME] said that Pt contac…" at bounding box center [337, 119] width 242 height 65
click at [254, 132] on textarea "Pt came to the clinic without an appointment. [PERSON_NAME] said that Pt contac…" at bounding box center [337, 119] width 242 height 65
click at [254, 130] on textarea "Pt came to the clinic without an appointment. [PERSON_NAME] said that Pt contac…" at bounding box center [337, 119] width 242 height 65
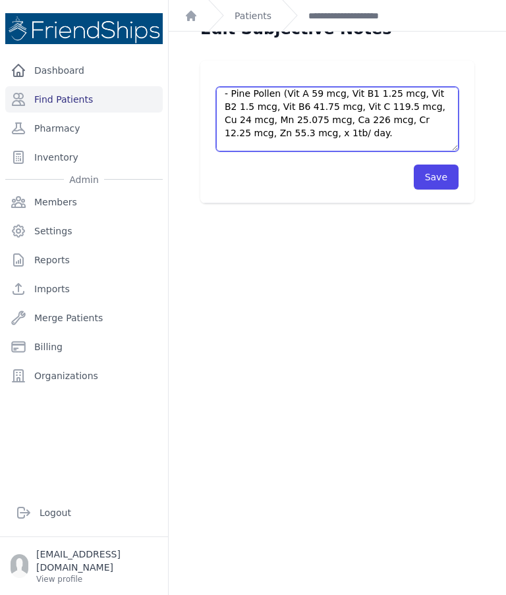
click at [281, 133] on textarea "Pt came to the clinic without an appointment. [PERSON_NAME] said that Pt contac…" at bounding box center [337, 119] width 242 height 65
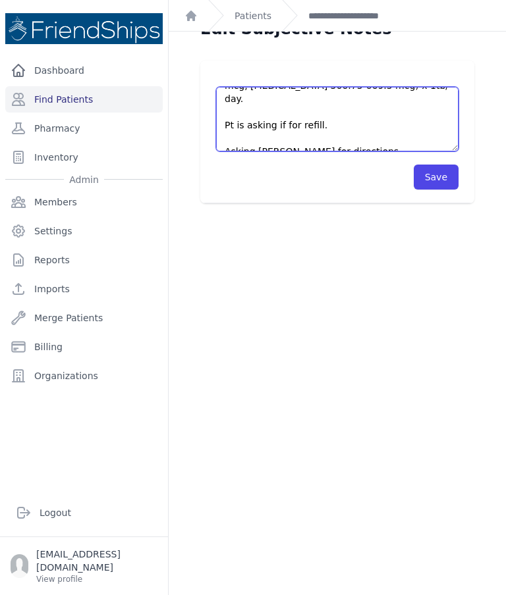
scroll to position [277, 0]
type textarea "Pt came to the clinic without an appointment. [PERSON_NAME] said that Pt contac…"
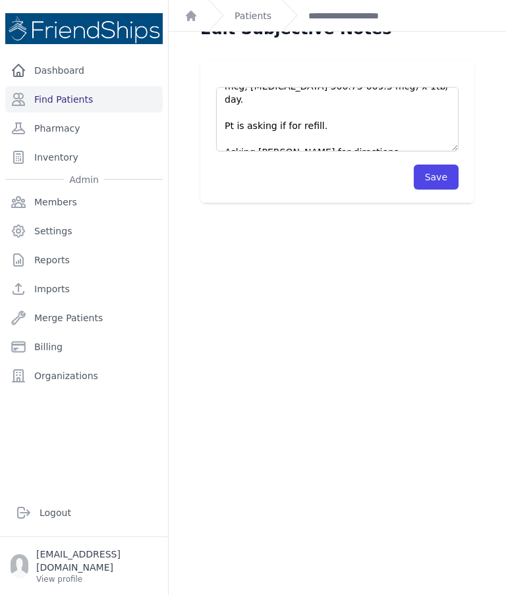
click at [427, 173] on button "Save" at bounding box center [436, 177] width 45 height 25
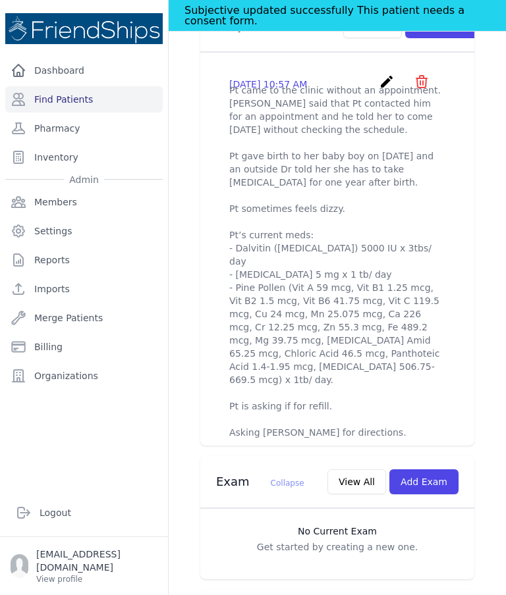
scroll to position [550, 0]
click at [236, 174] on p "Pt came to the clinic without an appointment. [PERSON_NAME] said that Pt contac…" at bounding box center [337, 261] width 216 height 356
click at [241, 163] on p "Pt came to the clinic without an appointment. [PERSON_NAME] said that Pt contac…" at bounding box center [337, 261] width 216 height 356
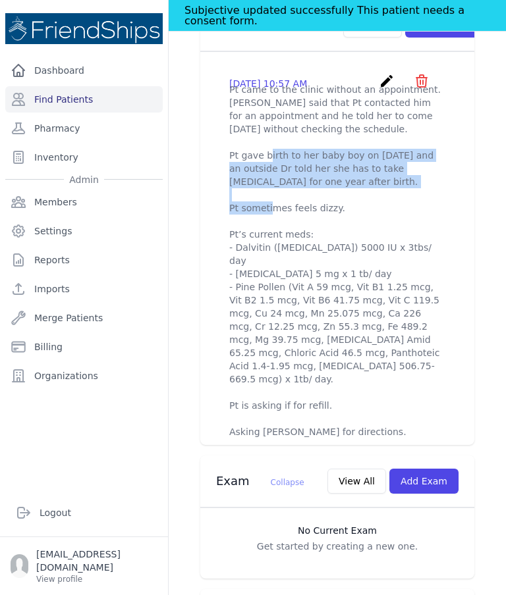
click at [277, 229] on p "Pt came to the clinic without an appointment. [PERSON_NAME] said that Pt contac…" at bounding box center [337, 261] width 216 height 356
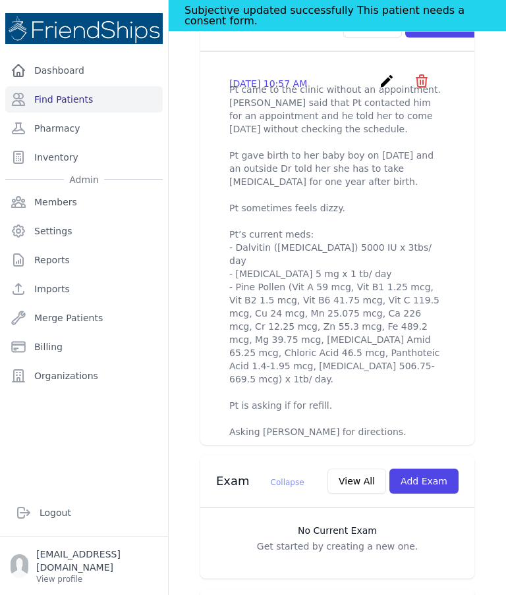
click at [434, 469] on button "Add Exam" at bounding box center [423, 481] width 69 height 25
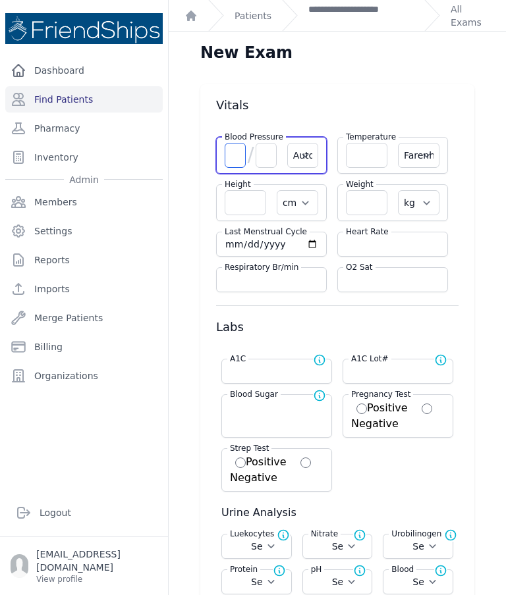
click at [240, 161] on input "number" at bounding box center [235, 155] width 21 height 25
type input "3"
type input "105"
click at [268, 164] on input "number" at bounding box center [265, 155] width 21 height 25
select select "Automatic"
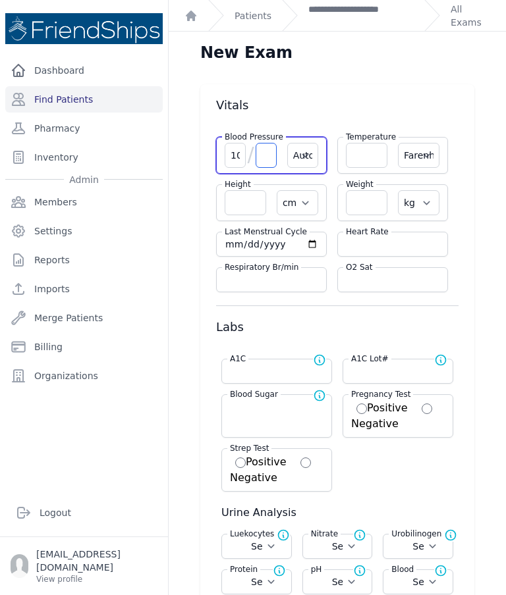
select select "F"
select select "cm"
select select "kg"
select select
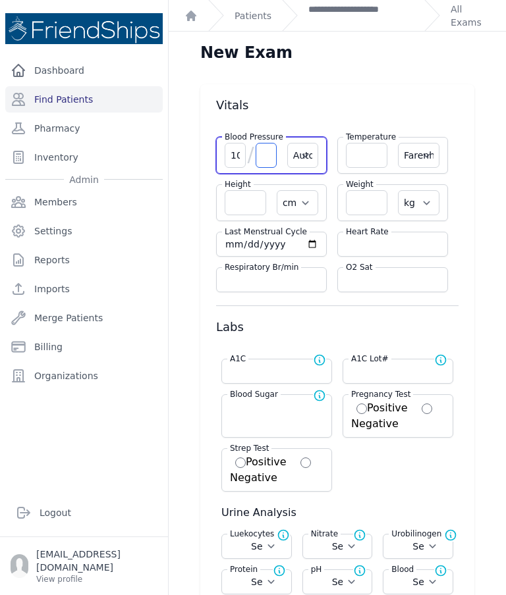
select select
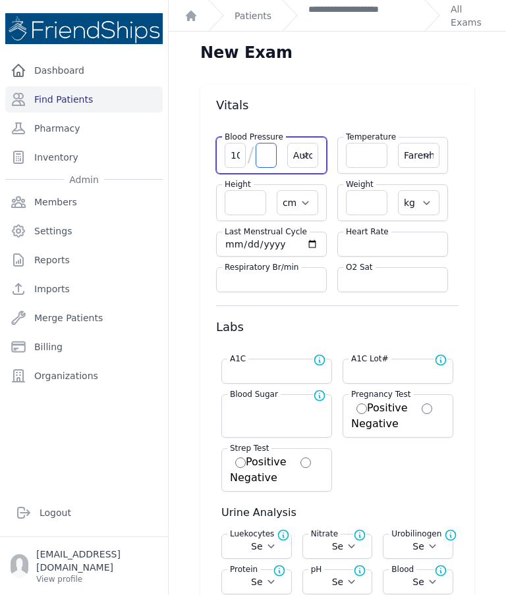
select select
type input "7"
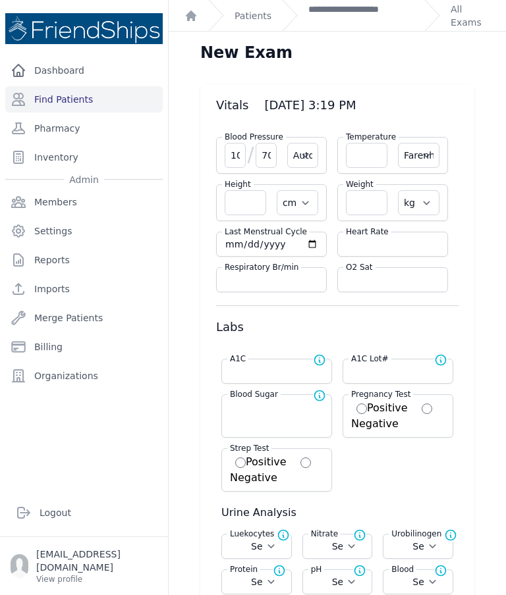
scroll to position [0, 3]
type input "70"
click at [377, 162] on input "number" at bounding box center [366, 155] width 41 height 25
type input "36"
select select "Automatic"
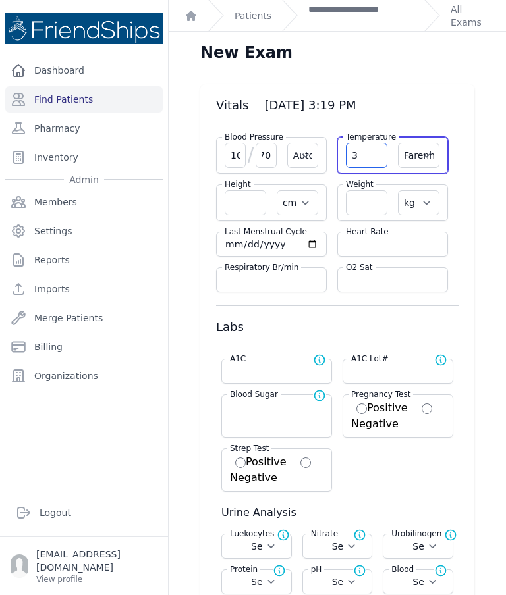
select select "F"
select select "cm"
select select "kg"
select select
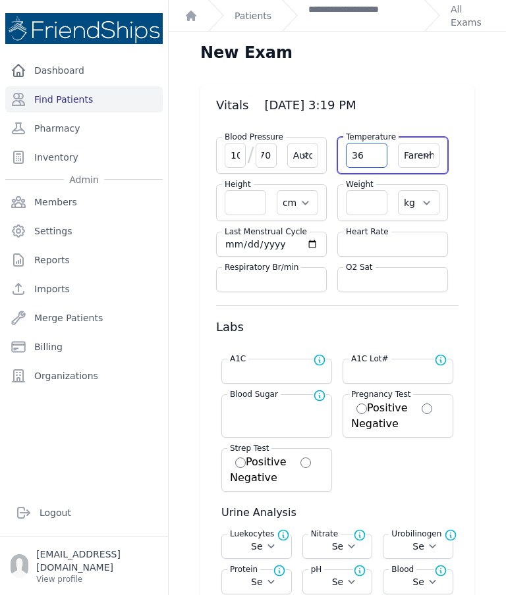
select select
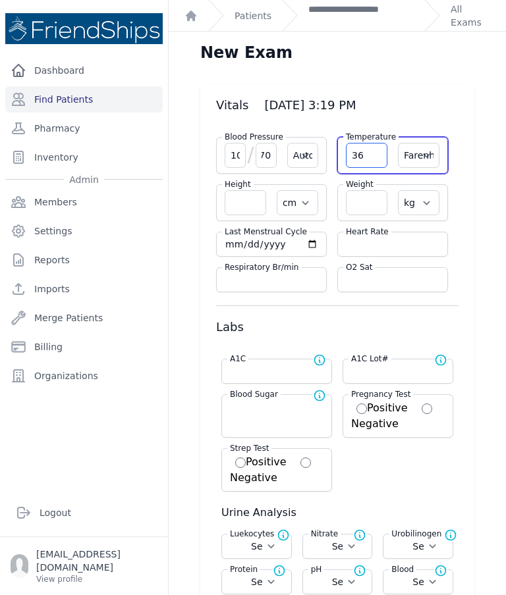
select select
type input "36.5"
click at [371, 205] on input "number" at bounding box center [366, 202] width 41 height 25
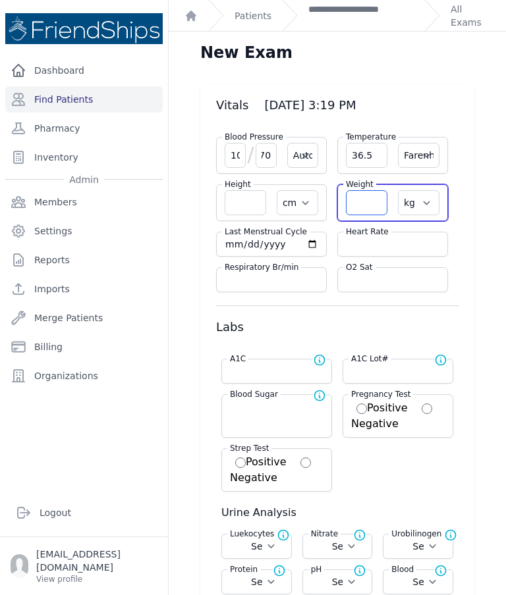
select select "Automatic"
select select "F"
select select "cm"
select select "kg"
select select
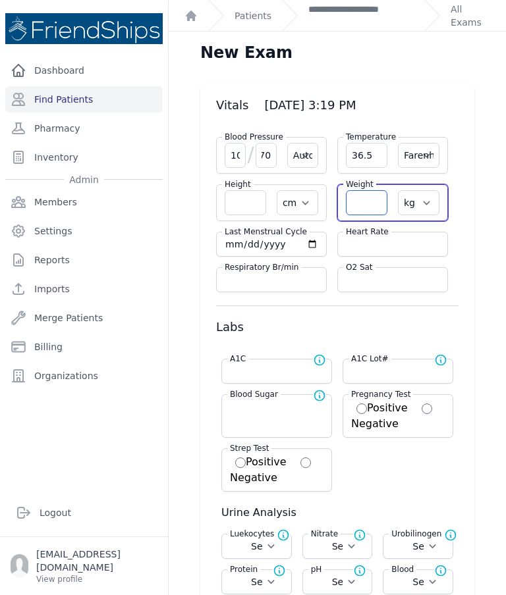
select select
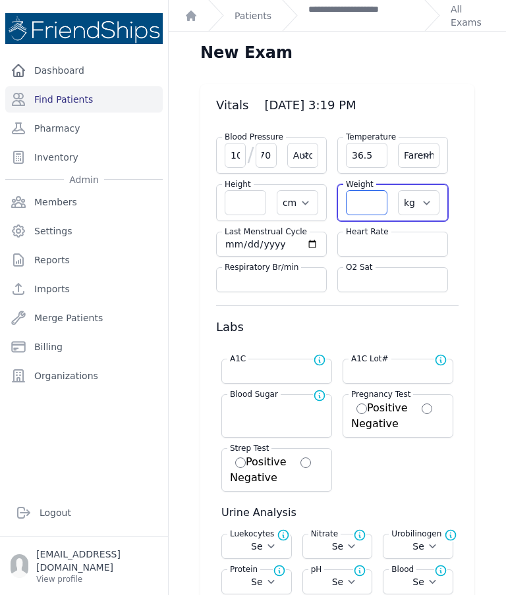
select select
type input "54.7"
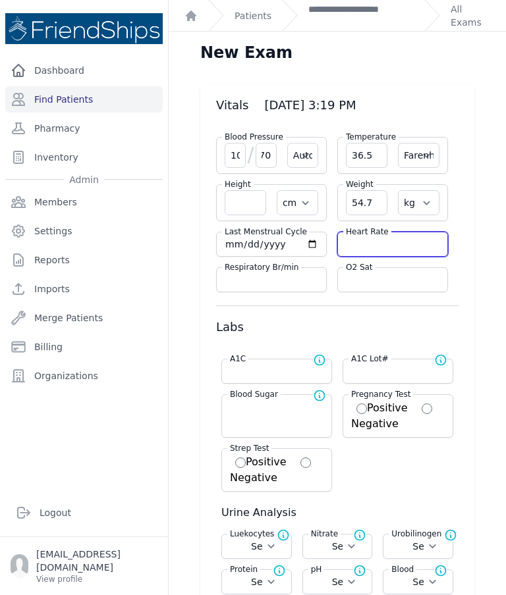
click at [377, 240] on input "number" at bounding box center [393, 244] width 94 height 13
select select "Automatic"
select select "F"
select select "cm"
select select "kg"
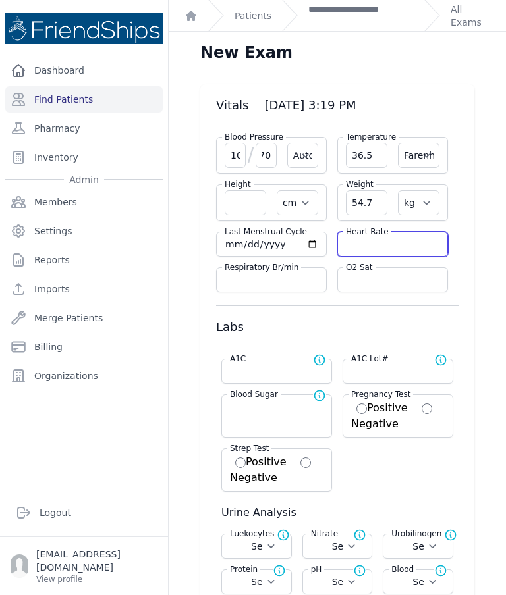
select select
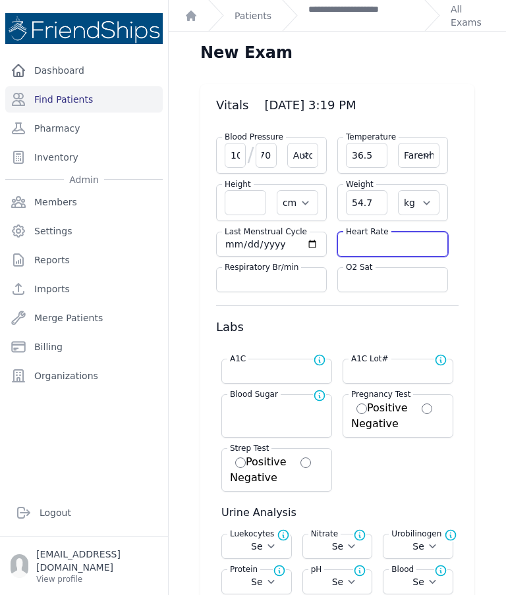
select select
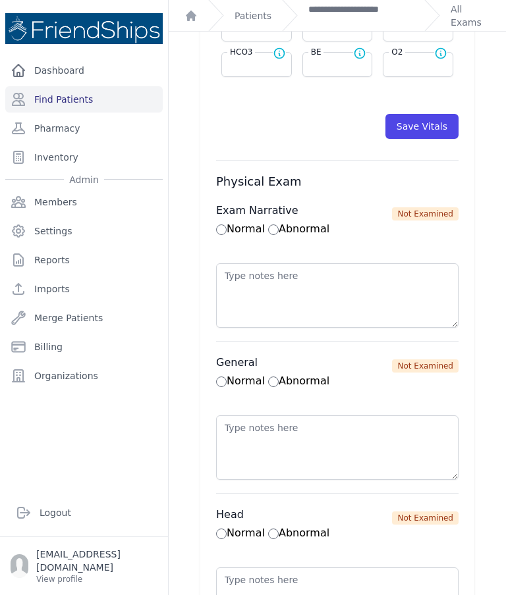
scroll to position [772, 0]
type input "96"
click at [431, 126] on button "Save Vitals" at bounding box center [421, 127] width 73 height 25
select select "Automatic"
select select "F"
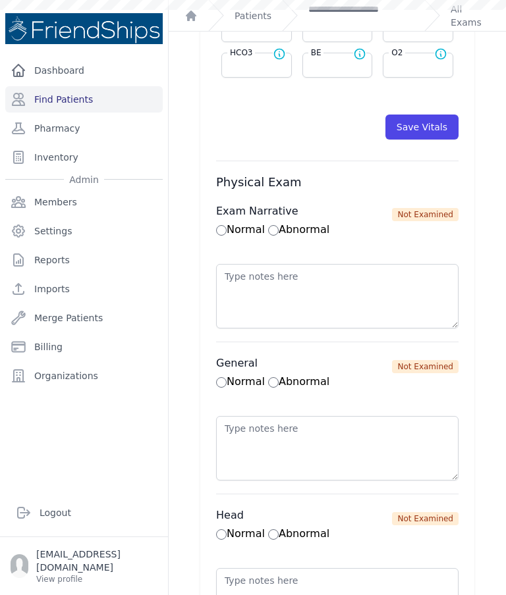
select select "cm"
select select "kg"
select select
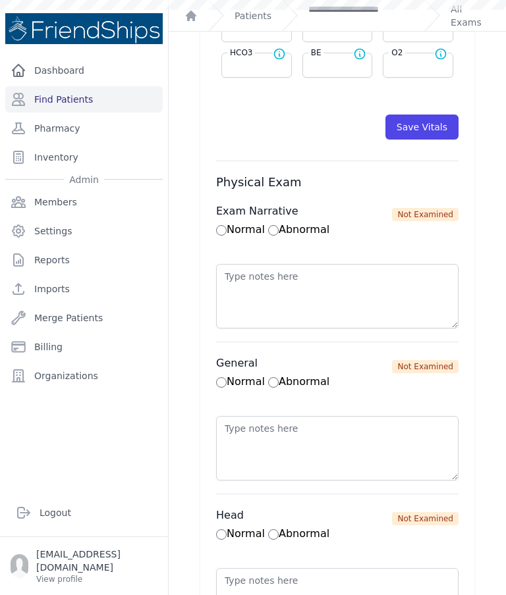
select select
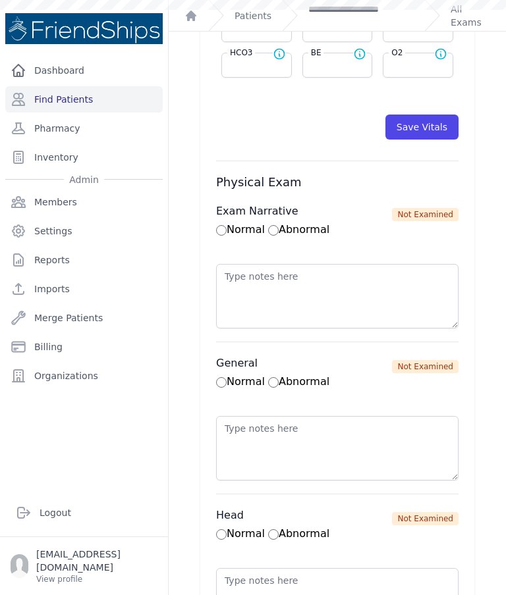
select select
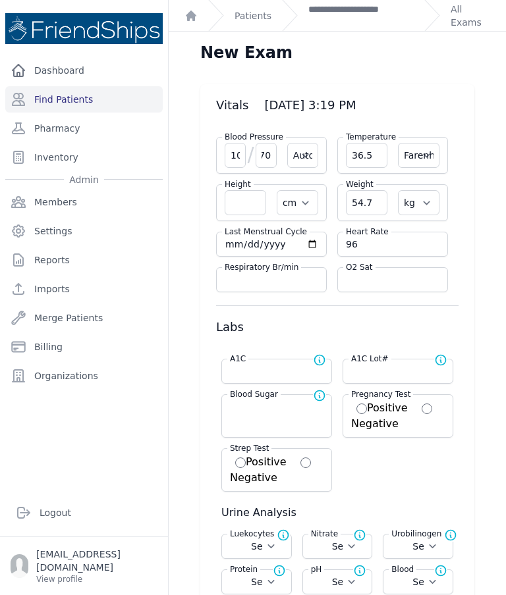
scroll to position [0, 0]
click at [357, 16] on link "**********" at bounding box center [360, 16] width 105 height 26
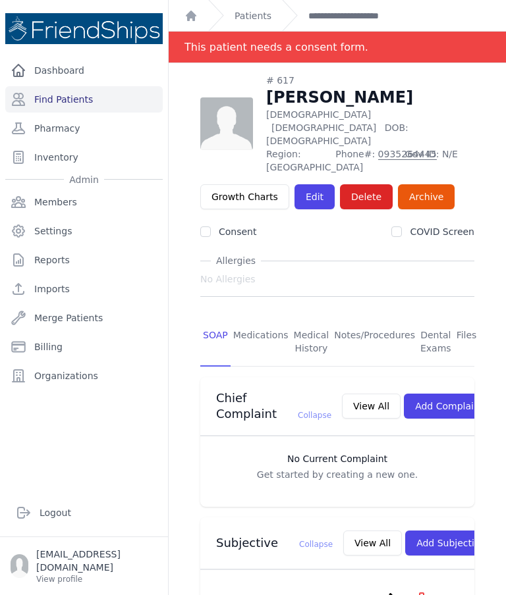
click at [263, 18] on link "Patients" at bounding box center [252, 15] width 37 height 13
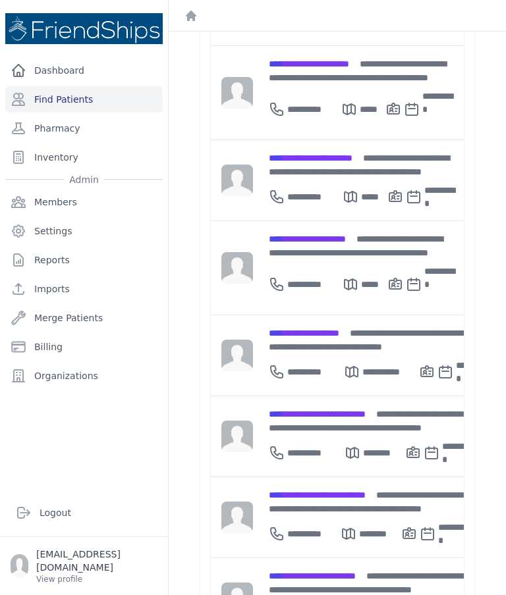
scroll to position [399, 0]
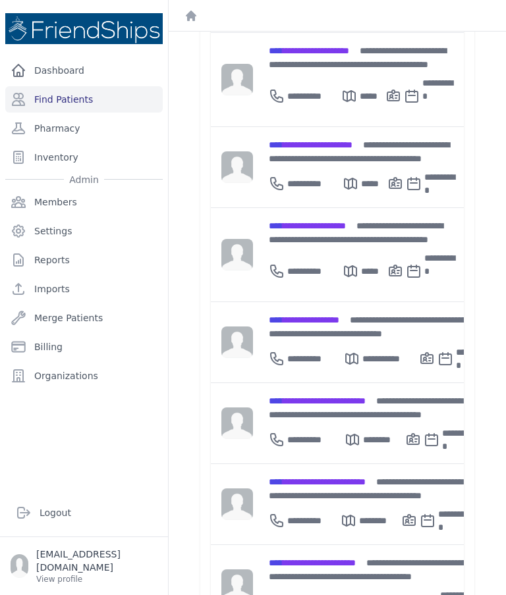
click at [333, 477] on span "**********" at bounding box center [317, 481] width 97 height 9
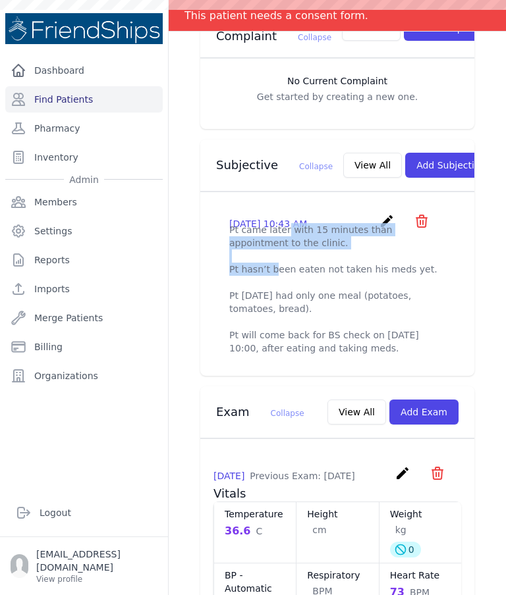
click at [401, 298] on p "Pt came later with 15 minutes than appointment to the clinic. Pt hasn’t been ea…" at bounding box center [337, 289] width 216 height 132
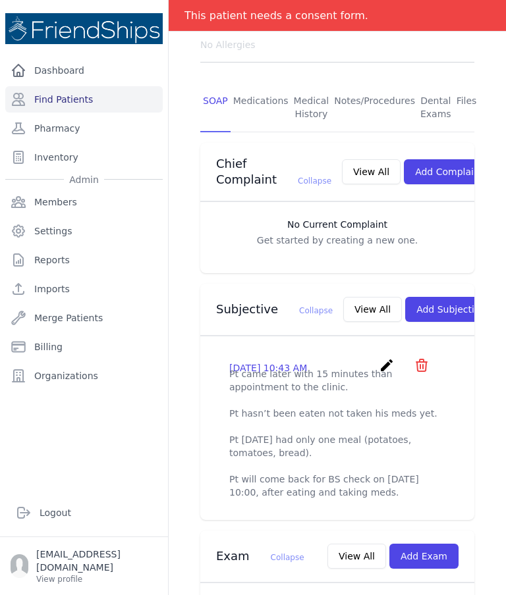
scroll to position [254, 0]
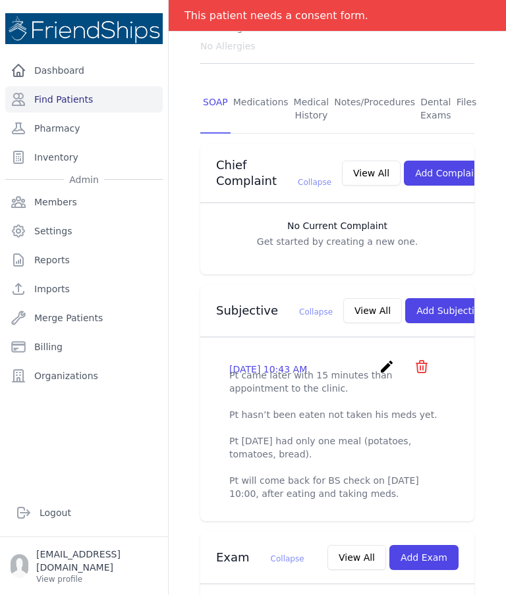
click at [387, 359] on icon "create" at bounding box center [387, 367] width 16 height 16
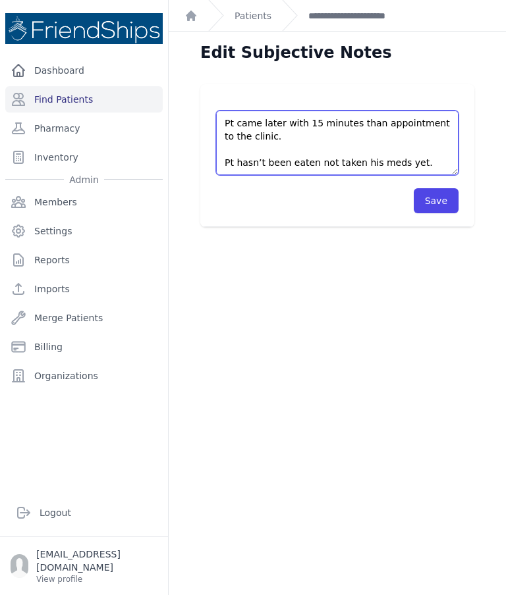
click at [254, 123] on textarea "Pt came later with 15 minutes than appointment to the clinic. Pt hasn’t been ea…" at bounding box center [337, 143] width 242 height 65
click at [354, 125] on textarea "Pt came later with 15 minutes than appointment to the clinic. Pt hasn’t been ea…" at bounding box center [337, 143] width 242 height 65
click at [358, 115] on textarea "Pt came later with 15 minutes than appointment to the clinic. Pt hasn’t been ea…" at bounding box center [337, 143] width 242 height 65
click at [357, 126] on textarea "Pt came later with 15 minutes than appointment to the clinic. Pt hasn’t been ea…" at bounding box center [337, 143] width 242 height 65
click at [410, 126] on textarea "Pt came later with 15 minutes than appointment to the clinic. Pt hasn’t been ea…" at bounding box center [337, 143] width 242 height 65
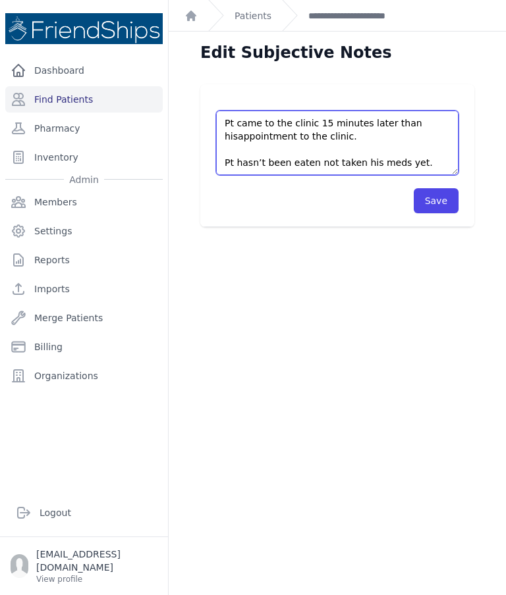
click at [367, 147] on textarea "Pt came later with 15 minutes than appointment to the clinic. Pt hasn’t been ea…" at bounding box center [337, 143] width 242 height 65
click at [240, 135] on textarea "Pt came later with 15 minutes than appointment to the clinic. Pt hasn’t been ea…" at bounding box center [337, 143] width 242 height 65
click at [369, 143] on textarea "Pt came later with 15 minutes than appointment to the clinic. Pt hasn’t been ea…" at bounding box center [337, 143] width 242 height 65
click at [345, 132] on textarea "Pt came later with 15 minutes than appointment to the clinic. Pt hasn’t been ea…" at bounding box center [337, 143] width 242 height 65
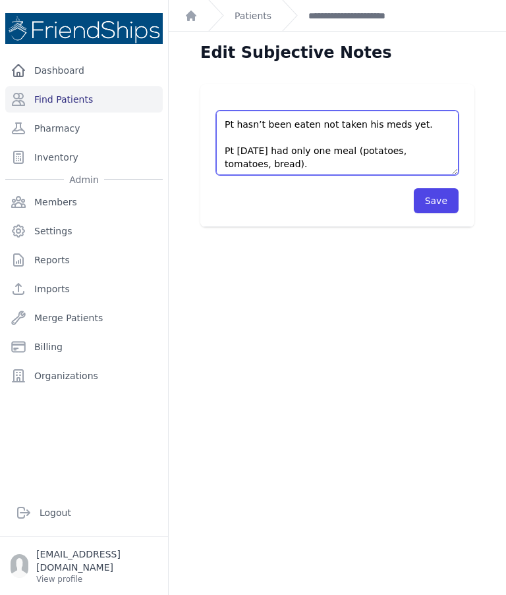
scroll to position [42, 0]
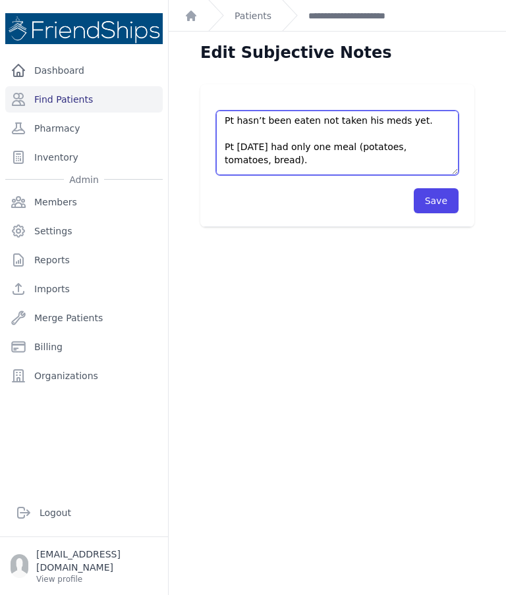
click at [419, 126] on textarea "Pt came later with 15 minutes than appointment to the clinic. Pt hasn’t been ea…" at bounding box center [337, 143] width 242 height 65
click at [286, 121] on textarea "Pt came later with 15 minutes than appointment to the clinic. Pt hasn’t been ea…" at bounding box center [337, 143] width 242 height 65
click at [302, 121] on textarea "Pt came later with 15 minutes than appointment to the clinic. Pt hasn’t been ea…" at bounding box center [337, 143] width 242 height 65
click at [401, 122] on textarea "Pt came later with 15 minutes than appointment to the clinic. Pt hasn’t been ea…" at bounding box center [337, 143] width 242 height 65
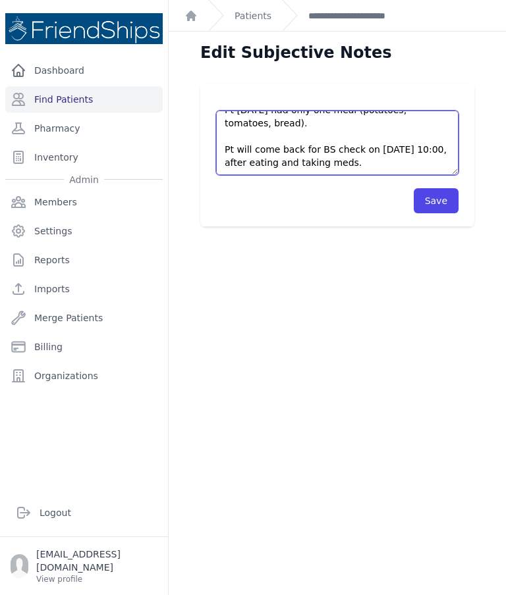
scroll to position [79, 0]
click at [333, 128] on textarea "Pt came later with 15 minutes than appointment to the clinic. Pt hasn’t been ea…" at bounding box center [337, 143] width 242 height 65
click at [282, 139] on textarea "Pt came later with 15 minutes than appointment to the clinic. Pt hasn’t been ea…" at bounding box center [337, 143] width 242 height 65
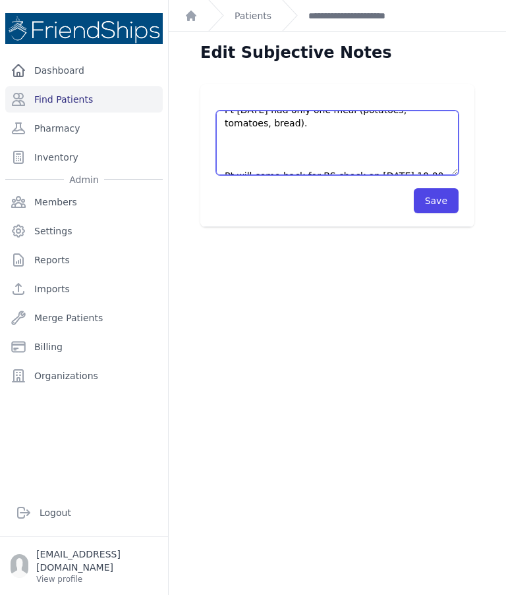
click at [254, 136] on textarea "Pt came later with 15 minutes than appointment to the clinic. Pt hasn’t been ea…" at bounding box center [337, 143] width 242 height 65
click at [255, 146] on textarea "Pt came later with 15 minutes than appointment to the clinic. Pt hasn’t been ea…" at bounding box center [337, 143] width 242 height 65
type textarea "Pt came to the clinic 15 minutes later than his appointment. Pt hasn’t eaten or…"
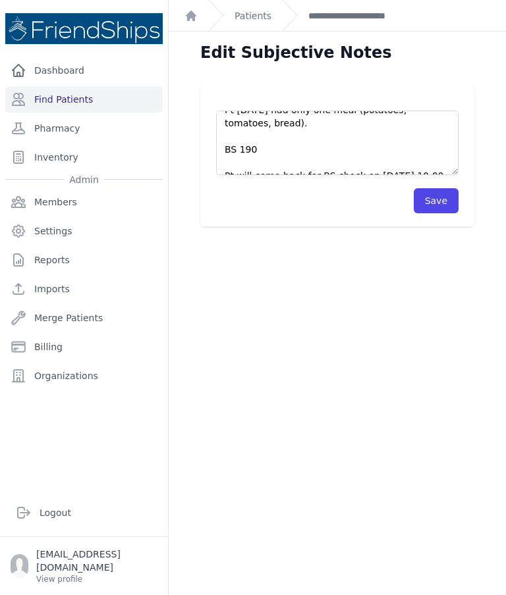
click at [436, 207] on button "Save" at bounding box center [436, 200] width 45 height 25
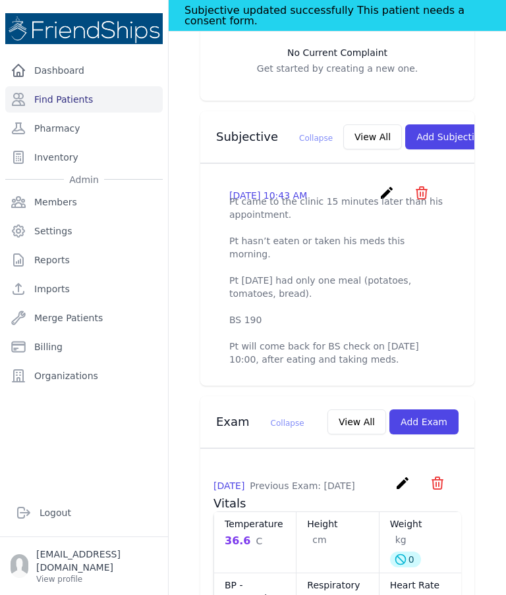
scroll to position [458, 0]
click at [387, 186] on icon "create" at bounding box center [387, 194] width 16 height 16
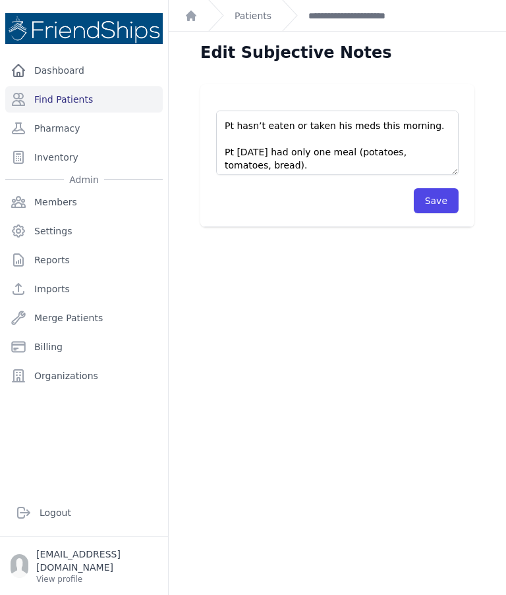
scroll to position [37, 0]
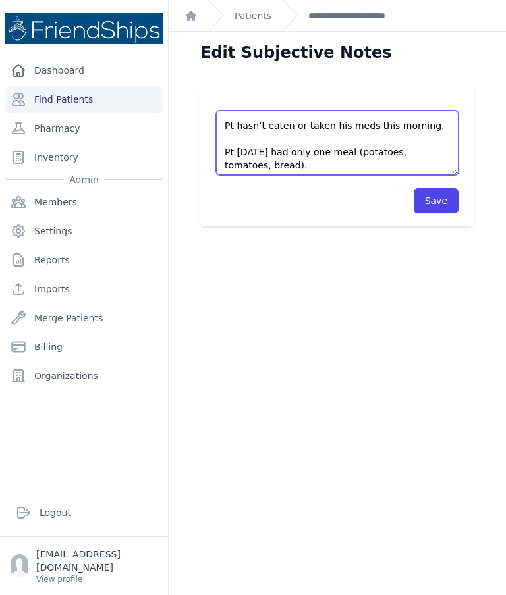
click at [237, 151] on textarea "Pt came to the clinic 15 minutes later than his appointment. Pt hasn’t eaten or…" at bounding box center [337, 143] width 242 height 65
click at [311, 148] on textarea "Pt came to the clinic 15 minutes later than his appointment. Pt hasn’t eaten or…" at bounding box center [337, 143] width 242 height 65
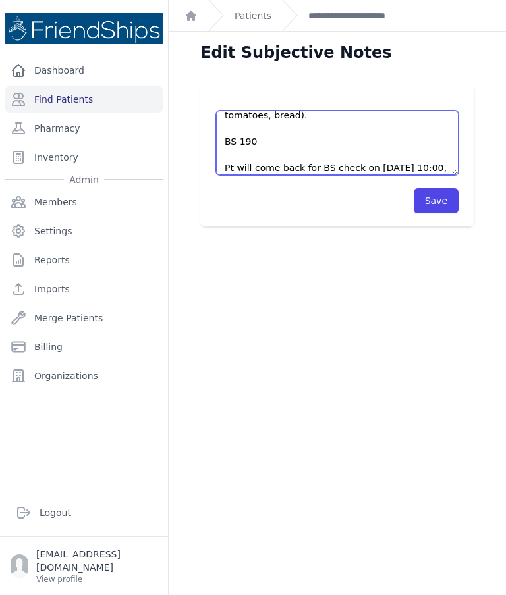
scroll to position [89, 0]
click at [234, 146] on textarea "Pt came to the clinic 15 minutes later than his appointment. Pt hasn’t eaten or…" at bounding box center [337, 143] width 242 height 65
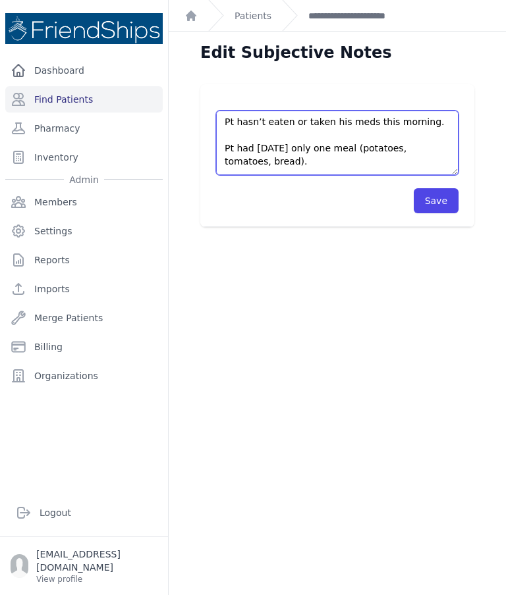
scroll to position [39, 0]
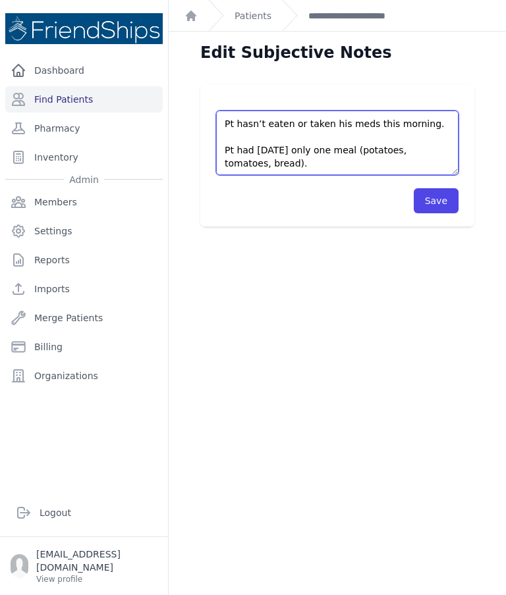
click at [231, 131] on textarea "Pt came to the clinic 15 minutes later than his appointment. Pt hasn’t eaten or…" at bounding box center [337, 143] width 242 height 65
paste textarea "BS 190"
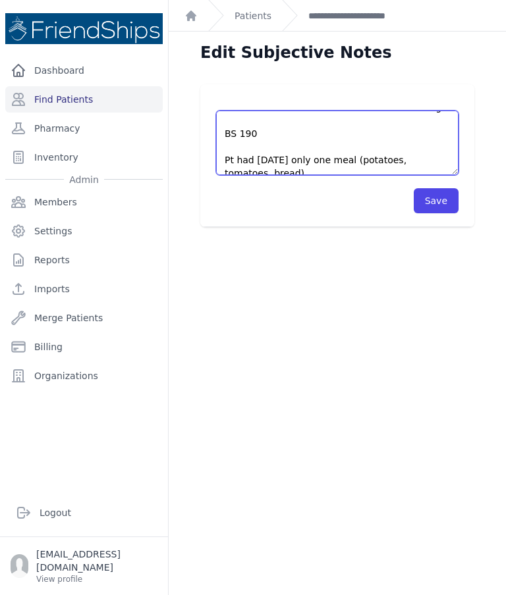
scroll to position [41, 0]
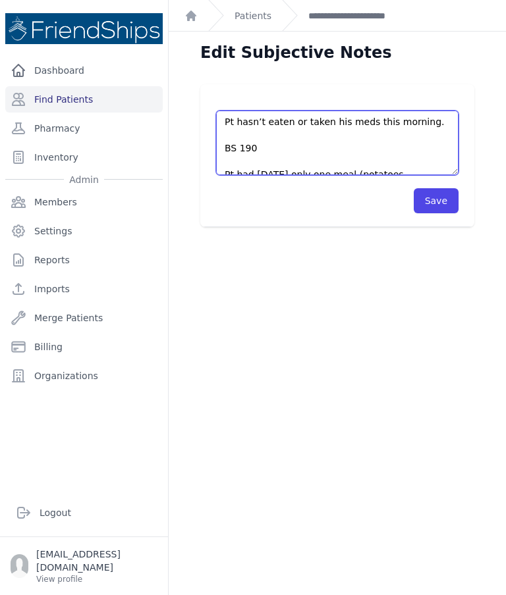
click at [236, 139] on textarea "Pt came to the clinic 15 minutes later than his appointment. Pt hasn’t eaten or…" at bounding box center [337, 143] width 242 height 65
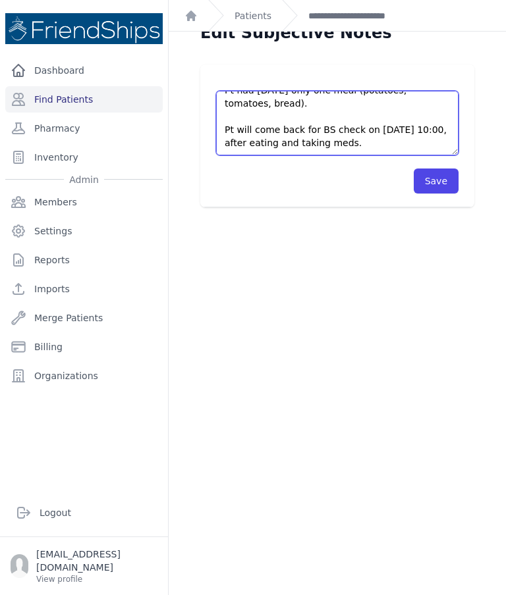
scroll to position [92, 0]
type textarea "Pt came to the clinic 15 minutes later than his appointment. Pt hasn’t eaten or…"
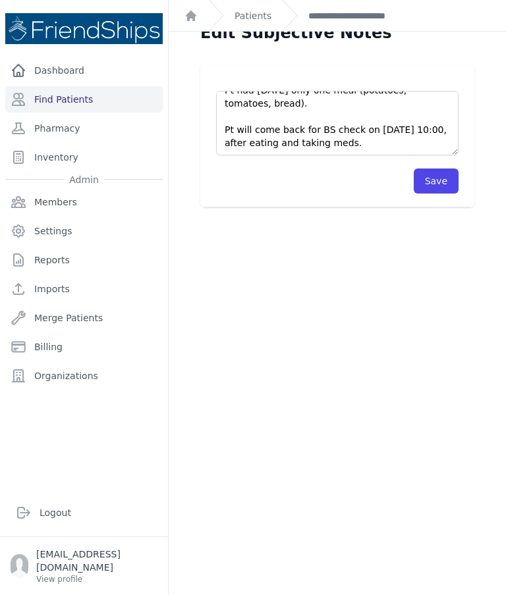
click at [430, 178] on button "Save" at bounding box center [436, 181] width 45 height 25
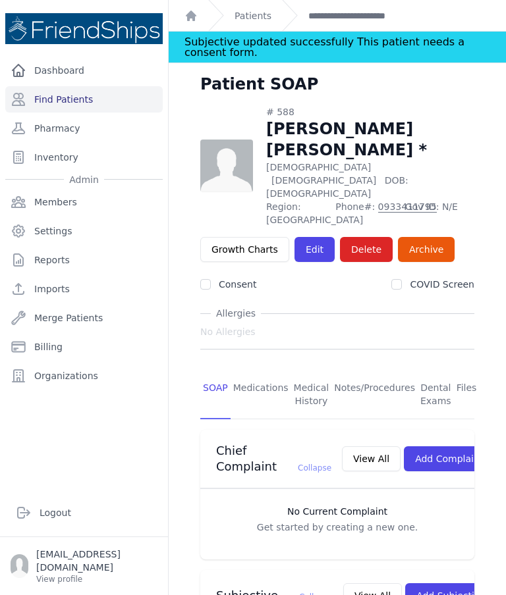
click at [41, 94] on link "Find Patients" at bounding box center [83, 99] width 157 height 26
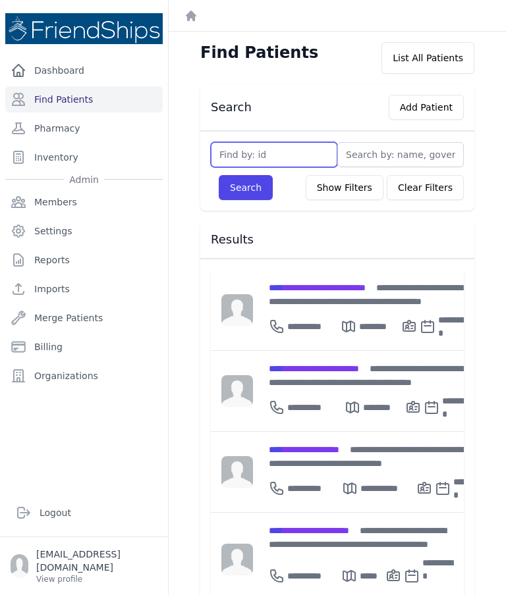
click at [292, 152] on input "text" at bounding box center [274, 154] width 126 height 25
type input "103"
click at [245, 180] on button "Search" at bounding box center [246, 187] width 54 height 25
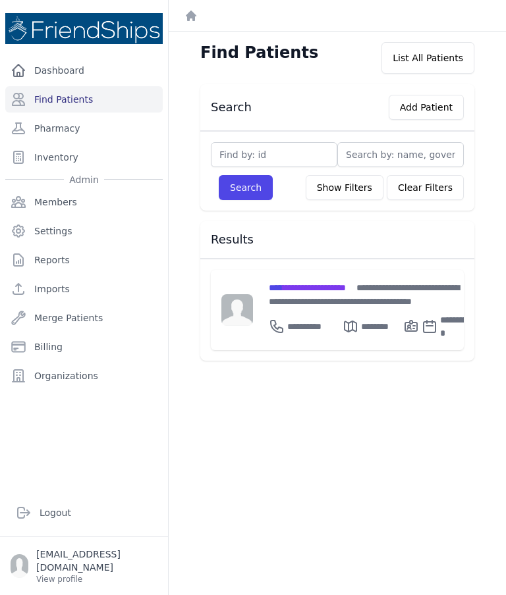
click at [356, 294] on div "**********" at bounding box center [370, 295] width 203 height 28
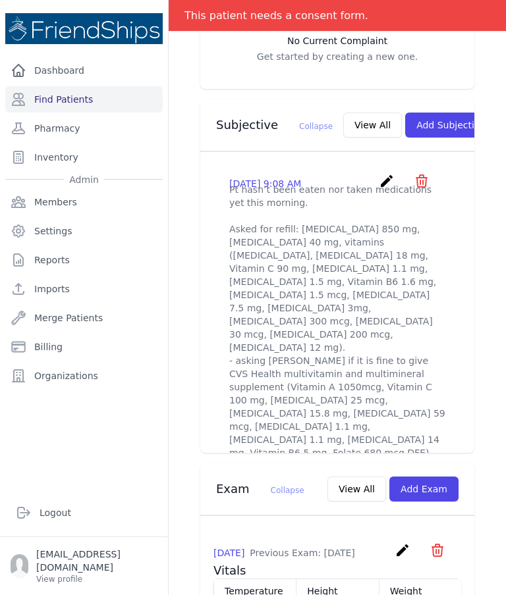
scroll to position [417, 0]
click at [389, 179] on icon "create" at bounding box center [387, 182] width 16 height 16
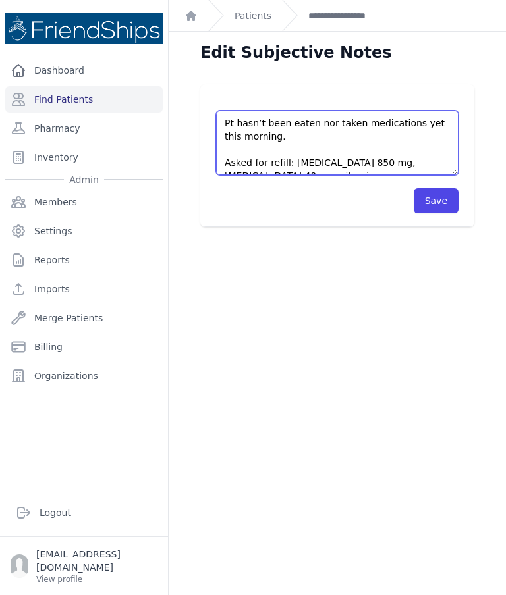
click at [282, 124] on textarea "Pt hasn’t been eaten nor taken medications yet this morning. Asked for refill: …" at bounding box center [337, 143] width 242 height 65
click at [303, 126] on textarea "Pt hasn’t been eaten nor taken medications yet this morning. Asked for refill: …" at bounding box center [337, 143] width 242 height 65
click at [419, 126] on textarea "Pt hasn’t been eaten nor taken medications yet this morning. Asked for refill: …" at bounding box center [337, 143] width 242 height 65
click at [396, 119] on textarea "Pt hasn’t been eaten nor taken medications yet this morning. Asked for refill: …" at bounding box center [337, 143] width 242 height 65
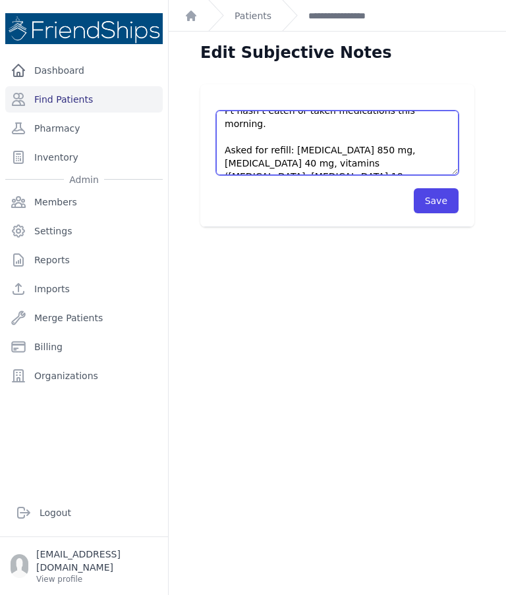
scroll to position [12, 0]
click at [292, 138] on textarea "Pt hasn’t been eaten nor taken medications yet this morning. Asked for refill: …" at bounding box center [337, 143] width 242 height 65
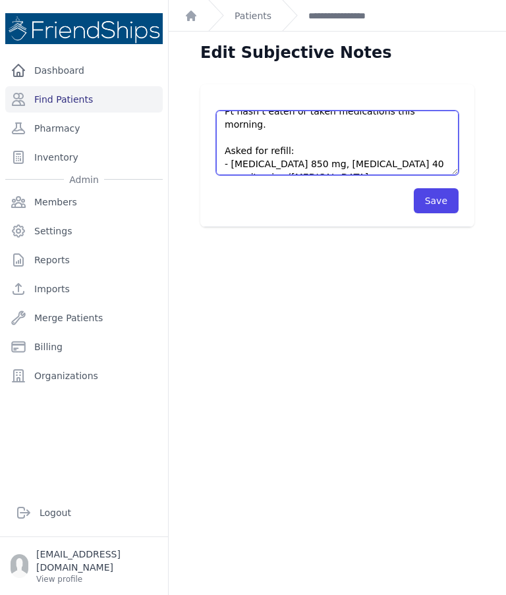
click at [317, 148] on textarea "Pt hasn’t been eaten nor taken medications yet this morning. Asked for refill: …" at bounding box center [337, 143] width 242 height 65
click at [318, 166] on textarea "Pt hasn’t been eaten nor taken medications yet this morning. Asked for refill: …" at bounding box center [337, 143] width 242 height 65
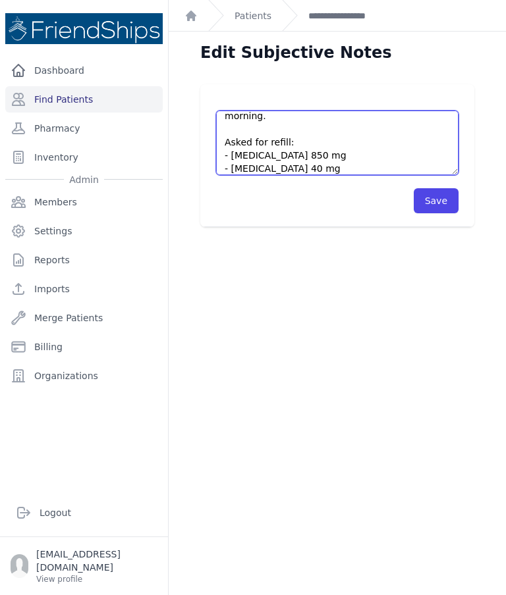
click at [332, 140] on textarea "Pt hasn’t been eaten nor taken medications yet this morning. Asked for refill: …" at bounding box center [337, 143] width 242 height 65
click at [340, 159] on textarea "Pt hasn’t been eaten nor taken medications yet this morning. Asked for refill: …" at bounding box center [337, 143] width 242 height 65
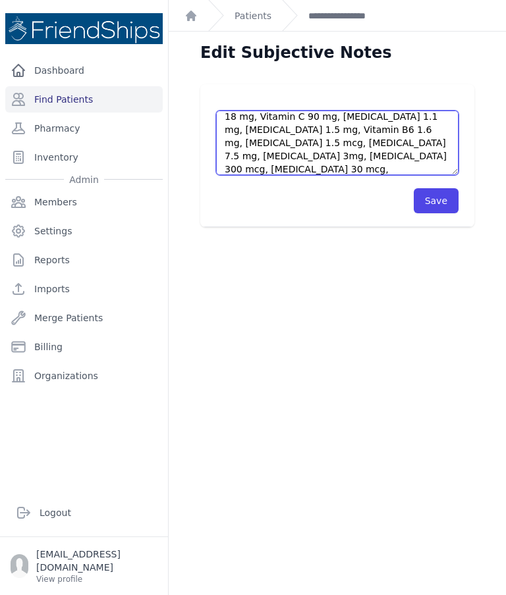
scroll to position [99, 0]
click at [231, 167] on textarea "Pt hasn’t been eaten nor taken medications yet this morning. Asked for refill: …" at bounding box center [337, 143] width 242 height 65
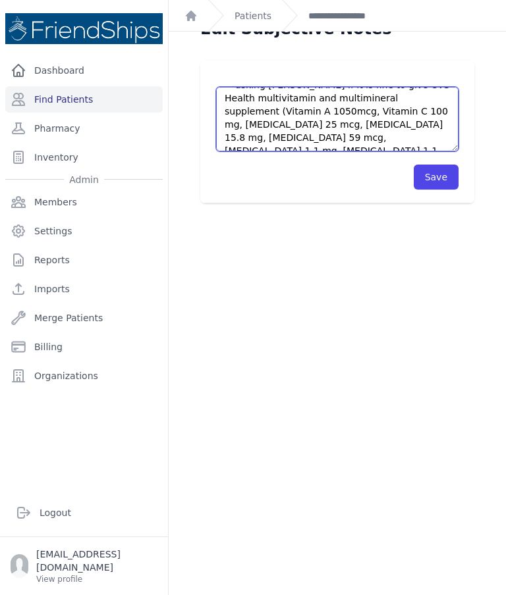
scroll to position [198, 0]
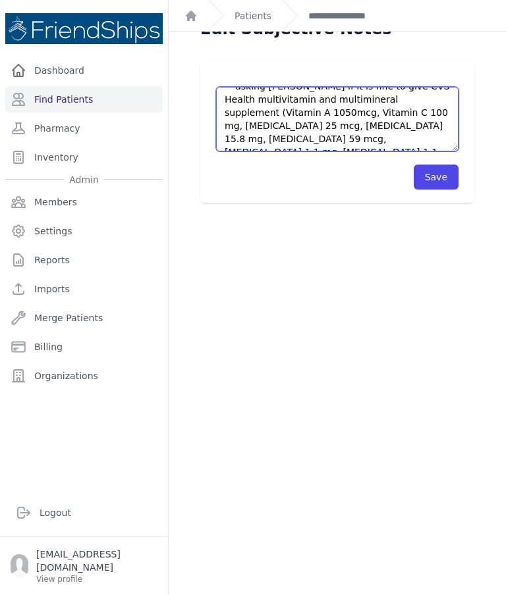
type textarea "Pt hasn’t eaten or taken medications this morning. Asked for refill: - Metformi…"
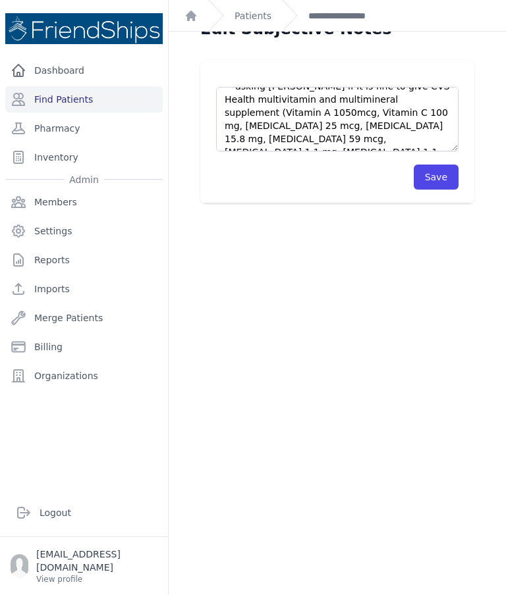
click at [432, 171] on button "Save" at bounding box center [436, 177] width 45 height 25
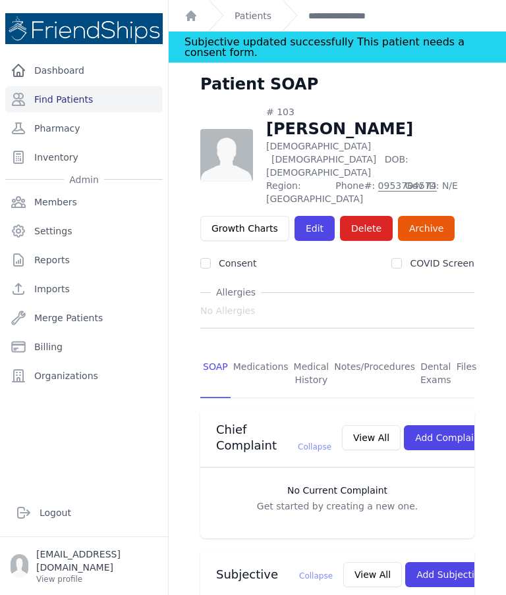
click at [254, 16] on link "Patients" at bounding box center [252, 15] width 37 height 13
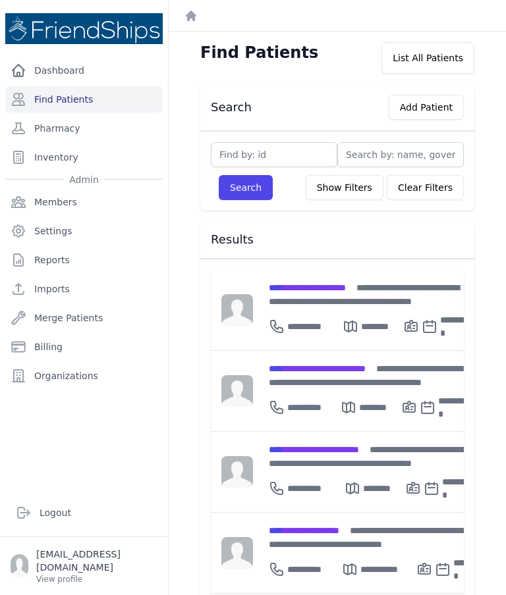
click at [344, 292] on span "**********" at bounding box center [307, 287] width 77 height 9
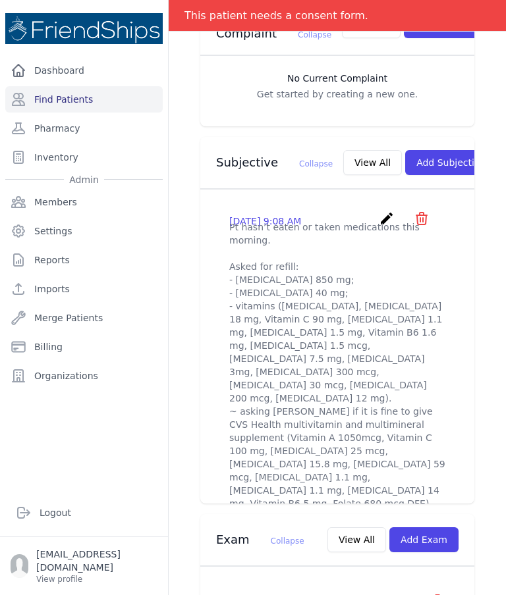
scroll to position [371, 0]
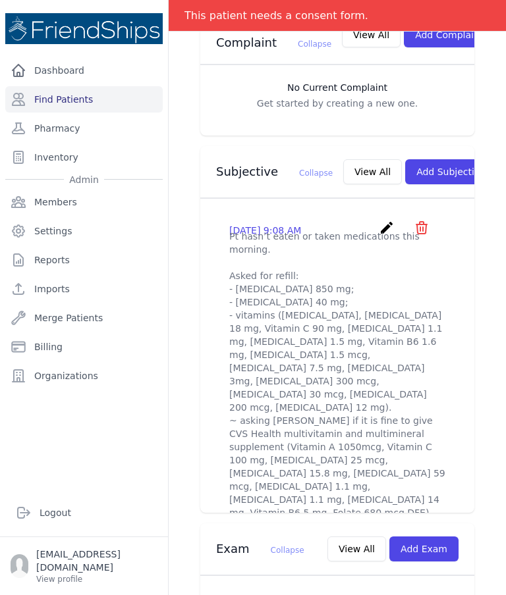
click at [343, 165] on button "View All" at bounding box center [372, 171] width 59 height 25
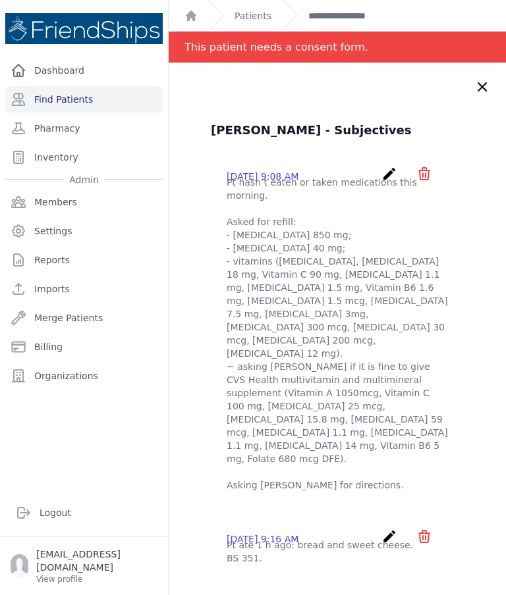
scroll to position [0, 0]
click at [484, 84] on icon at bounding box center [482, 87] width 8 height 8
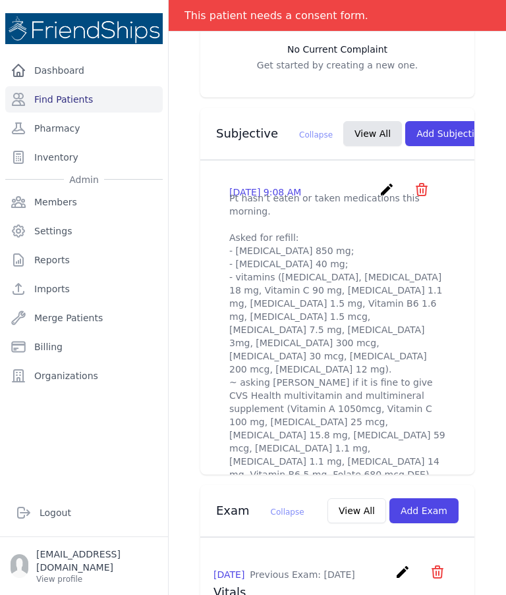
scroll to position [411, 0]
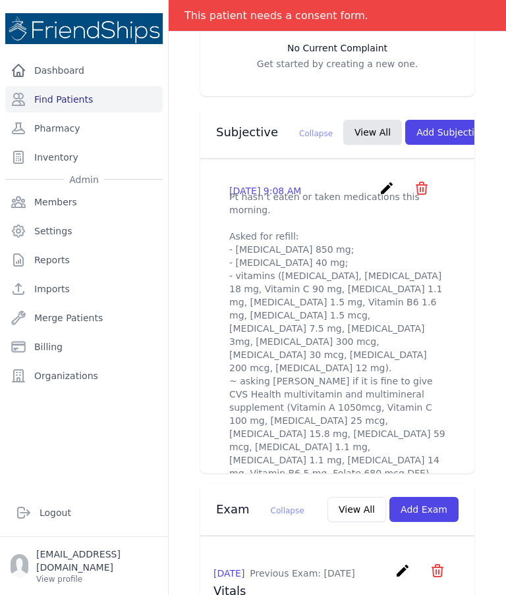
click at [376, 196] on p "Pt hasn’t eaten or taken medications this morning. Asked for refill: - Metformi…" at bounding box center [337, 348] width 216 height 316
click at [383, 184] on icon "create" at bounding box center [387, 188] width 16 height 16
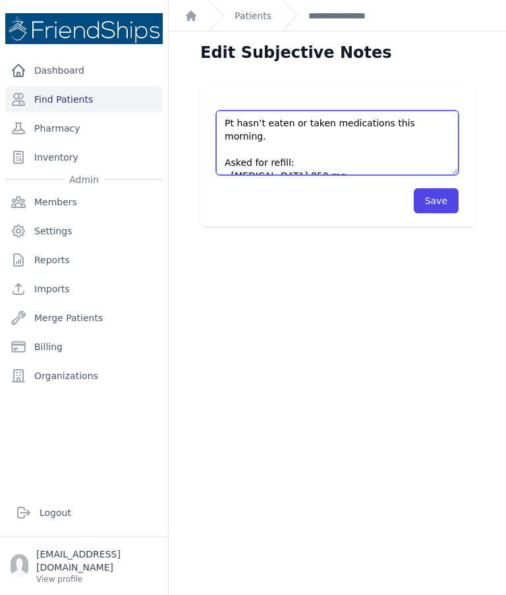
click at [439, 123] on textarea "Pt hasn’t eaten or taken medications this morning. Asked for refill: - Metformi…" at bounding box center [337, 143] width 242 height 65
type textarea "Pt hasn’t eaten or taken medications this morning. BS 268 Asked for refill: - M…"
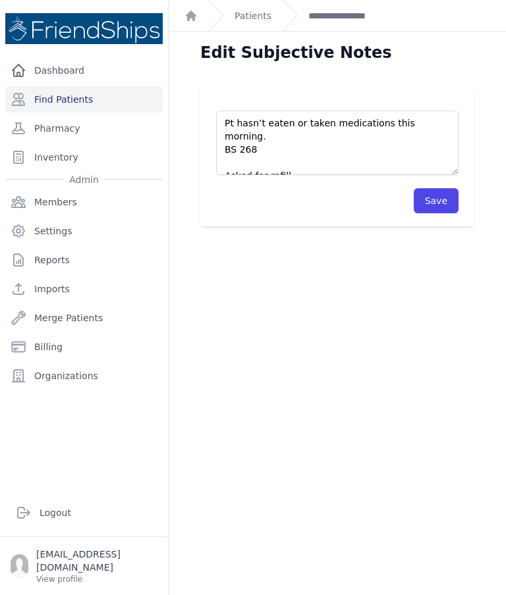
click at [439, 206] on button "Save" at bounding box center [436, 200] width 45 height 25
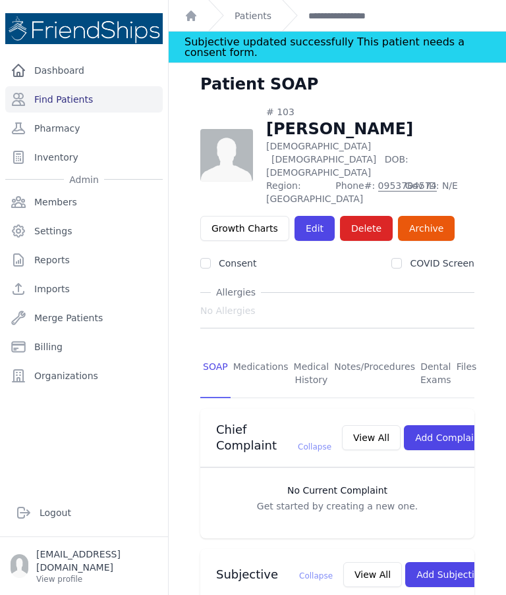
click at [230, 20] on div "Patients" at bounding box center [239, 15] width 63 height 31
click at [250, 9] on link "Patients" at bounding box center [252, 15] width 37 height 13
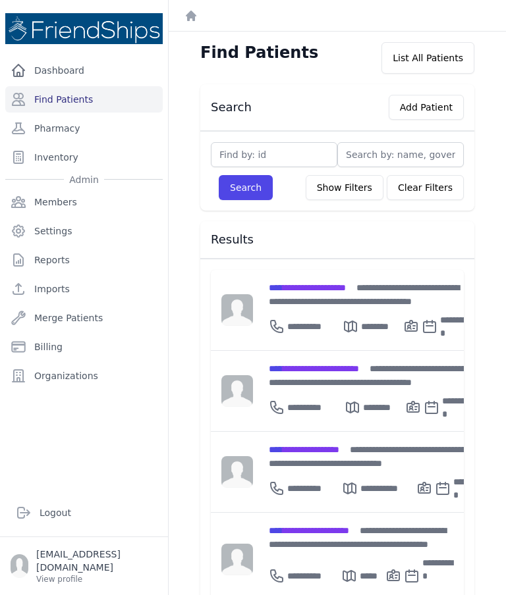
scroll to position [-1, 0]
click at [241, 149] on input "text" at bounding box center [274, 154] width 126 height 25
type input "729"
click at [242, 187] on button "Search" at bounding box center [246, 187] width 54 height 25
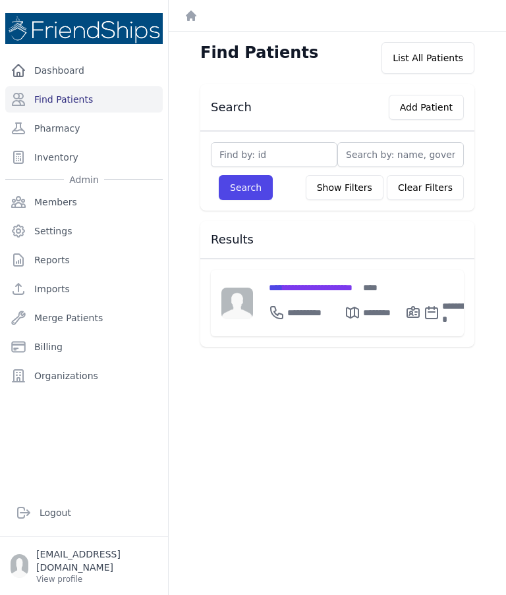
scroll to position [4, 0]
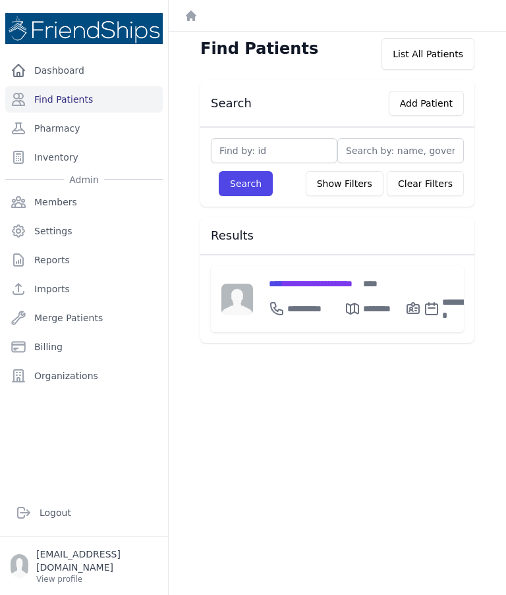
click at [319, 296] on div "**********" at bounding box center [307, 309] width 76 height 26
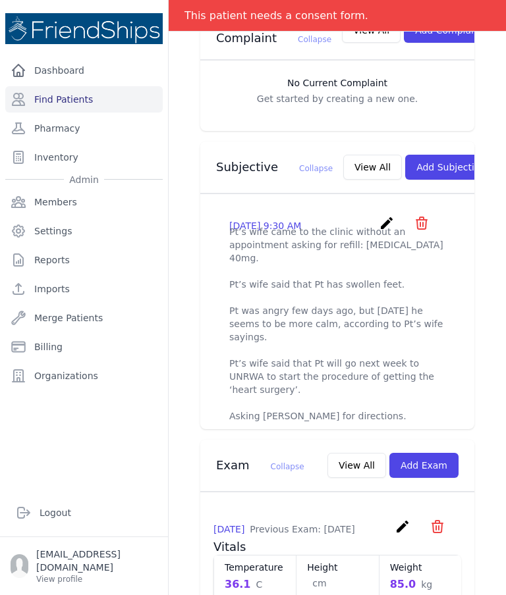
scroll to position [396, 0]
click at [343, 155] on button "View All" at bounding box center [372, 167] width 59 height 25
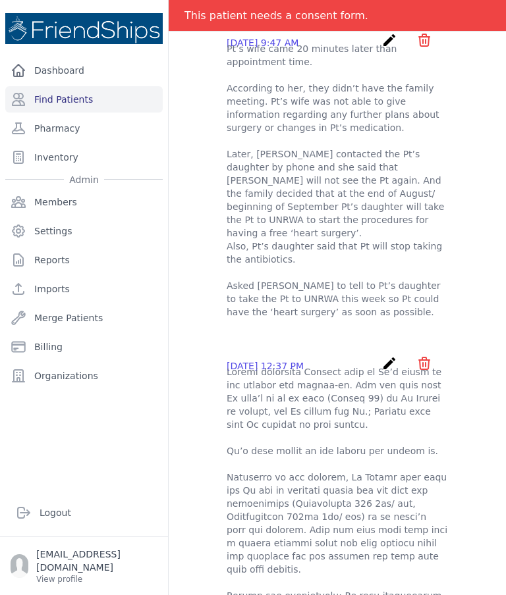
scroll to position [0, 0]
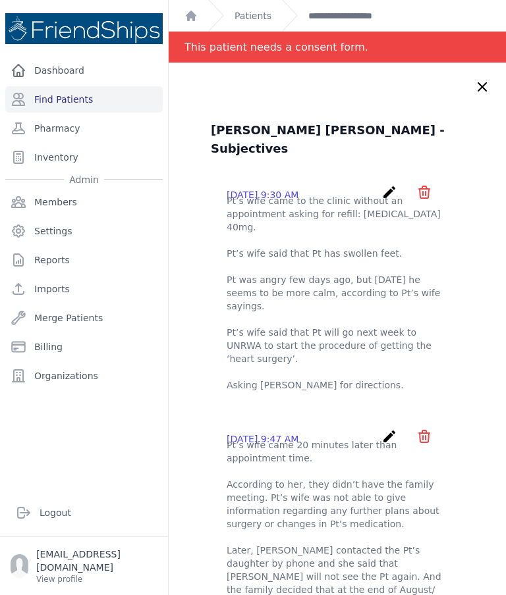
click at [389, 184] on icon "create" at bounding box center [389, 192] width 16 height 16
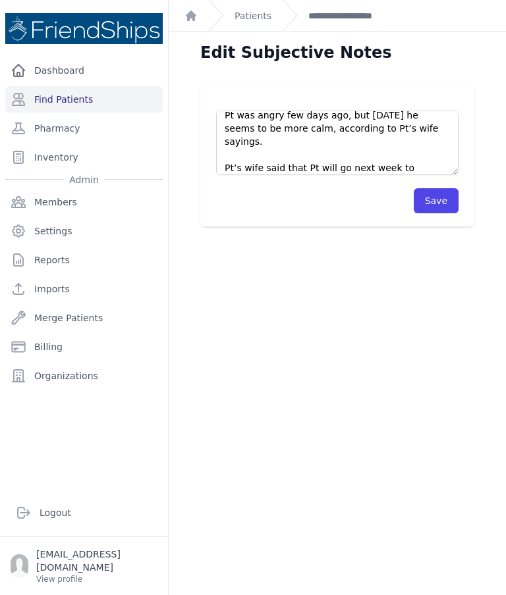
scroll to position [89, 0]
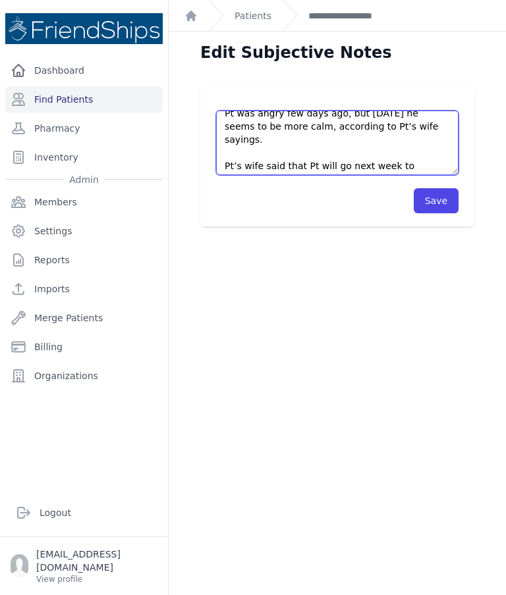
click at [340, 137] on textarea "Pt’s wife came to the clinic without an appointment asking for refill: Furosemi…" at bounding box center [337, 143] width 242 height 65
click at [450, 136] on textarea "Pt’s wife came to the clinic without an appointment asking for refill: Furosemi…" at bounding box center [337, 143] width 242 height 65
click at [261, 151] on textarea "Pt’s wife came to the clinic without an appointment asking for refill: Furosemi…" at bounding box center [337, 143] width 242 height 65
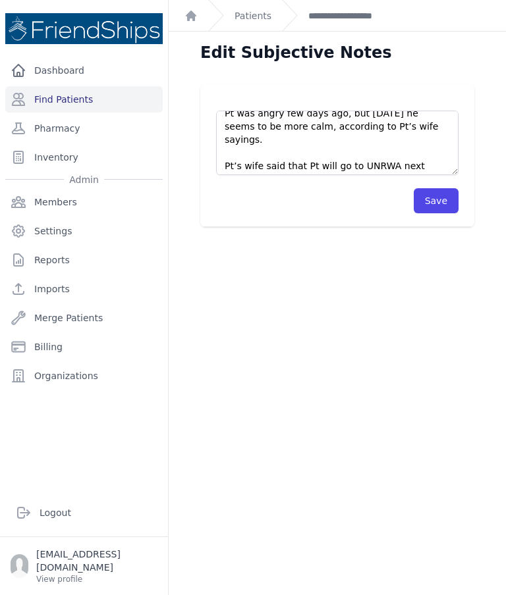
click at [308, 246] on div "Edit Subjective Notes Pt’s wife came to the clinic without an appointment askin…" at bounding box center [337, 329] width 337 height 595
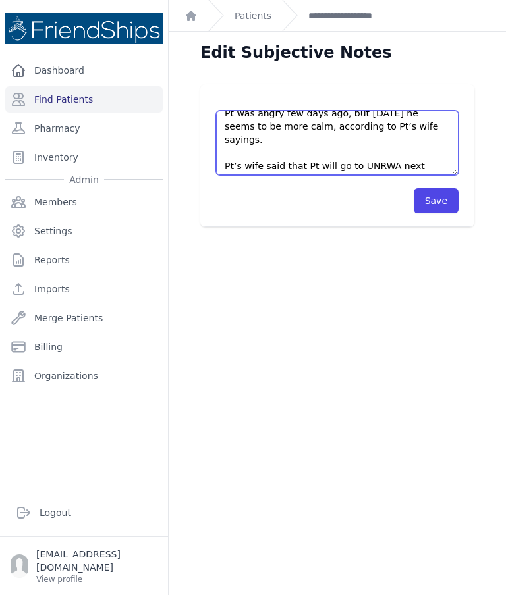
click at [260, 148] on textarea "Pt’s wife came to the clinic without an appointment asking for refill: Furosemi…" at bounding box center [337, 143] width 242 height 65
click at [439, 149] on textarea "Pt’s wife came to the clinic without an appointment asking for refill: Furosemi…" at bounding box center [337, 143] width 242 height 65
click at [244, 151] on textarea "Pt’s wife came to the clinic without an appointment asking for refill: Furosemi…" at bounding box center [337, 143] width 242 height 65
click at [352, 157] on textarea "Pt’s wife came to the clinic without an appointment asking for refill: Furosemi…" at bounding box center [337, 143] width 242 height 65
click at [238, 147] on textarea "Pt’s wife came to the clinic without an appointment asking for refill: Furosemi…" at bounding box center [337, 143] width 242 height 65
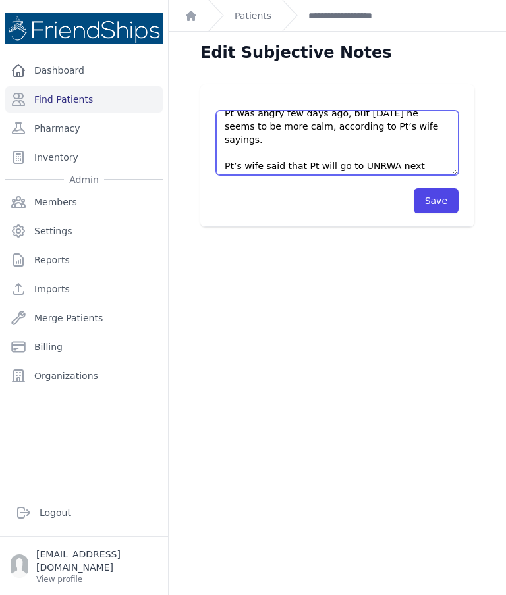
click at [310, 154] on textarea "Pt’s wife came to the clinic without an appointment asking for refill: Furosemi…" at bounding box center [337, 143] width 242 height 65
click at [228, 134] on textarea "Pt’s wife came to the clinic without an appointment asking for refill: Furosemi…" at bounding box center [337, 143] width 242 height 65
click at [279, 162] on textarea "Pt’s wife came to the clinic without an appointment asking for refill: Furosemi…" at bounding box center [337, 143] width 242 height 65
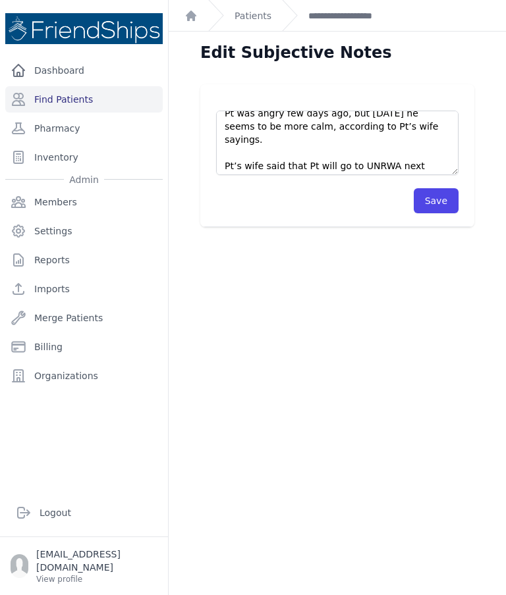
click at [335, 223] on div "Pt’s wife came to the clinic without an appointment asking for refill: Furosemi…" at bounding box center [337, 155] width 274 height 143
click at [300, 329] on div "Edit Subjective Notes Pt’s wife came to the clinic without an appointment askin…" at bounding box center [337, 329] width 337 height 595
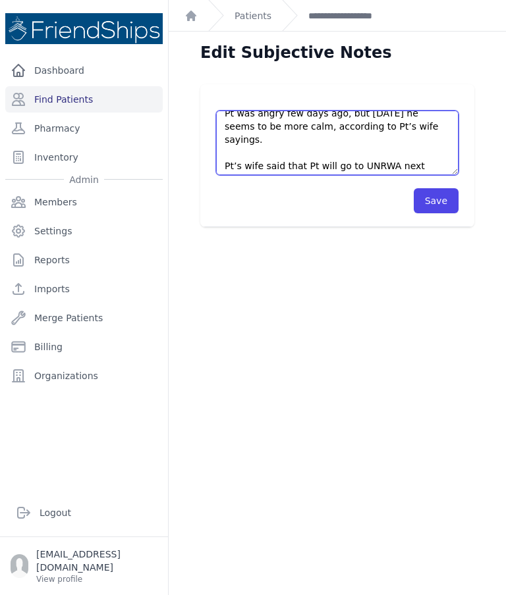
click at [271, 151] on textarea "Pt’s wife came to the clinic without an appointment asking for refill: Furosemi…" at bounding box center [337, 143] width 242 height 65
click at [314, 153] on textarea "Pt’s wife came to the clinic without an appointment asking for refill: Furosemi…" at bounding box center [337, 143] width 242 height 65
click at [314, 157] on textarea "Pt’s wife came to the clinic without an appointment asking for refill: Furosemi…" at bounding box center [337, 143] width 242 height 65
click at [228, 134] on textarea "Pt’s wife came to the clinic without an appointment asking for refill: Furosemi…" at bounding box center [337, 143] width 242 height 65
type textarea "Pt’s wife came to the clinic without an appointment asking for refill: Furosemi…"
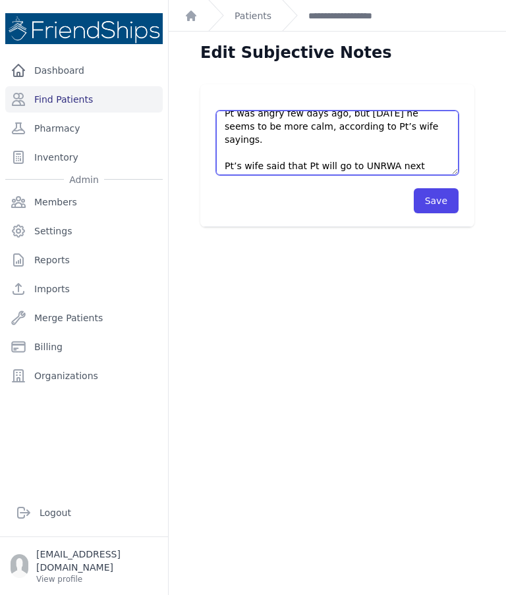
click at [272, 251] on div "Edit Subjective Notes Pt’s wife came to the clinic without an appointment askin…" at bounding box center [337, 329] width 337 height 595
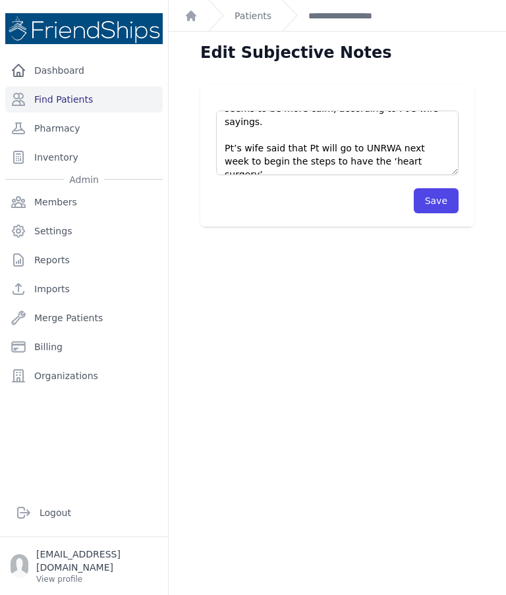
scroll to position [105, 0]
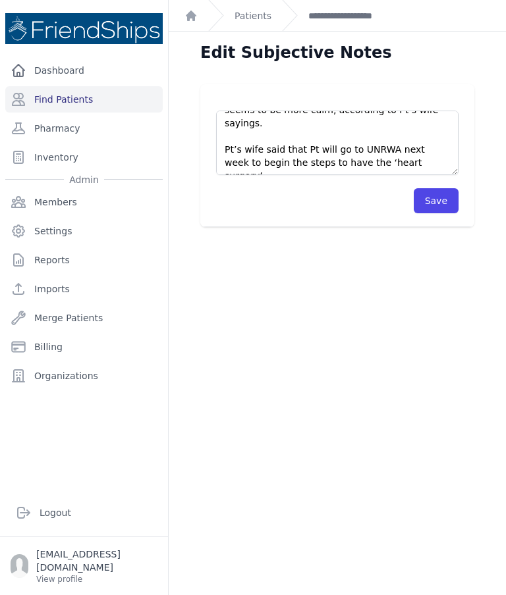
click at [435, 198] on button "Save" at bounding box center [436, 200] width 45 height 25
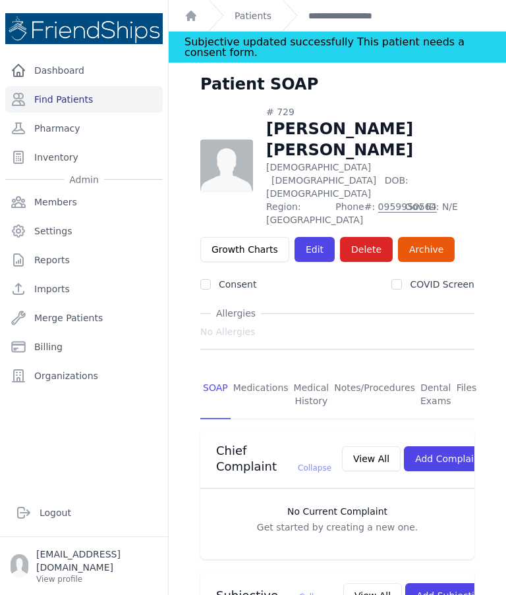
click at [92, 99] on link "Find Patients" at bounding box center [83, 99] width 157 height 26
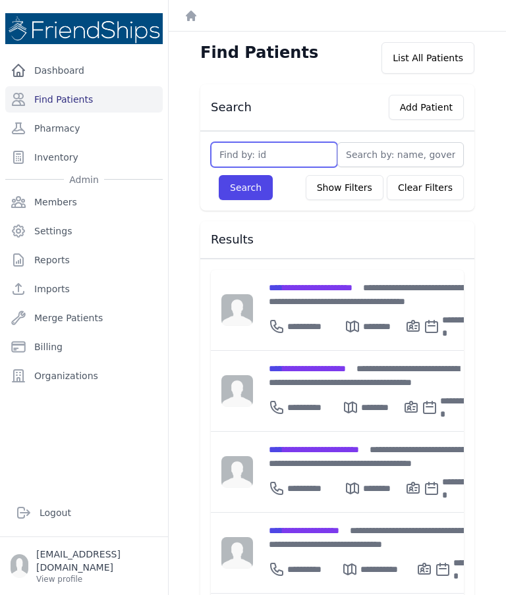
click at [310, 143] on input "text" at bounding box center [274, 154] width 126 height 25
type input "100"
click at [261, 187] on button "Search" at bounding box center [246, 187] width 54 height 25
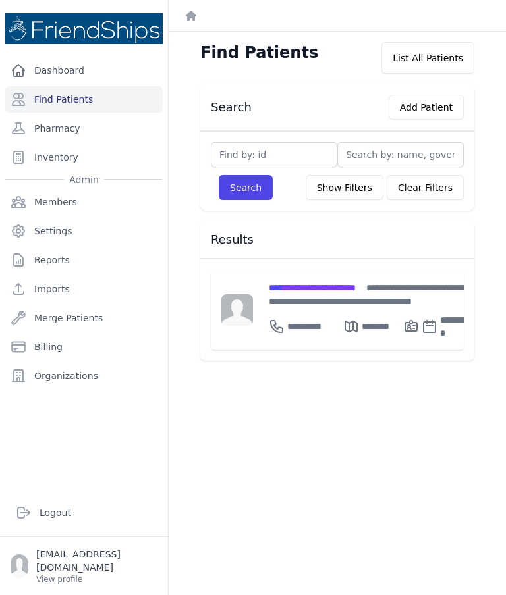
click at [341, 294] on div "**********" at bounding box center [371, 295] width 205 height 28
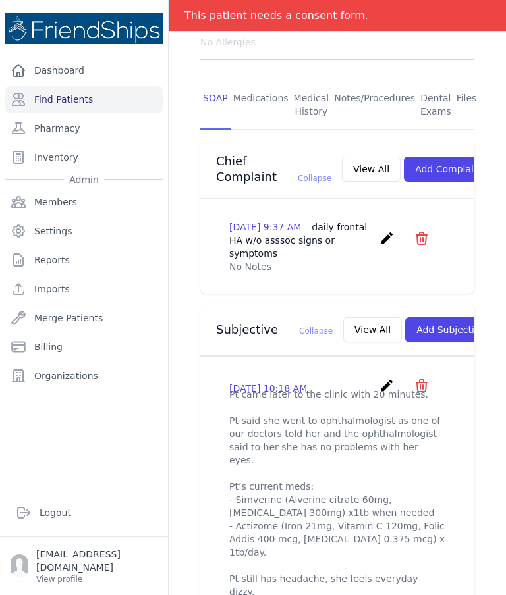
scroll to position [238, 0]
click at [342, 156] on button "View All" at bounding box center [371, 168] width 59 height 25
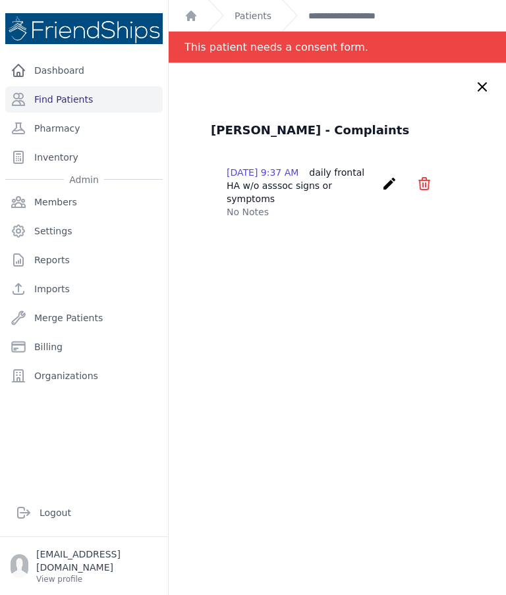
click at [480, 91] on icon at bounding box center [482, 87] width 16 height 16
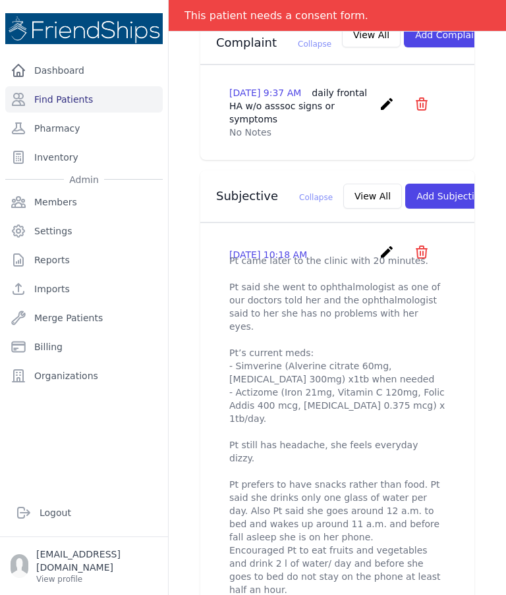
scroll to position [367, 0]
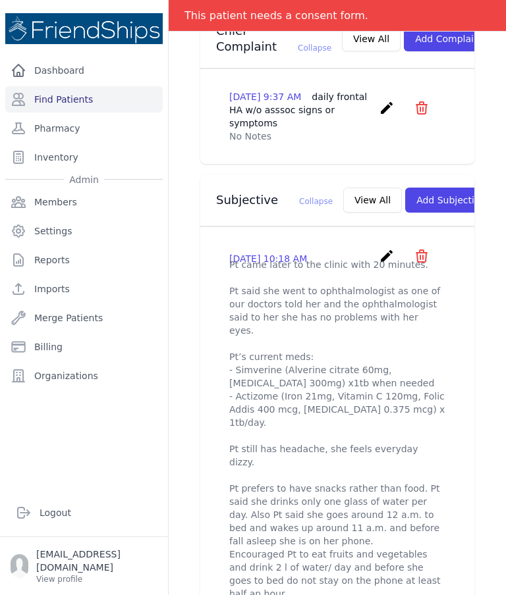
click at [343, 196] on button "View All" at bounding box center [372, 200] width 59 height 25
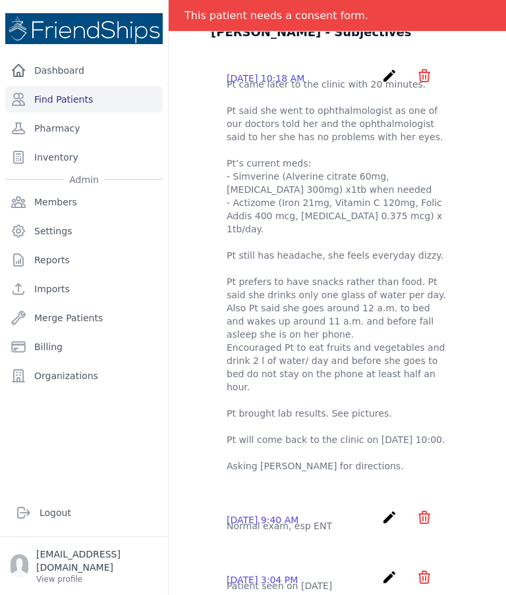
scroll to position [102, 0]
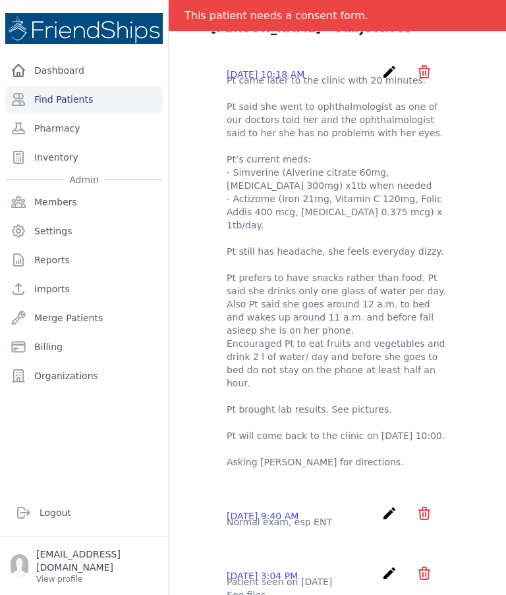
click at [382, 76] on icon "create" at bounding box center [389, 72] width 16 height 16
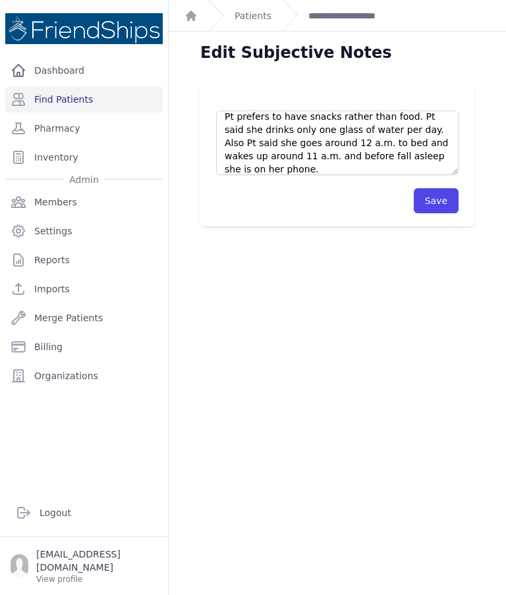
scroll to position [201, 0]
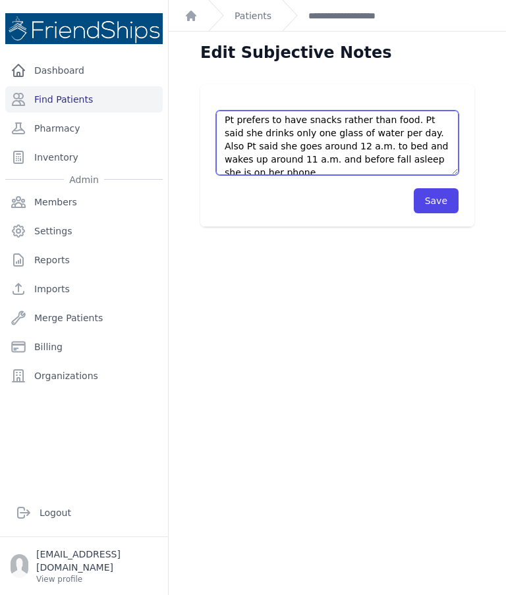
click at [312, 132] on textarea "Pt came later to the clinic with 20 minutes. Pt said she went to ophthalmologis…" at bounding box center [337, 143] width 242 height 65
click at [286, 127] on textarea "Pt came later to the clinic with 20 minutes. Pt said she went to ophthalmologis…" at bounding box center [337, 143] width 242 height 65
click at [404, 130] on textarea "Pt came later to the clinic with 20 minutes. Pt said she went to ophthalmologis…" at bounding box center [337, 143] width 242 height 65
click at [346, 152] on textarea "Pt came later to the clinic with 20 minutes. Pt said she went to ophthalmologis…" at bounding box center [337, 143] width 242 height 65
click at [346, 149] on textarea "Pt came later to the clinic with 20 minutes. Pt said she went to ophthalmologis…" at bounding box center [337, 143] width 242 height 65
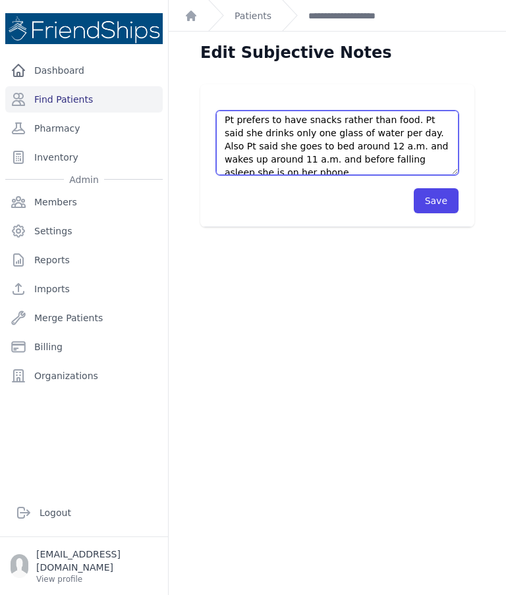
click at [446, 146] on textarea "Pt came later to the clinic with 20 minutes. Pt said she went to ophthalmologis…" at bounding box center [337, 143] width 242 height 65
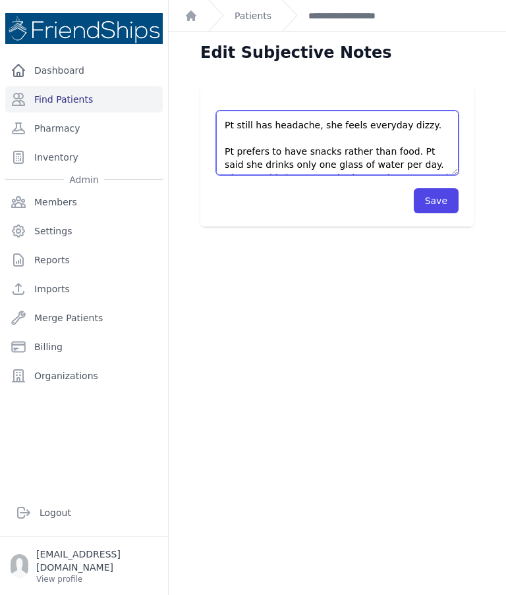
scroll to position [166, 0]
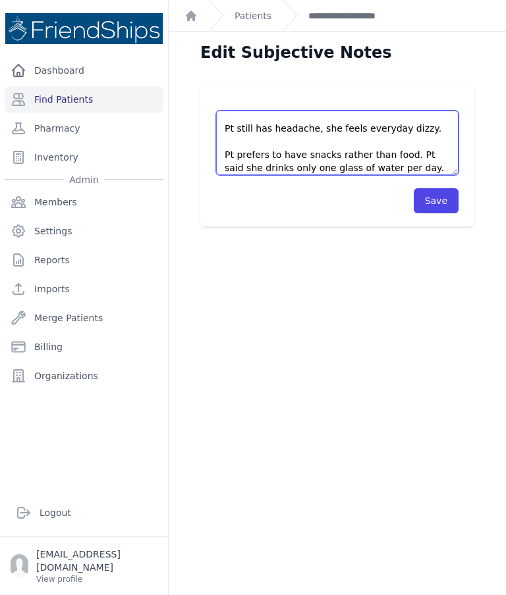
click at [233, 140] on textarea "Pt came later to the clinic with 20 minutes. Pt said she went to ophthalmologis…" at bounding box center [337, 143] width 242 height 65
click at [431, 156] on textarea "Pt came later to the clinic with 20 minutes. Pt said she went to ophthalmologis…" at bounding box center [337, 143] width 242 height 65
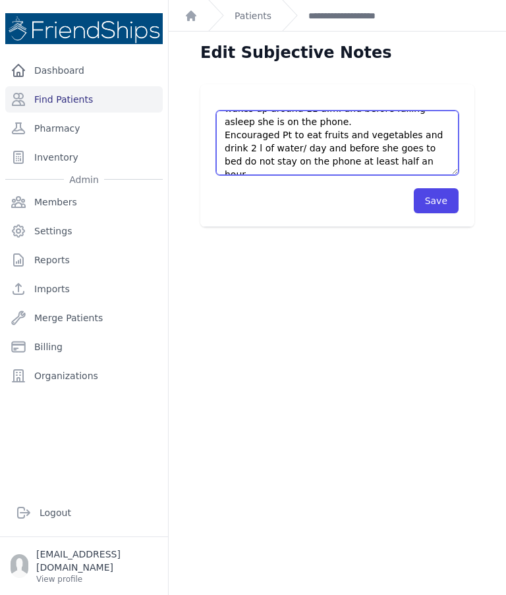
scroll to position [255, 0]
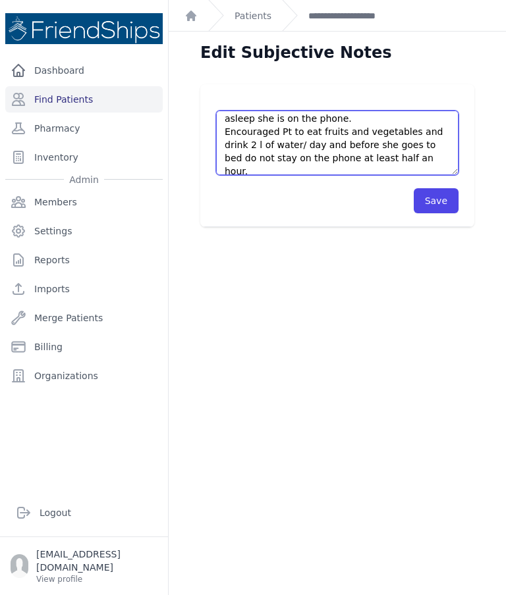
click at [321, 132] on textarea "Pt came later to the clinic with 20 minutes. Pt said she went to ophthalmologis…" at bounding box center [337, 143] width 242 height 65
click at [244, 146] on textarea "Pt came later to the clinic with 20 minutes. Pt said she went to ophthalmologis…" at bounding box center [337, 143] width 242 height 65
click at [290, 161] on textarea "Pt came later to the clinic with 20 minutes. Pt said she went to ophthalmologis…" at bounding box center [337, 143] width 242 height 65
click at [277, 143] on textarea "Pt came later to the clinic with 20 minutes. Pt said she went to ophthalmologis…" at bounding box center [337, 143] width 242 height 65
click at [308, 146] on textarea "Pt came later to the clinic with 20 minutes. Pt said she went to ophthalmologis…" at bounding box center [337, 143] width 242 height 65
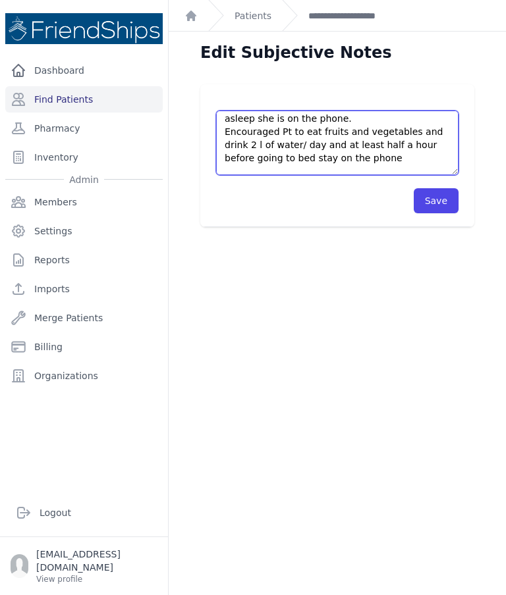
click at [365, 128] on textarea "Pt came later to the clinic with 20 minutes. Pt said she went to ophthalmologis…" at bounding box center [337, 143] width 242 height 65
click at [382, 131] on textarea "Pt came later to the clinic with 20 minutes. Pt said she went to ophthalmologis…" at bounding box center [337, 143] width 242 height 65
click at [378, 134] on textarea "Pt came later to the clinic with 20 minutes. Pt said she went to ophthalmologis…" at bounding box center [337, 143] width 242 height 65
click at [401, 147] on textarea "Pt came later to the clinic with 20 minutes. Pt said she went to ophthalmologis…" at bounding box center [337, 143] width 242 height 65
click at [390, 157] on textarea "Pt came later to the clinic with 20 minutes. Pt said she went to ophthalmologis…" at bounding box center [337, 143] width 242 height 65
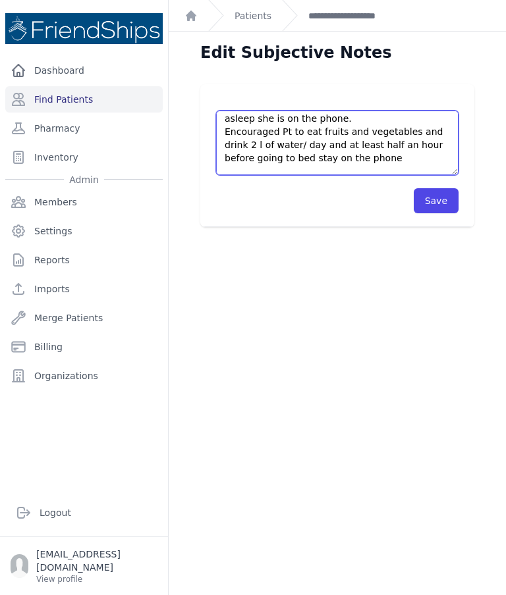
click at [230, 136] on textarea "Pt came later to the clinic with 20 minutes. Pt said she went to ophthalmologis…" at bounding box center [337, 143] width 242 height 65
click at [238, 130] on textarea "Pt came later to the clinic with 20 minutes. Pt said she went to ophthalmologis…" at bounding box center [337, 143] width 242 height 65
click at [381, 138] on textarea "Pt came later to the clinic with 20 minutes. Pt said she went to ophthalmologis…" at bounding box center [337, 143] width 242 height 65
click at [286, 142] on textarea "Pt came later to the clinic with 20 minutes. Pt said she went to ophthalmologis…" at bounding box center [337, 143] width 242 height 65
click at [402, 149] on textarea "Pt came later to the clinic with 20 minutes. Pt said she went to ophthalmologis…" at bounding box center [337, 143] width 242 height 65
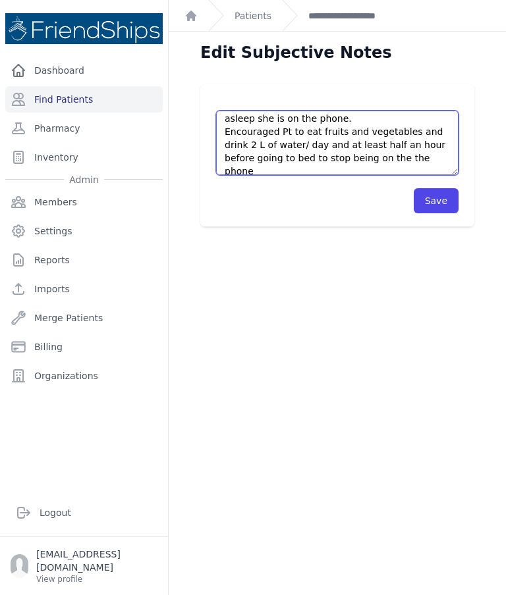
click at [425, 148] on textarea "Pt came later to the clinic with 20 minutes. Pt said she went to ophthalmologis…" at bounding box center [337, 143] width 242 height 65
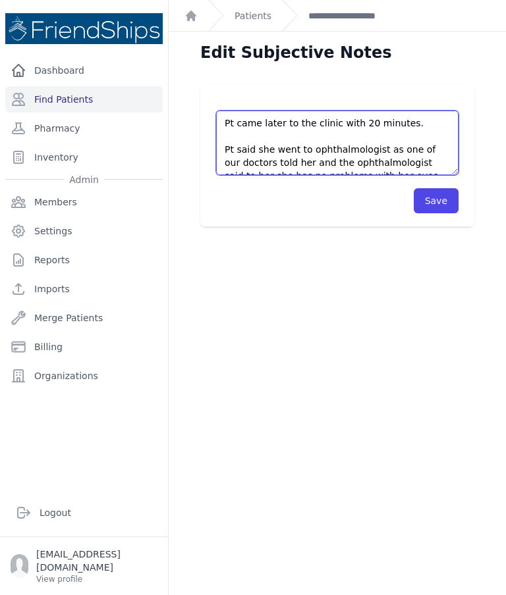
scroll to position [0, 0]
type textarea "Pt came later to the clinic with 20 minutes. Pt said she went to ophthalmologis…"
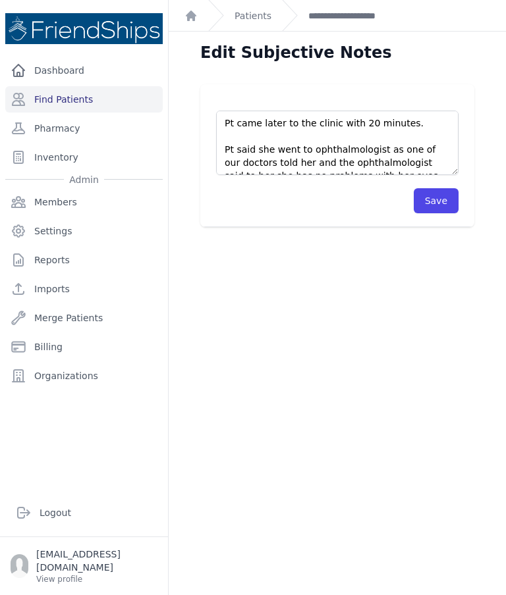
click at [440, 211] on button "Save" at bounding box center [436, 200] width 45 height 25
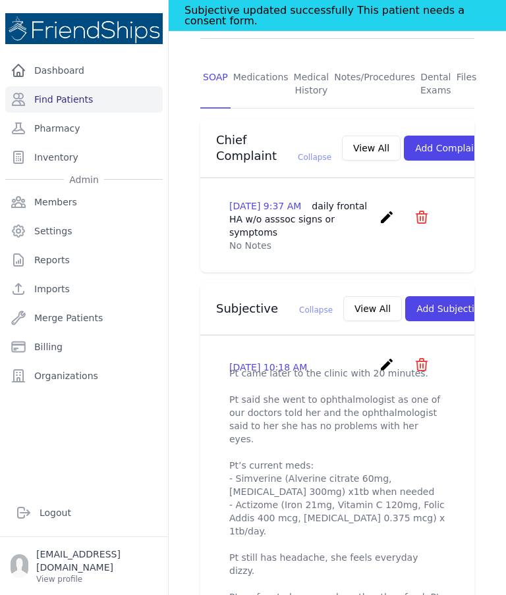
scroll to position [319, 0]
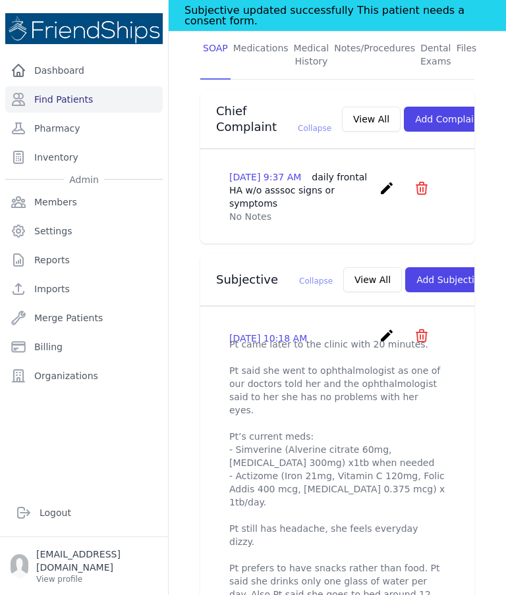
click at [385, 328] on icon "create" at bounding box center [387, 336] width 16 height 16
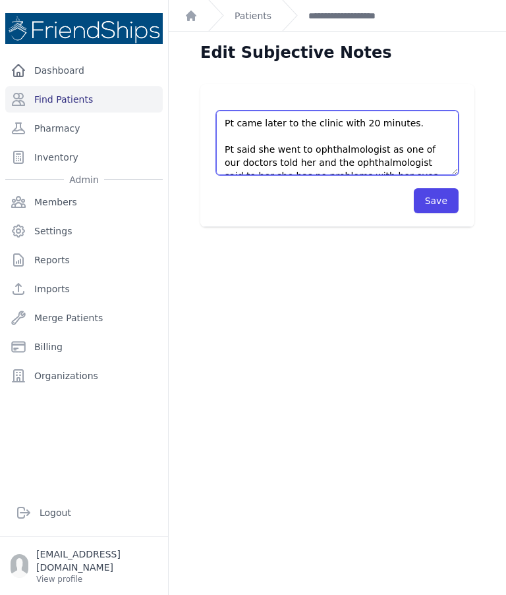
click at [257, 124] on textarea "Pt came later to the clinic with 20 minutes. Pt said she went to ophthalmologis…" at bounding box center [337, 143] width 242 height 65
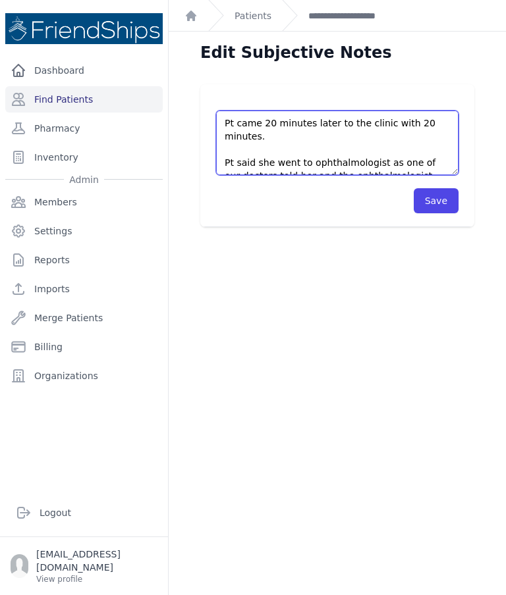
click at [273, 133] on textarea "Pt came later to the clinic with 20 minutes. Pt said she went to ophthalmologis…" at bounding box center [337, 143] width 242 height 65
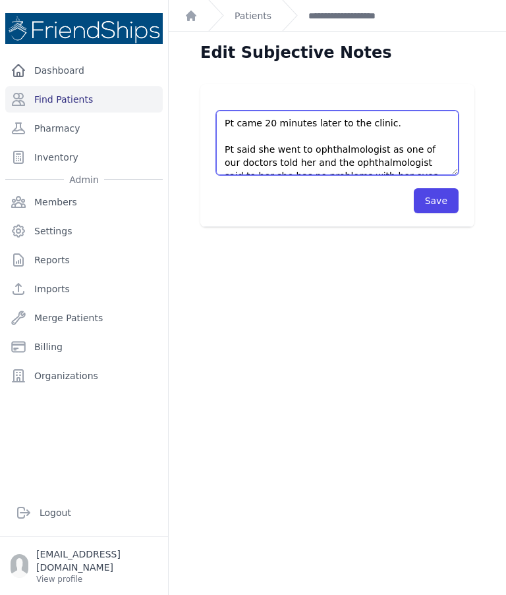
type textarea "Pt came 20 minutes later to the clinic. Pt said she went to ophthalmologist as …"
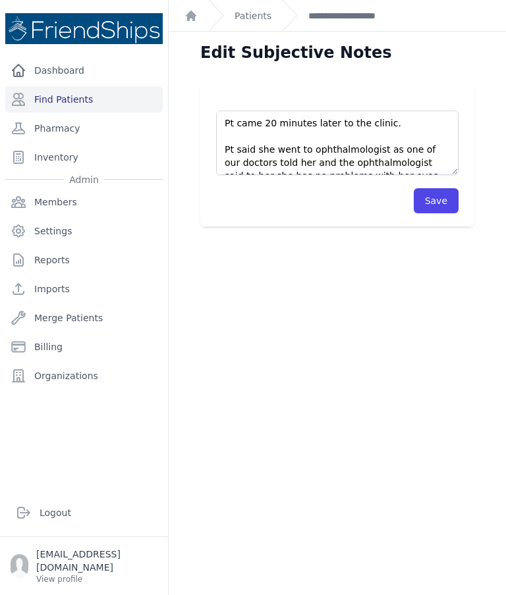
click at [430, 199] on button "Save" at bounding box center [436, 200] width 45 height 25
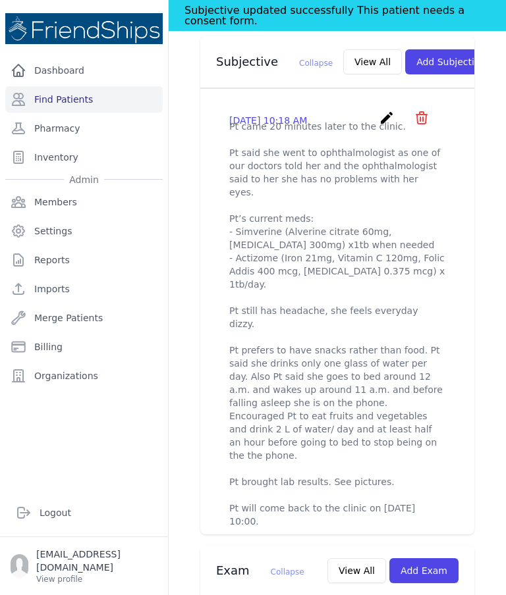
scroll to position [547, 0]
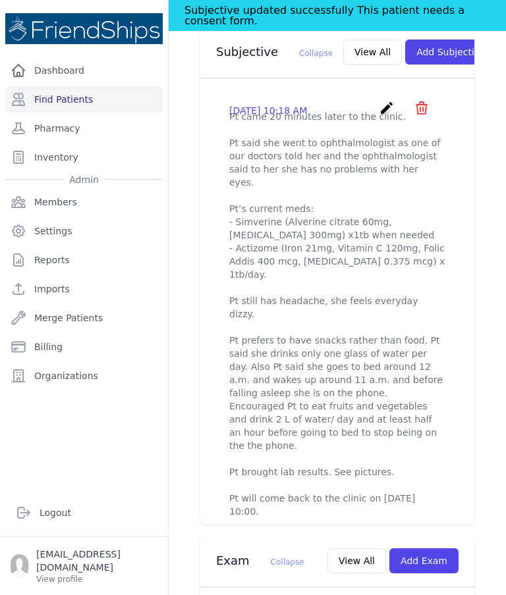
click at [389, 100] on icon "create" at bounding box center [387, 108] width 16 height 16
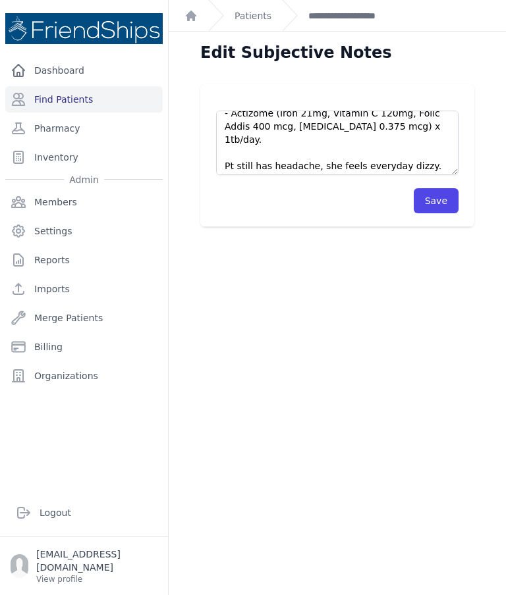
scroll to position [124, 0]
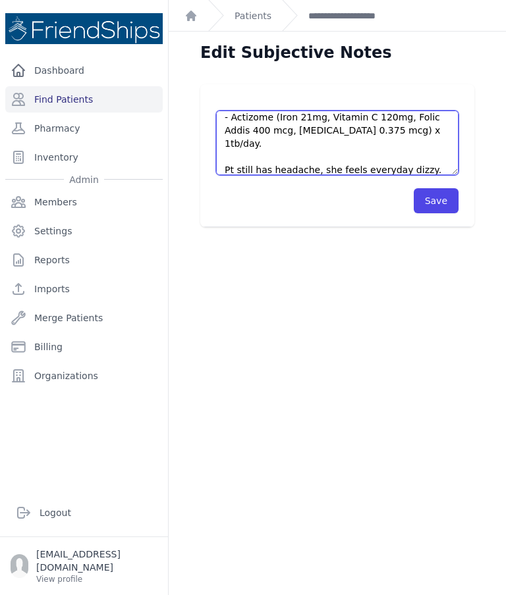
click at [444, 122] on textarea "Pt came 20 minutes later to the clinic. Pt said she went to ophthalmologist as …" at bounding box center [337, 143] width 242 height 65
click at [437, 122] on textarea "Pt came 20 minutes later to the clinic. Pt said she went to ophthalmologist as …" at bounding box center [337, 143] width 242 height 65
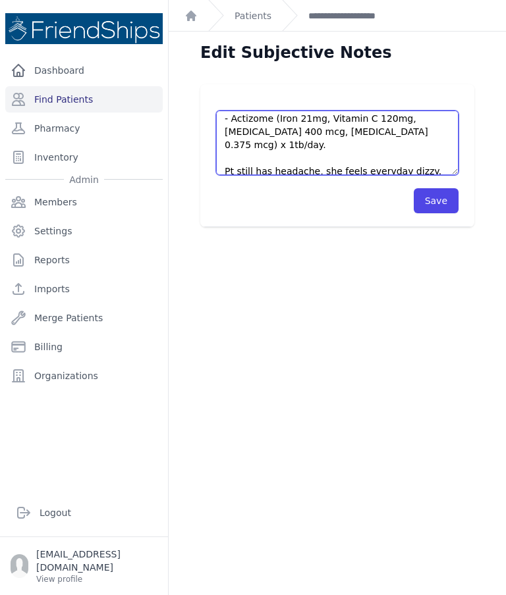
type textarea "Pt came 20 minutes later to the clinic. Pt said she went to ophthalmologist as …"
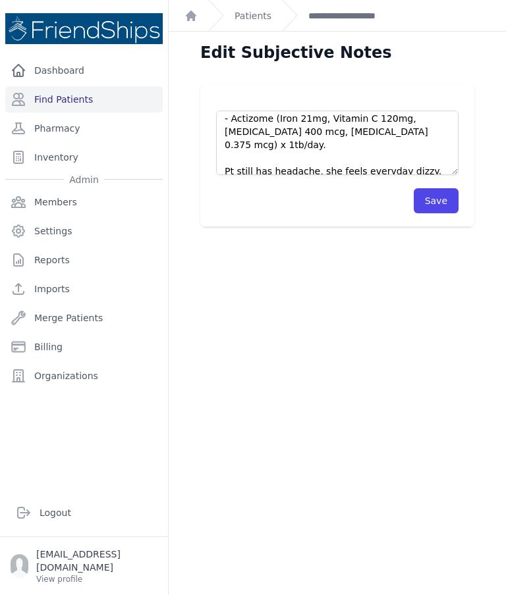
click at [428, 207] on button "Save" at bounding box center [436, 200] width 45 height 25
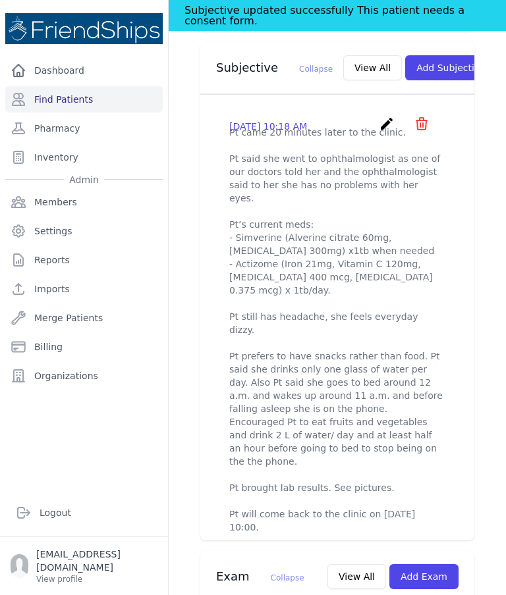
scroll to position [531, 0]
click at [57, 97] on link "Find Patients" at bounding box center [83, 99] width 157 height 26
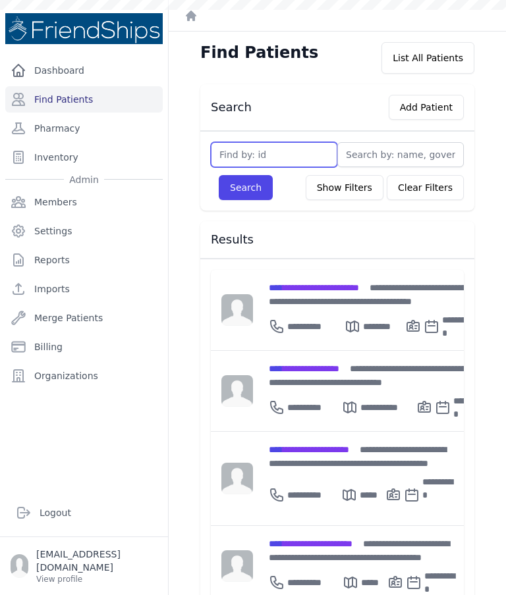
click at [247, 155] on input "text" at bounding box center [274, 154] width 126 height 25
type input "151"
click at [248, 194] on button "Search" at bounding box center [246, 187] width 54 height 25
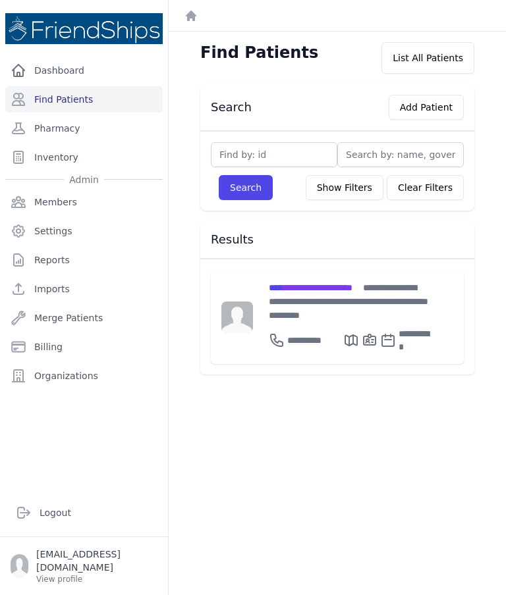
click at [305, 294] on span "**********" at bounding box center [348, 301] width 159 height 37
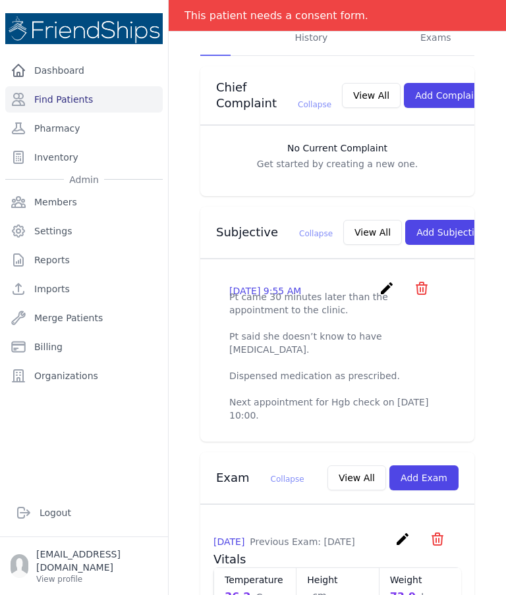
scroll to position [300, 0]
